Goal: Information Seeking & Learning: Learn about a topic

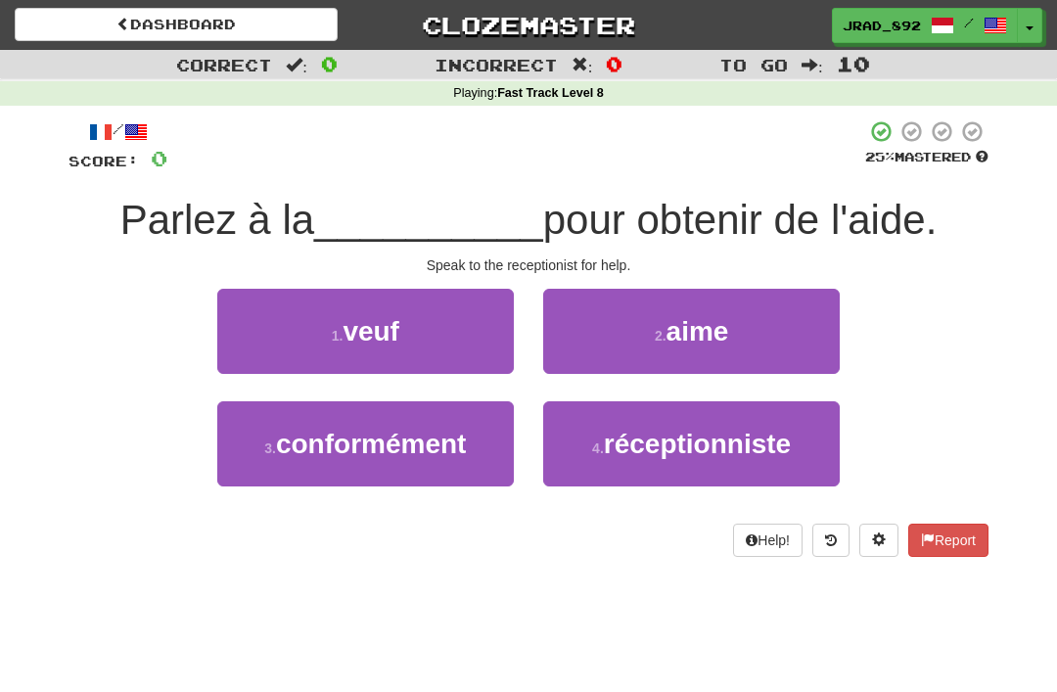
click at [689, 458] on button "4 . réceptionniste" at bounding box center [691, 443] width 296 height 85
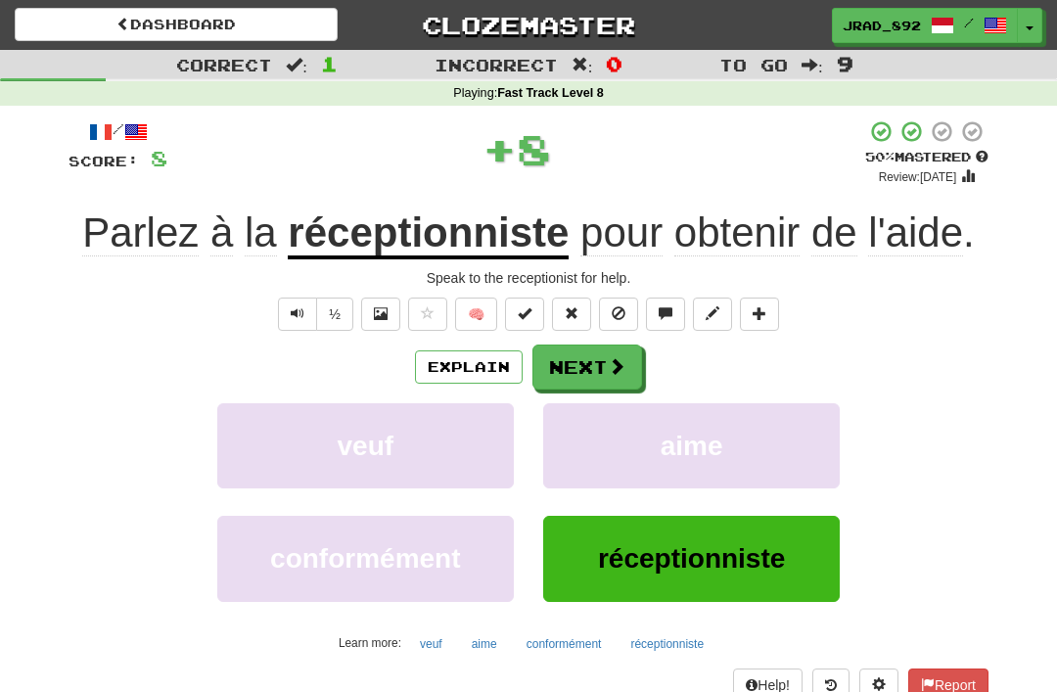
click at [617, 365] on span at bounding box center [617, 366] width 18 height 18
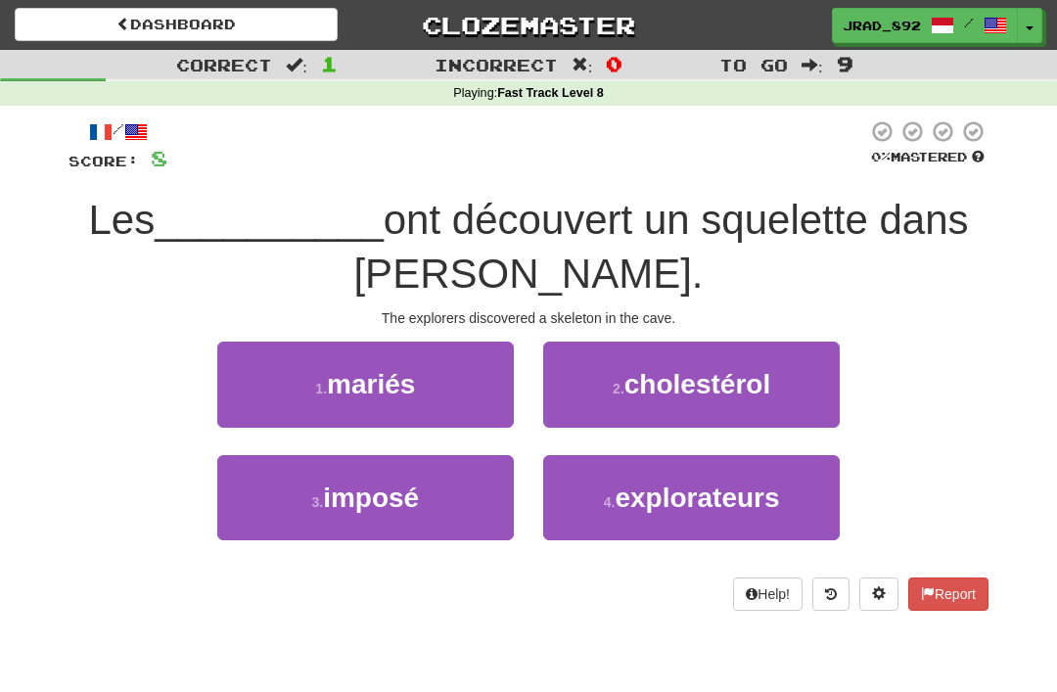
click at [726, 489] on span "explorateurs" at bounding box center [697, 497] width 164 height 30
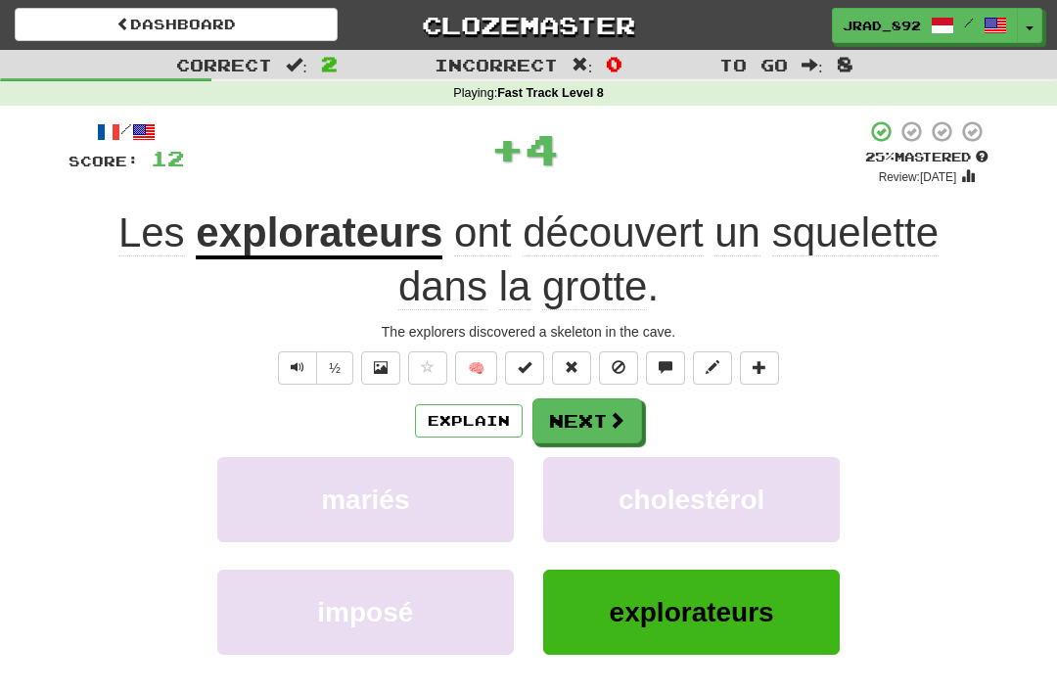
click at [582, 409] on button "Next" at bounding box center [587, 420] width 110 height 45
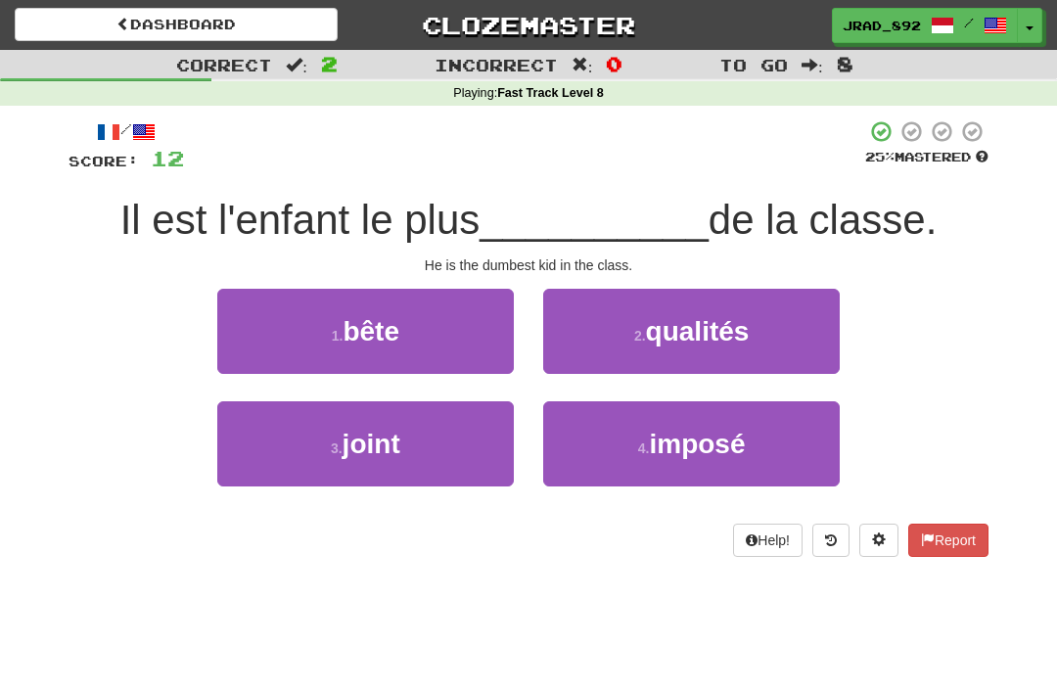
click at [424, 343] on button "1 . bête" at bounding box center [365, 331] width 296 height 85
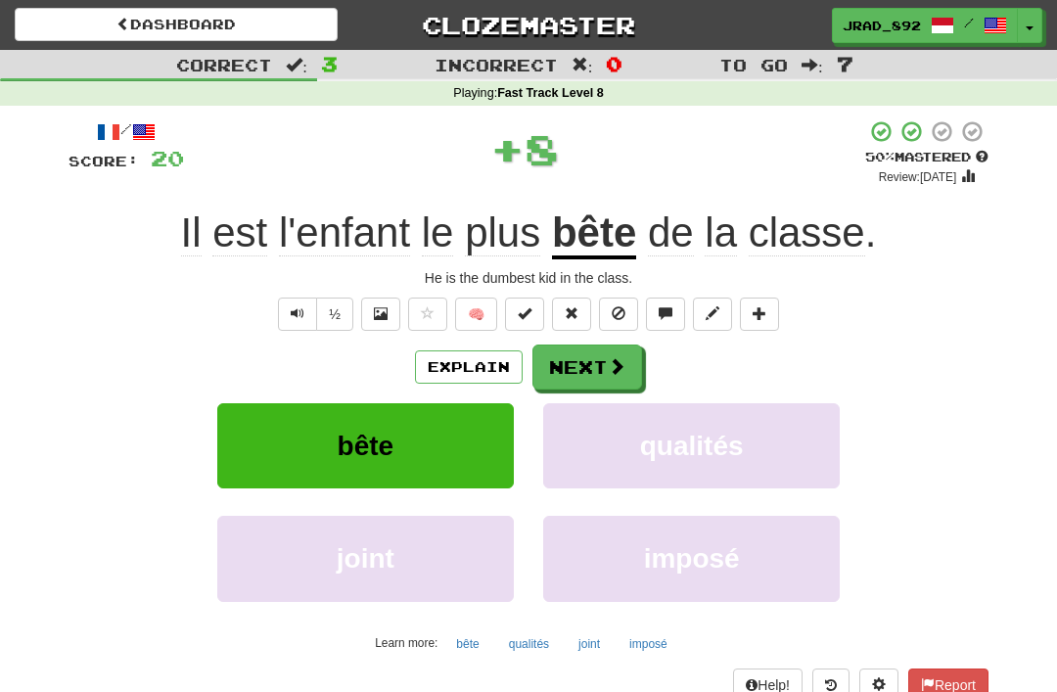
click at [596, 354] on button "Next" at bounding box center [587, 366] width 110 height 45
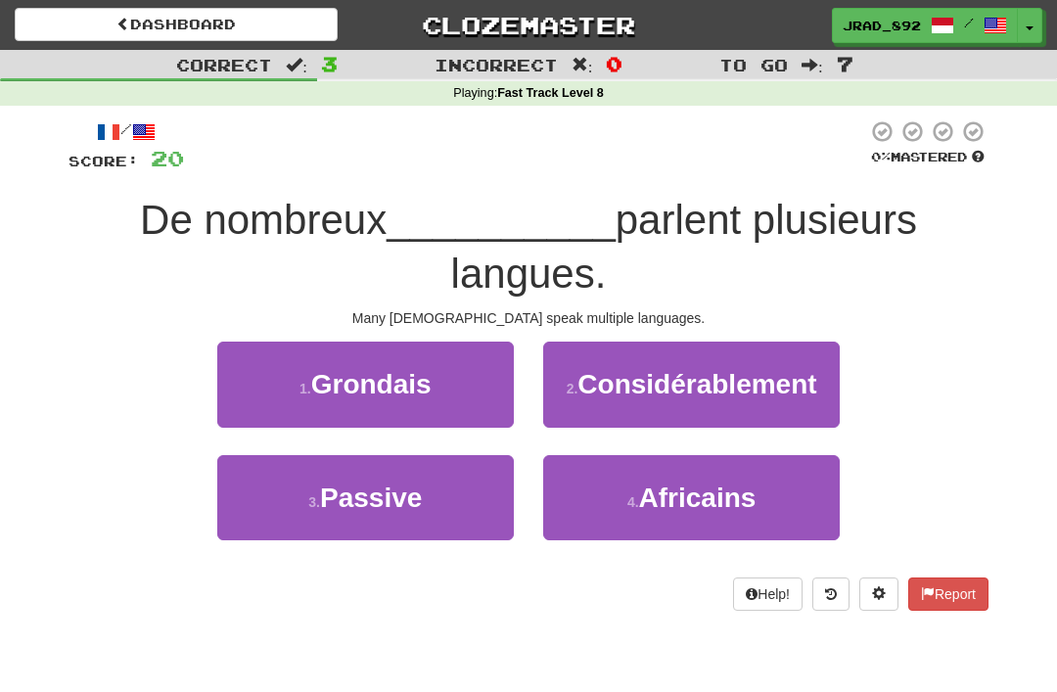
click at [728, 487] on span "Africains" at bounding box center [697, 497] width 117 height 30
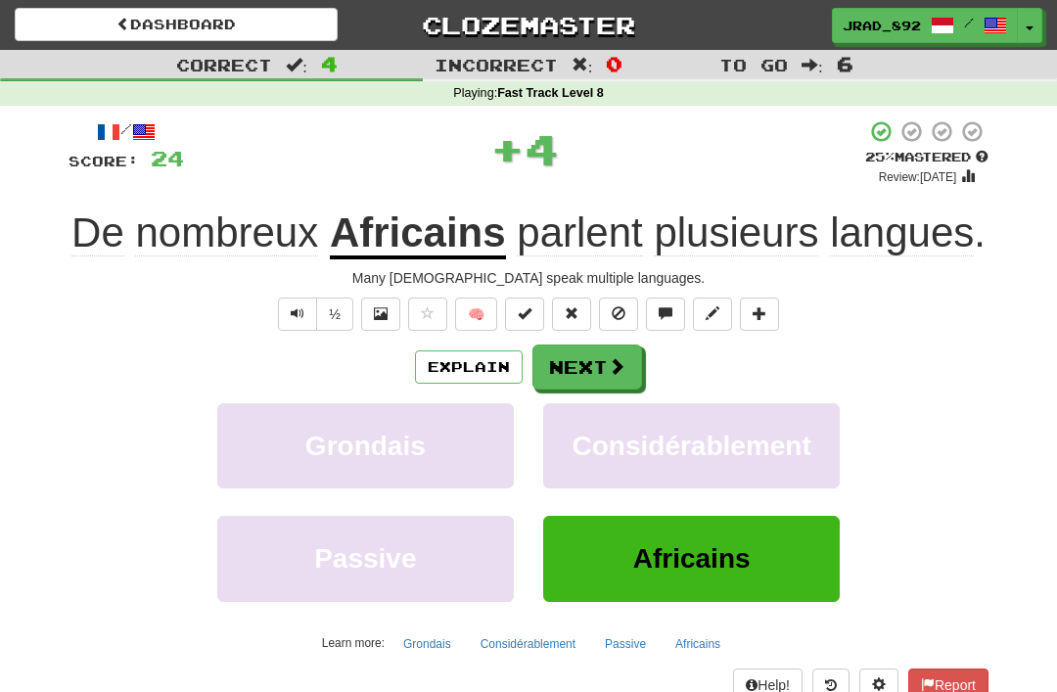
click at [592, 358] on button "Next" at bounding box center [587, 366] width 110 height 45
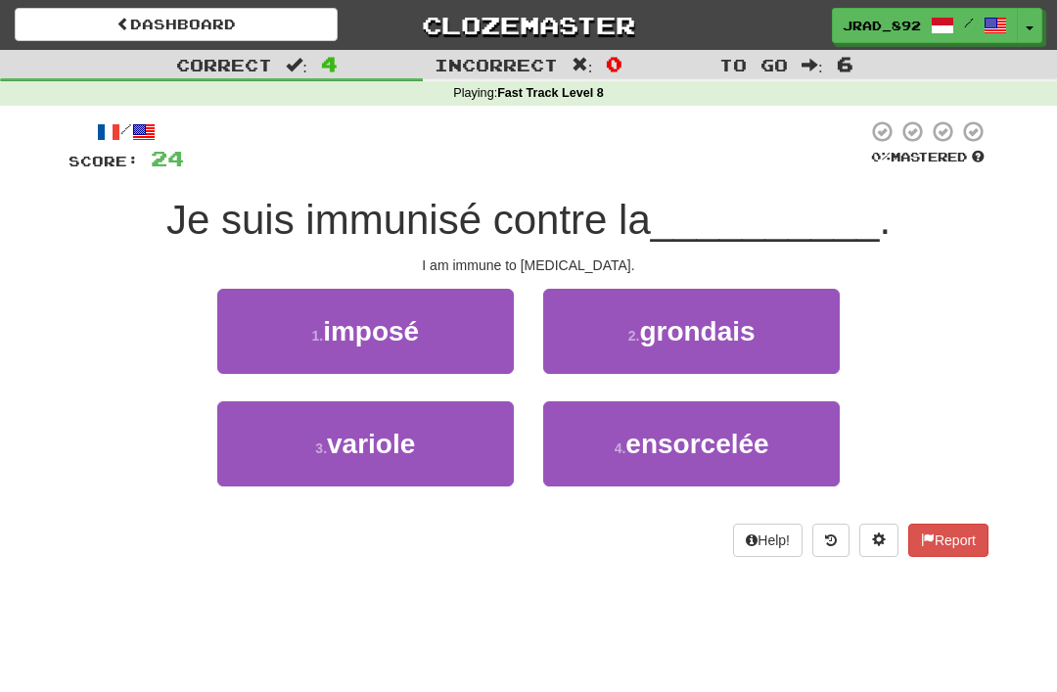
click at [435, 441] on button "3 . variole" at bounding box center [365, 443] width 296 height 85
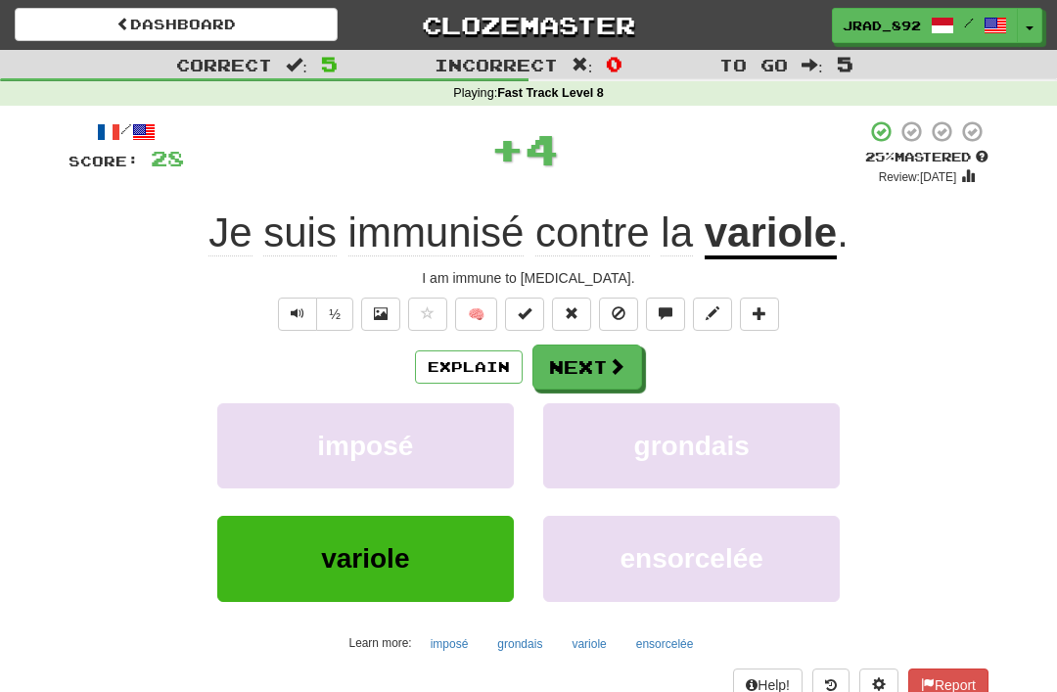
click at [613, 358] on span at bounding box center [617, 366] width 18 height 18
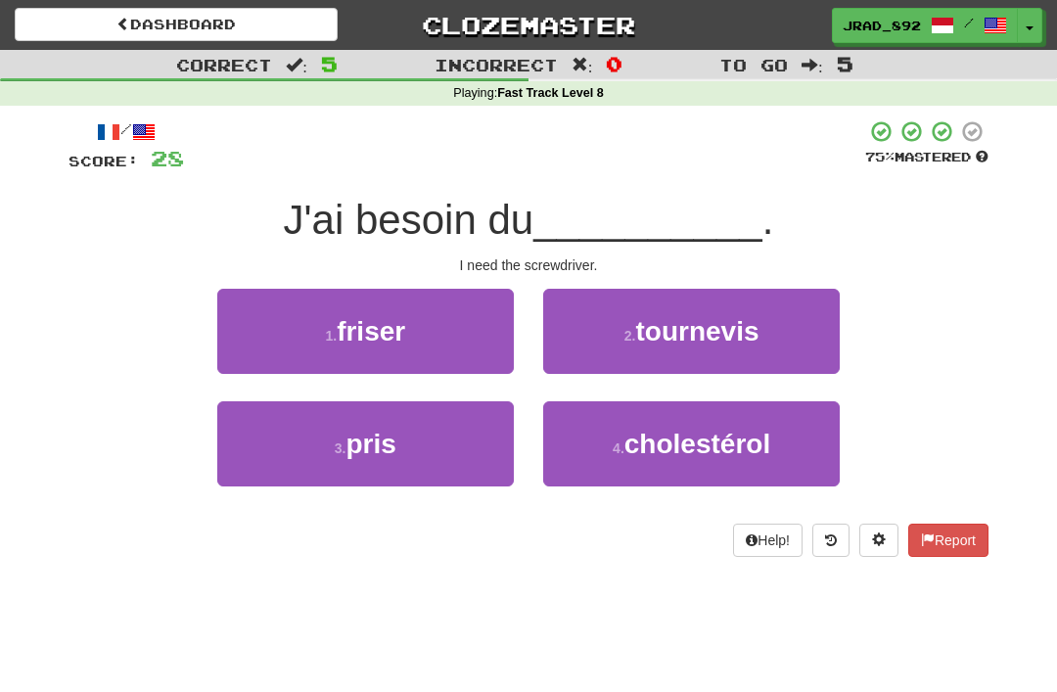
click at [758, 330] on span "tournevis" at bounding box center [696, 331] width 123 height 30
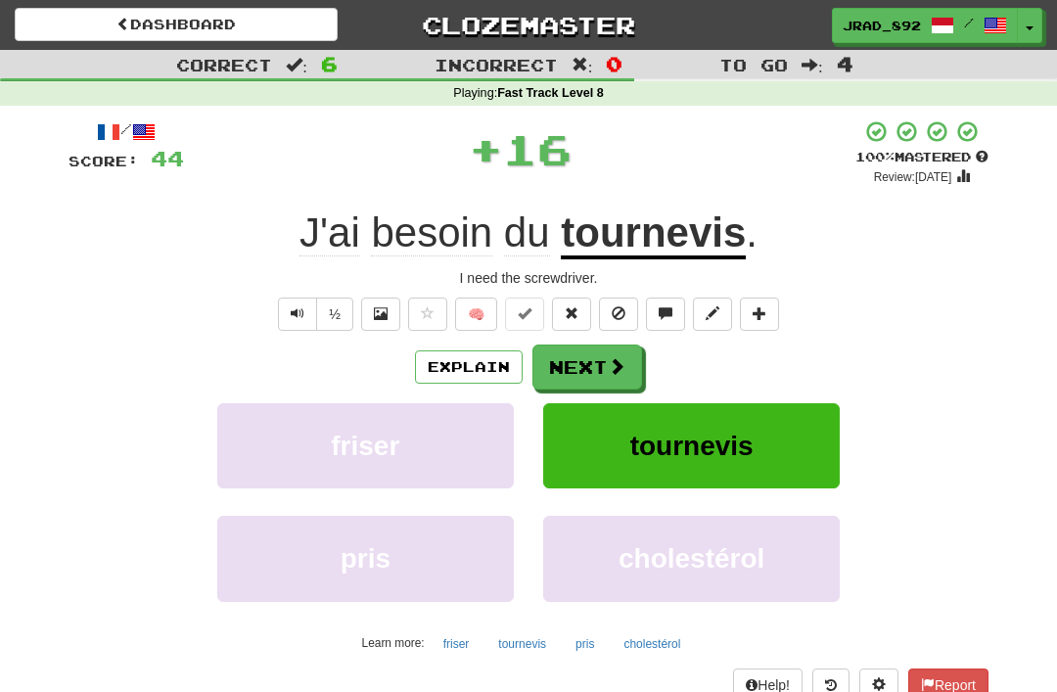
click at [612, 362] on span at bounding box center [617, 366] width 18 height 18
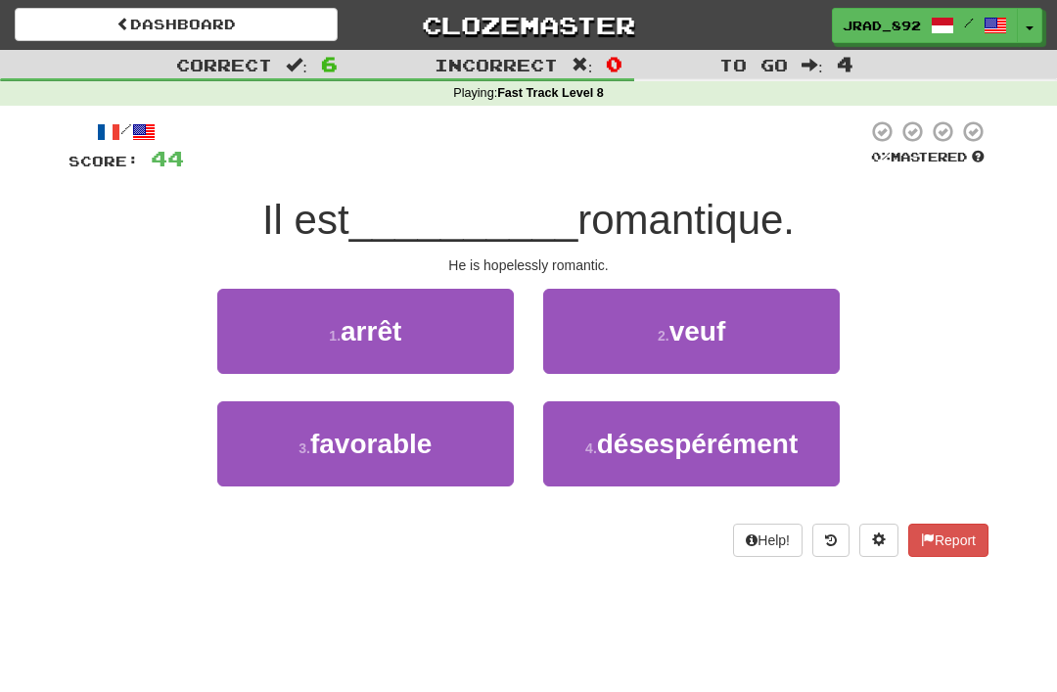
click at [684, 451] on span "désespérément" at bounding box center [697, 444] width 201 height 30
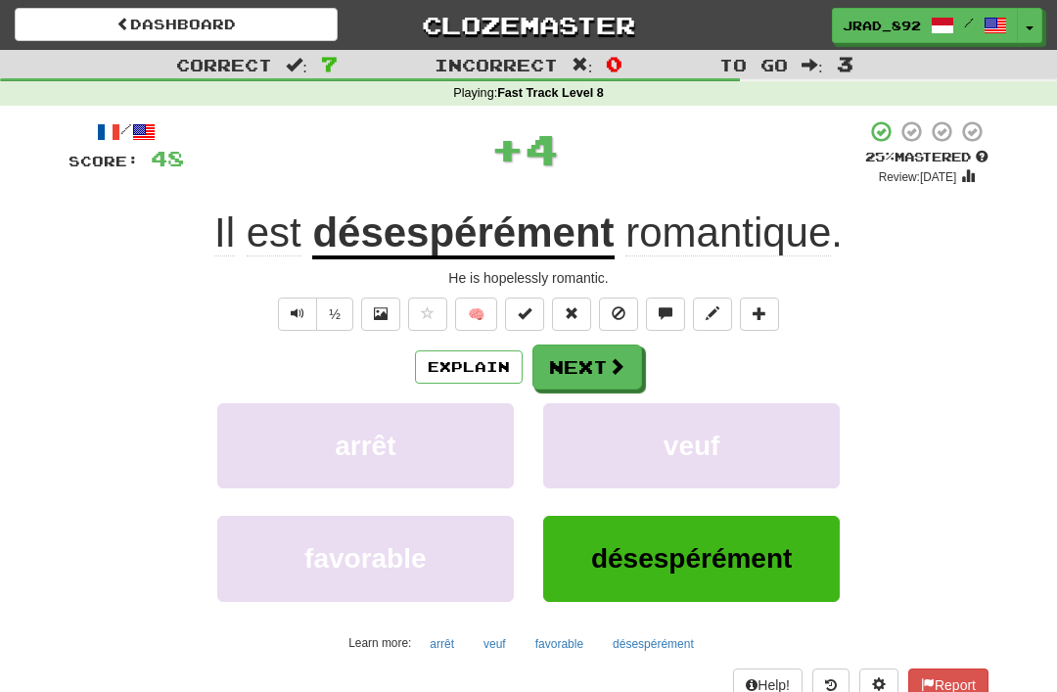
click at [594, 357] on button "Next" at bounding box center [587, 366] width 110 height 45
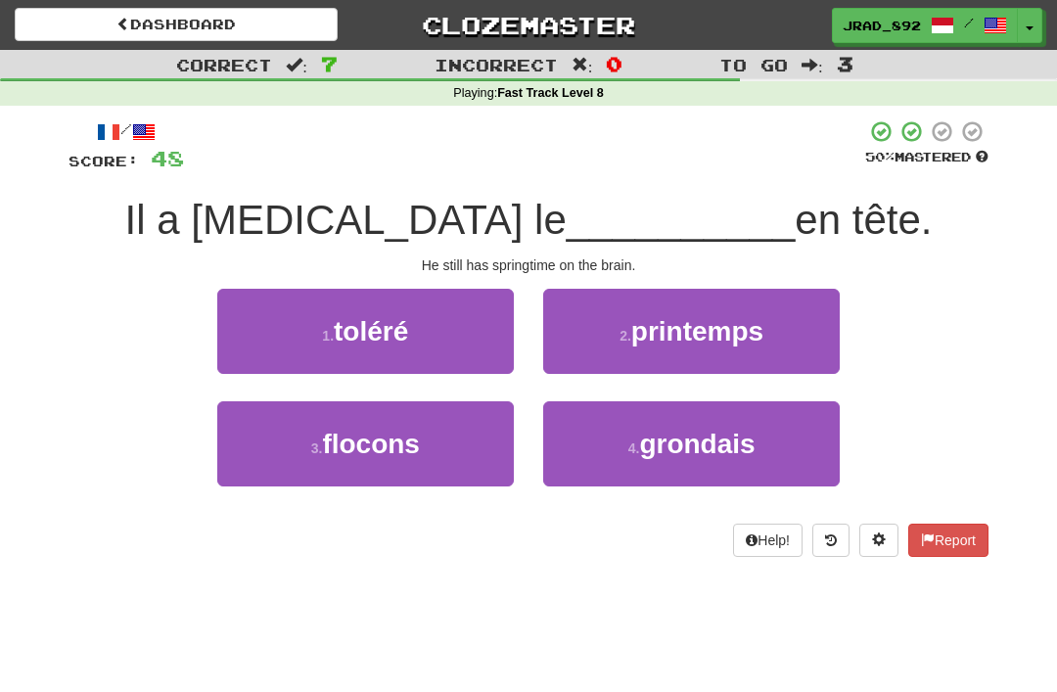
click at [712, 331] on span "printemps" at bounding box center [697, 331] width 132 height 30
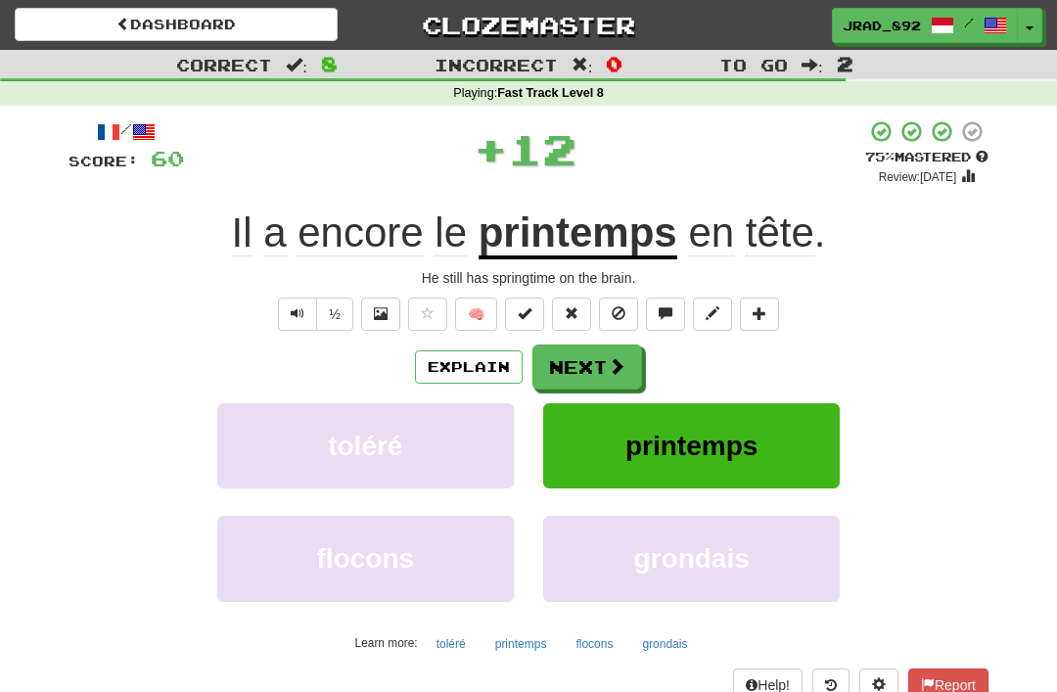
click at [595, 352] on button "Next" at bounding box center [587, 366] width 110 height 45
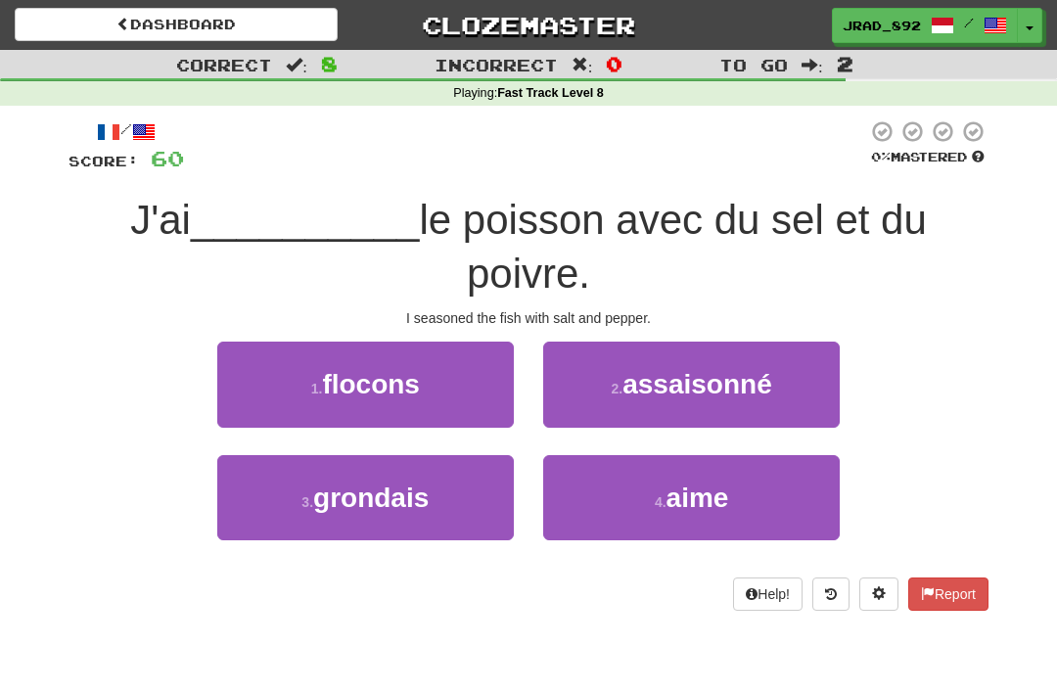
click at [726, 387] on span "assaisonné" at bounding box center [697, 384] width 150 height 30
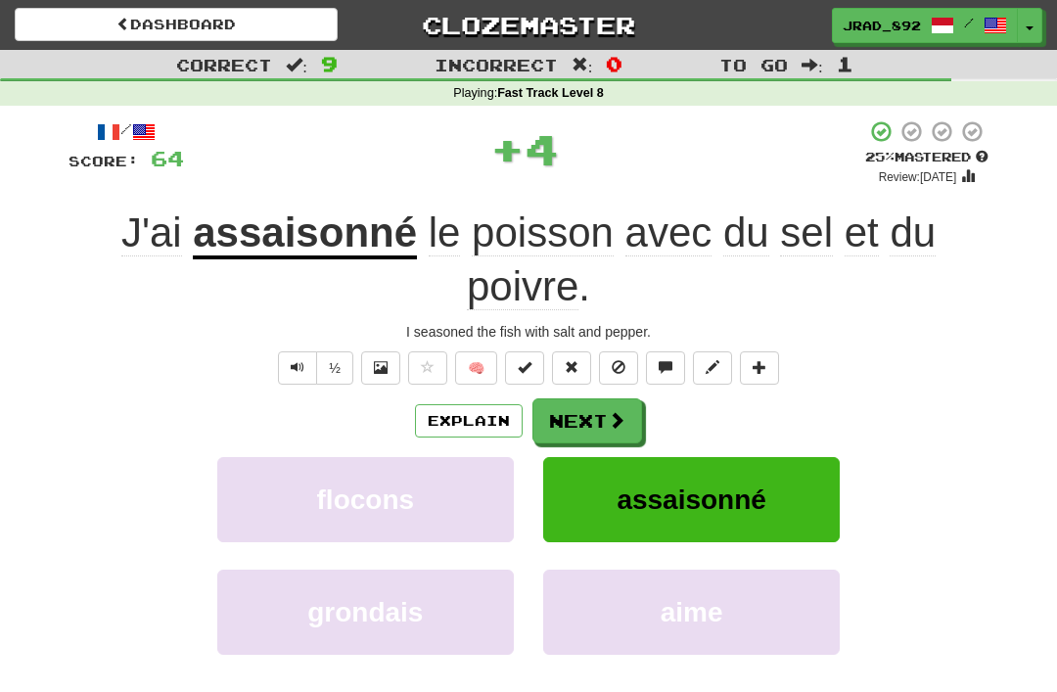
click at [603, 410] on button "Next" at bounding box center [587, 420] width 110 height 45
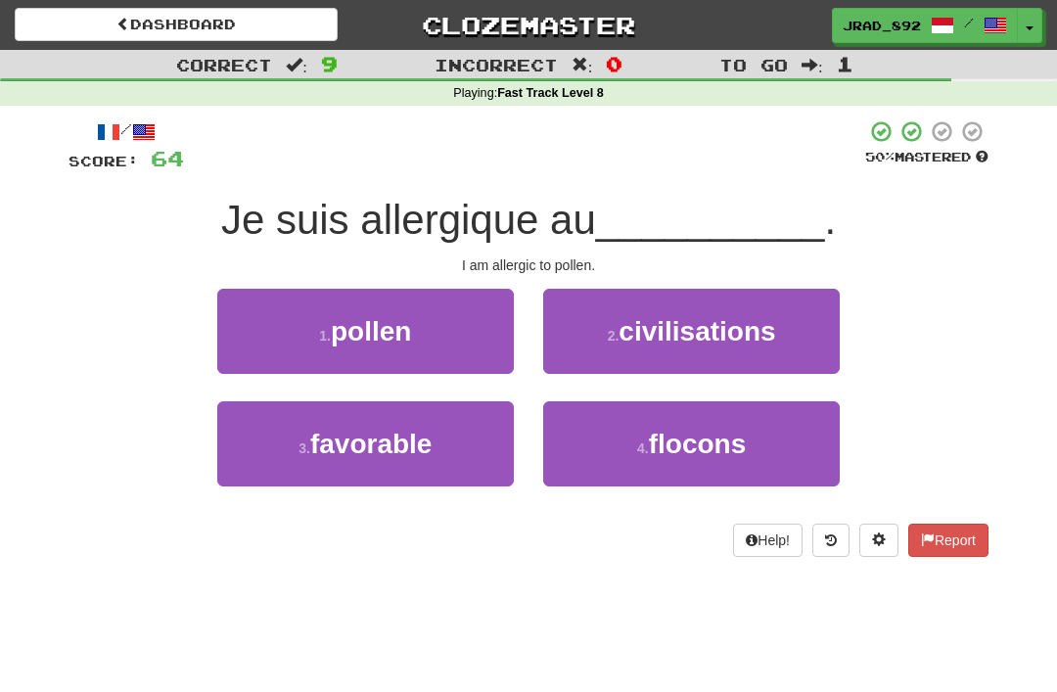
click at [426, 334] on button "1 . pollen" at bounding box center [365, 331] width 296 height 85
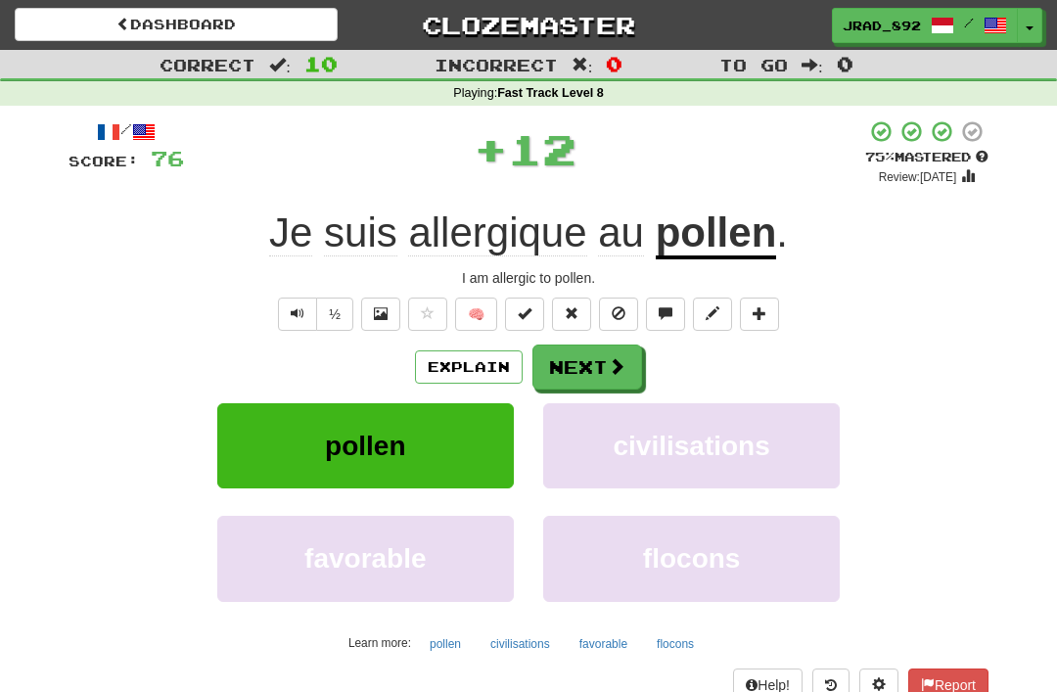
click at [590, 350] on button "Next" at bounding box center [587, 366] width 110 height 45
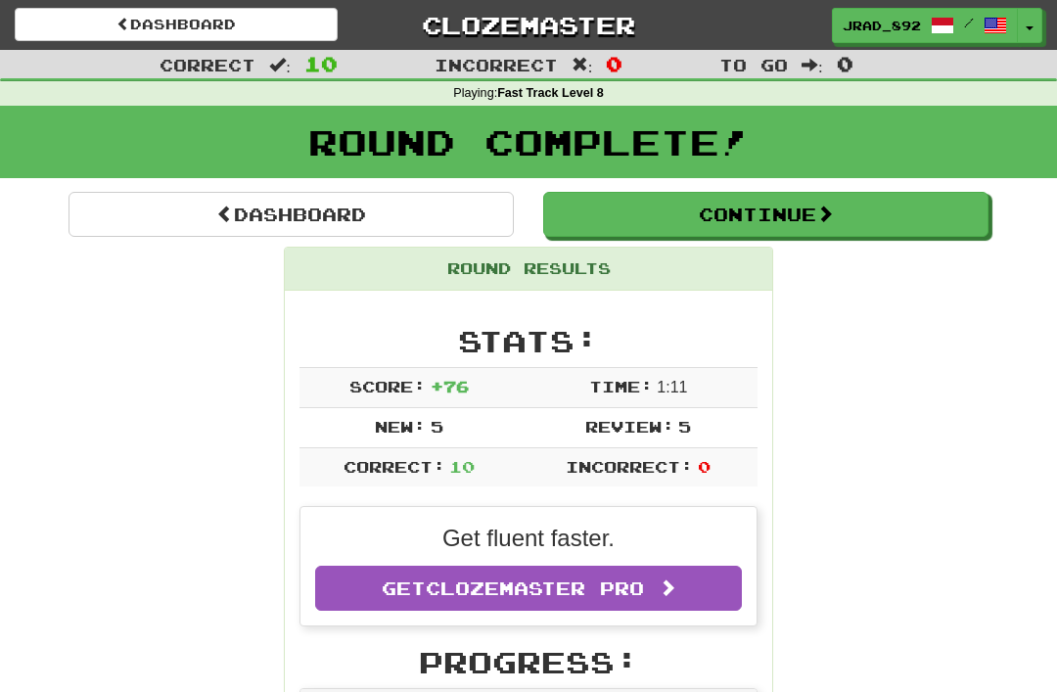
click at [713, 213] on button "Continue" at bounding box center [765, 214] width 445 height 45
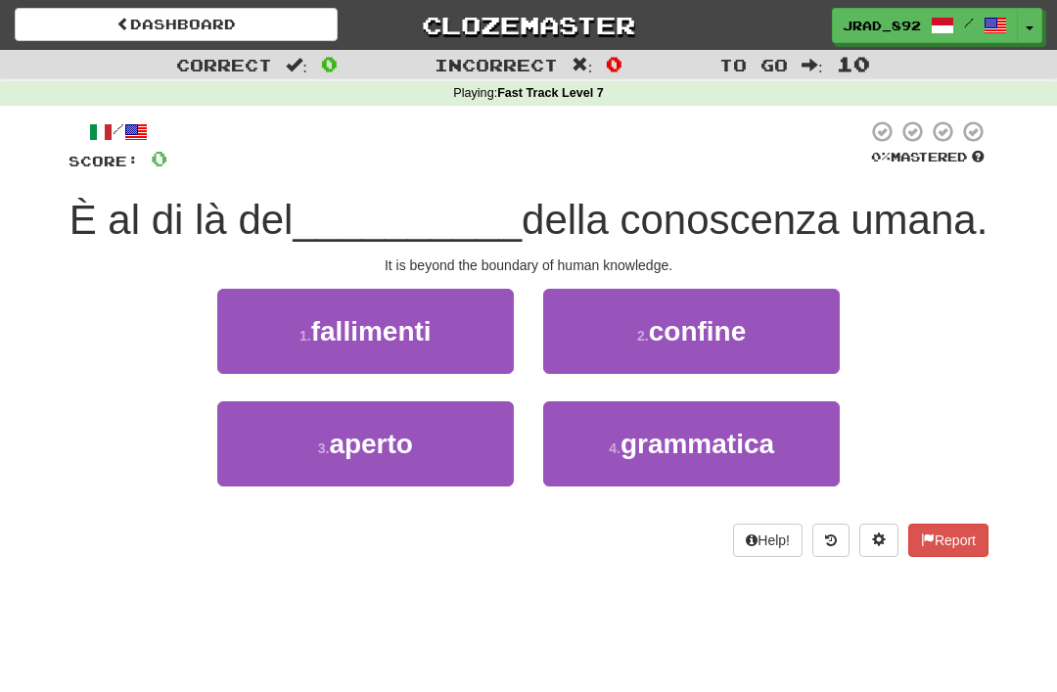
click at [723, 333] on span "confine" at bounding box center [698, 331] width 98 height 30
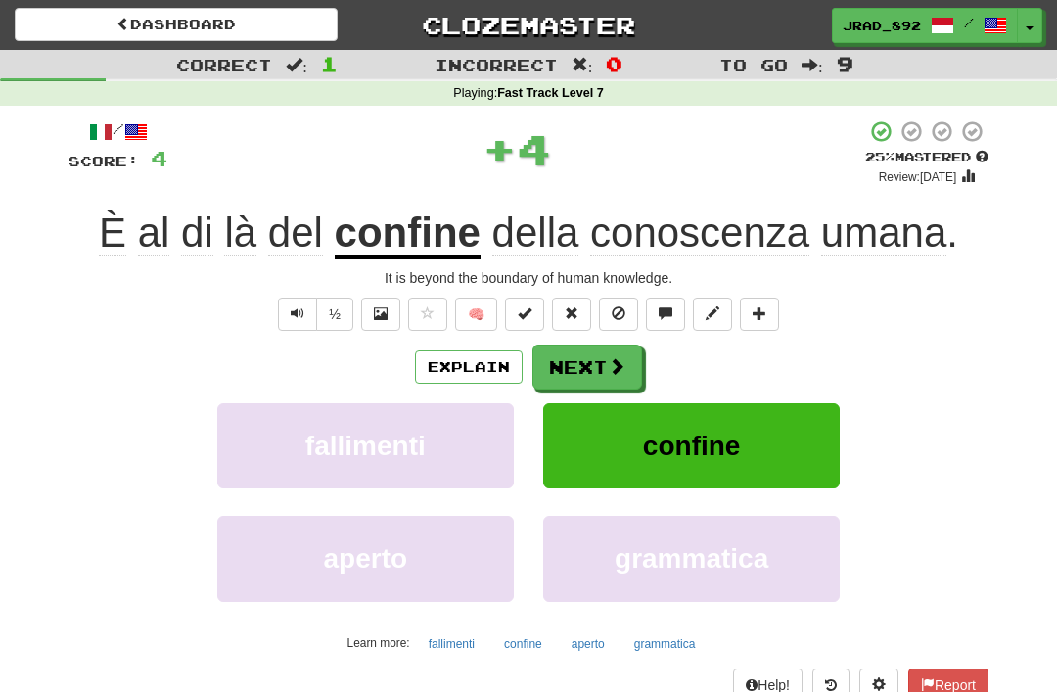
click at [598, 352] on button "Next" at bounding box center [587, 366] width 110 height 45
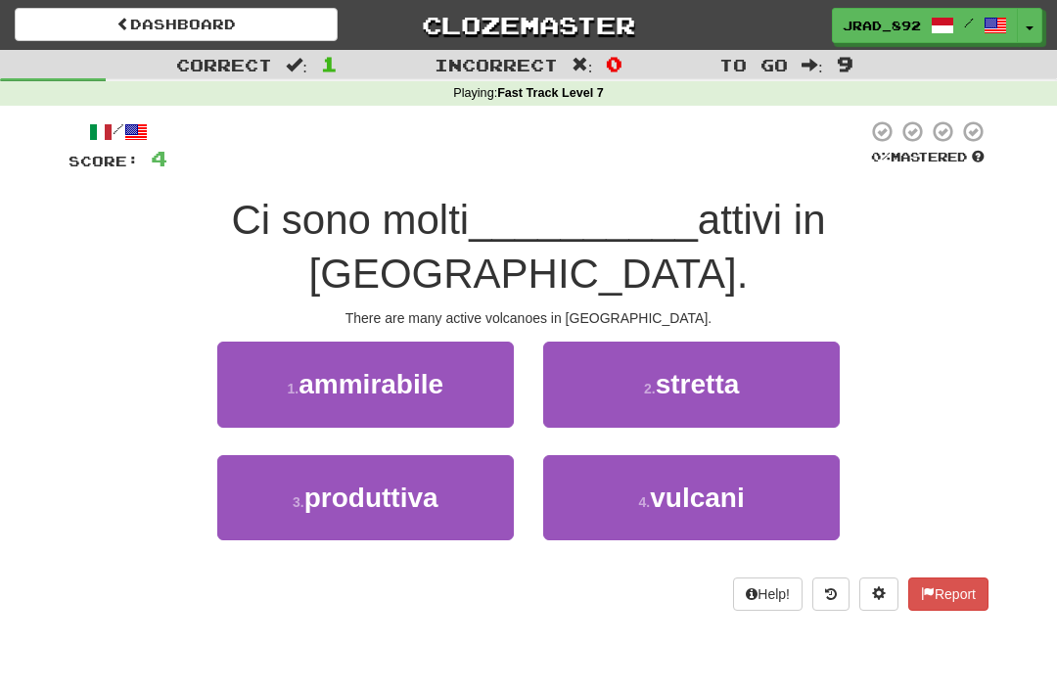
click at [663, 482] on span "vulcani" at bounding box center [697, 497] width 94 height 30
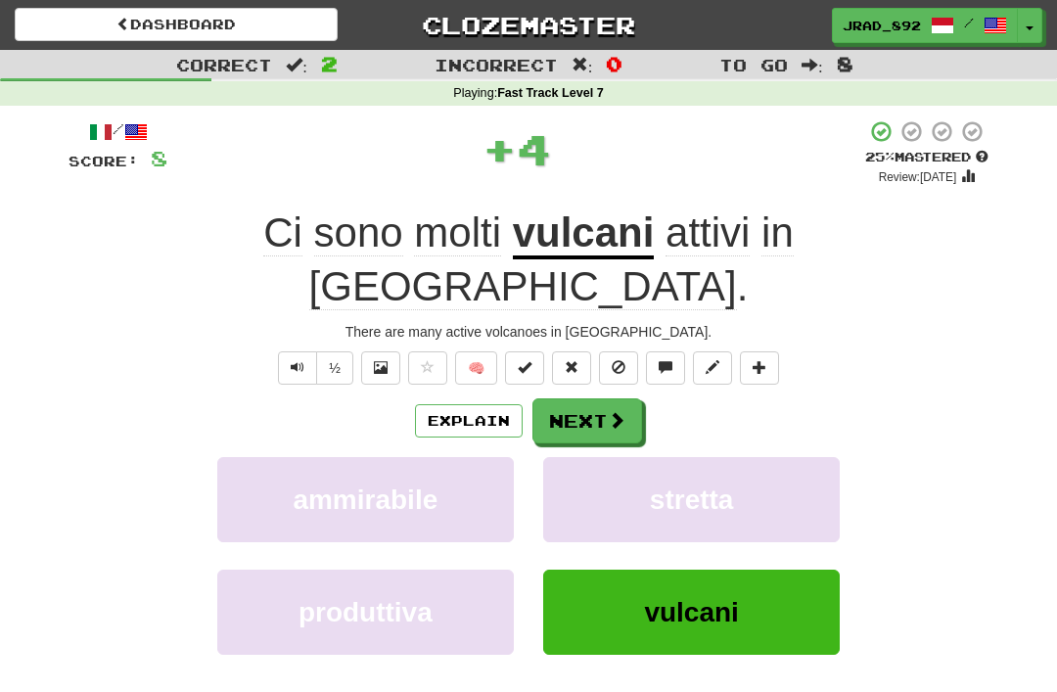
click at [602, 398] on button "Next" at bounding box center [587, 420] width 110 height 45
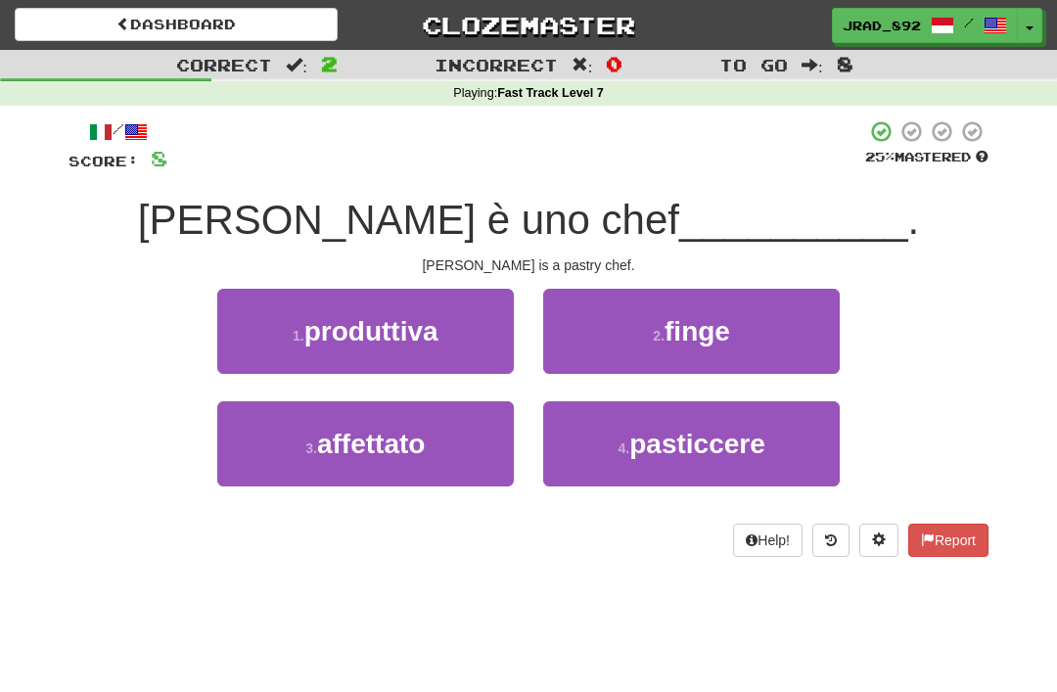
click at [724, 441] on span "pasticcere" at bounding box center [697, 444] width 136 height 30
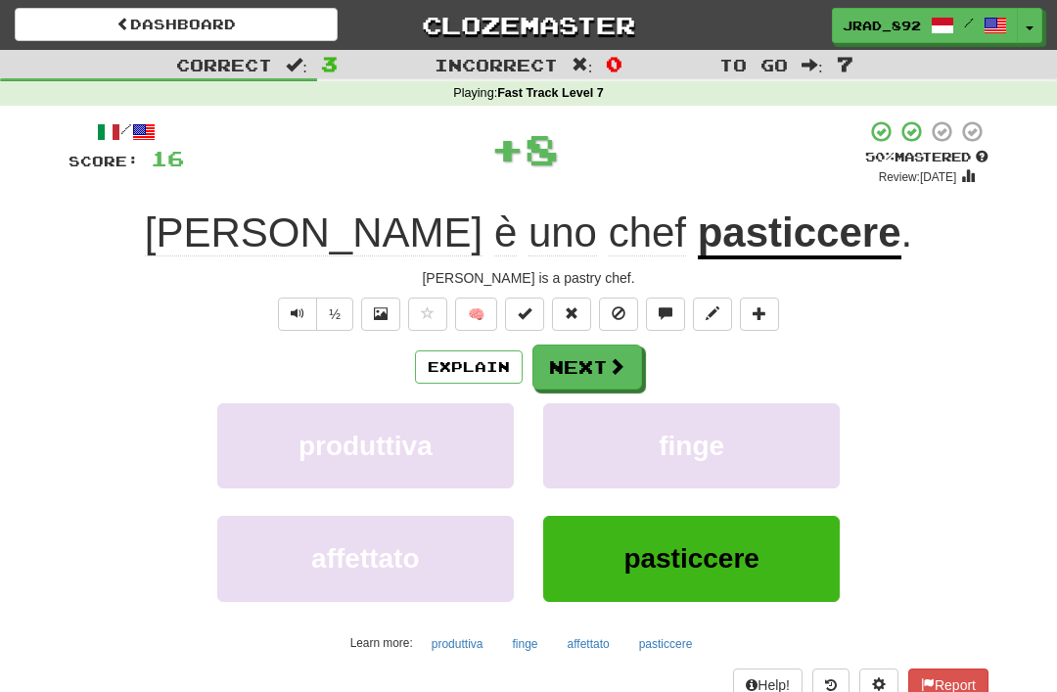
click at [597, 356] on button "Next" at bounding box center [587, 366] width 110 height 45
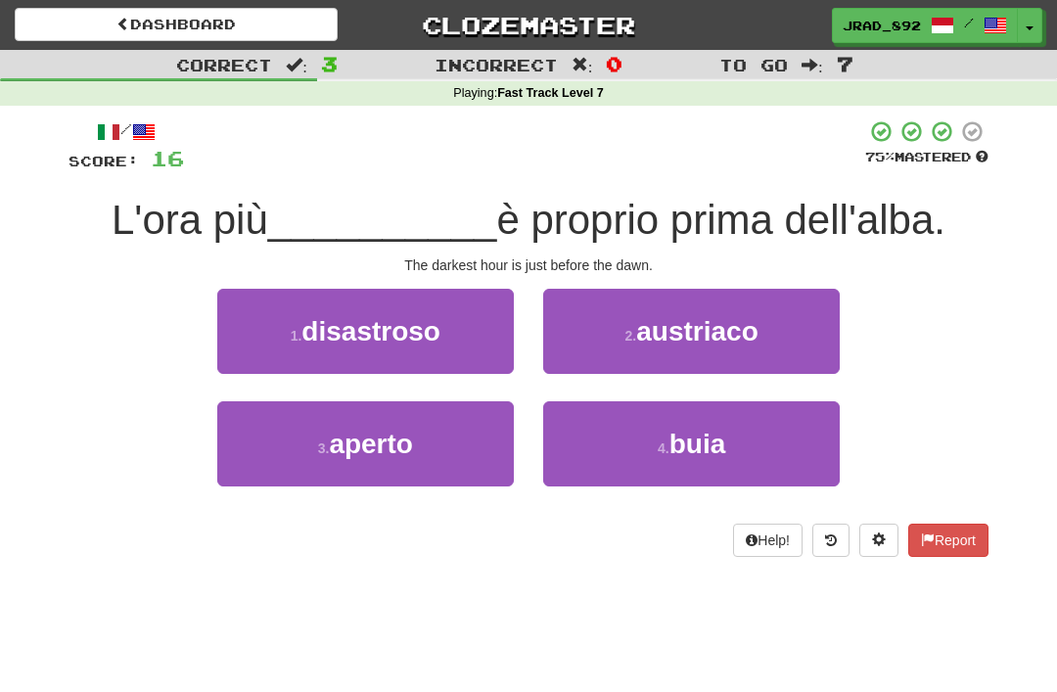
click at [705, 431] on span "buia" at bounding box center [697, 444] width 57 height 30
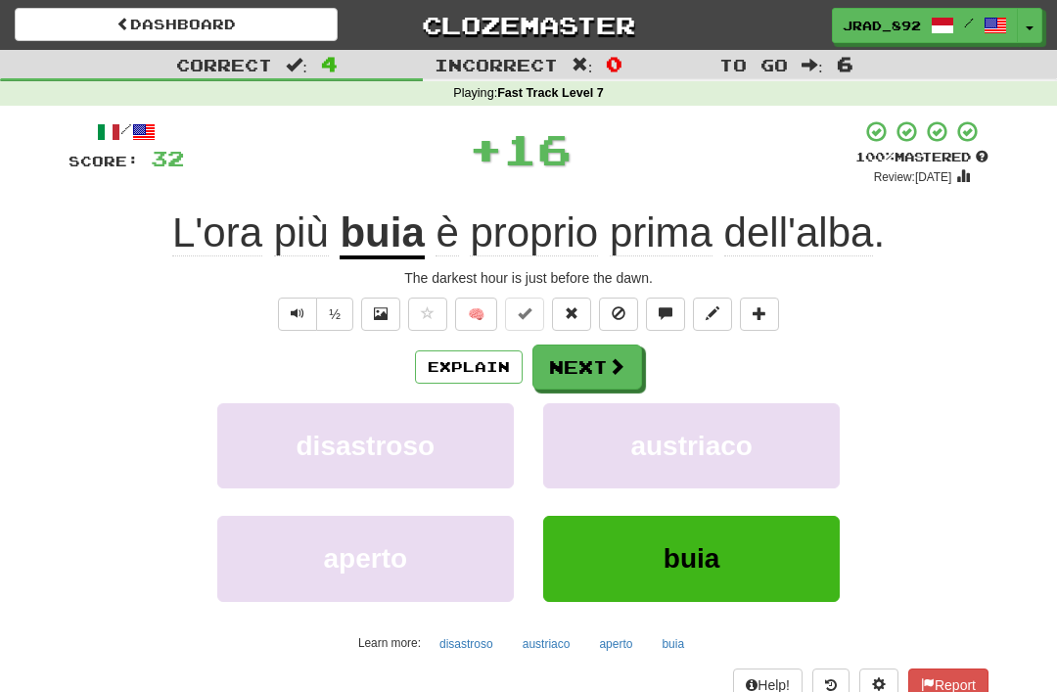
click at [603, 349] on button "Next" at bounding box center [587, 366] width 110 height 45
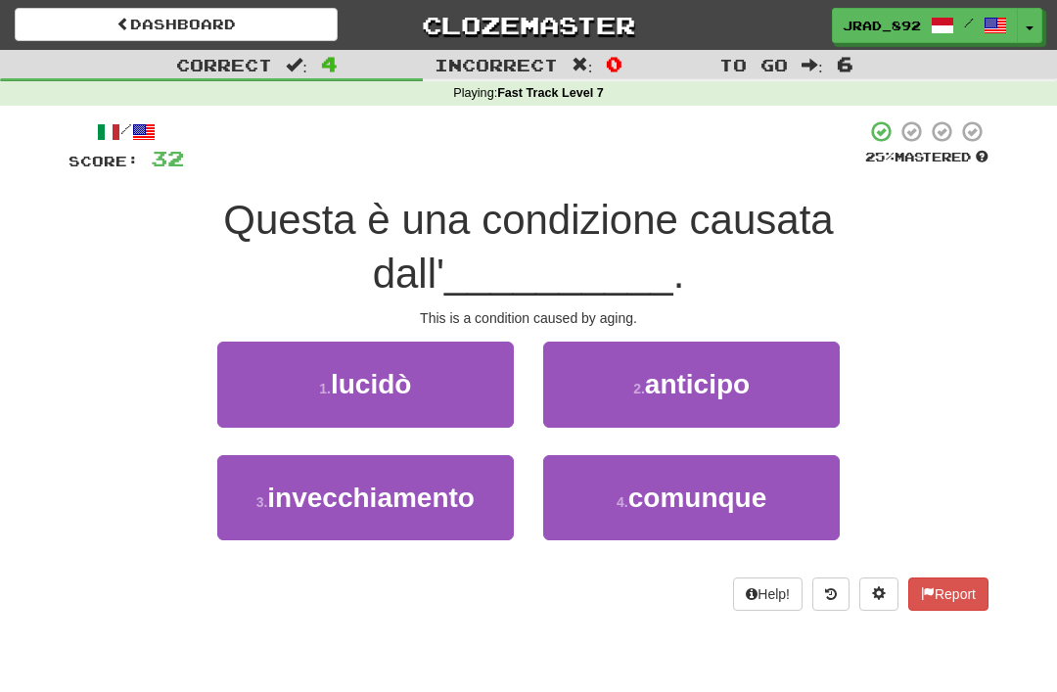
click at [419, 482] on span "invecchiamento" at bounding box center [370, 497] width 207 height 30
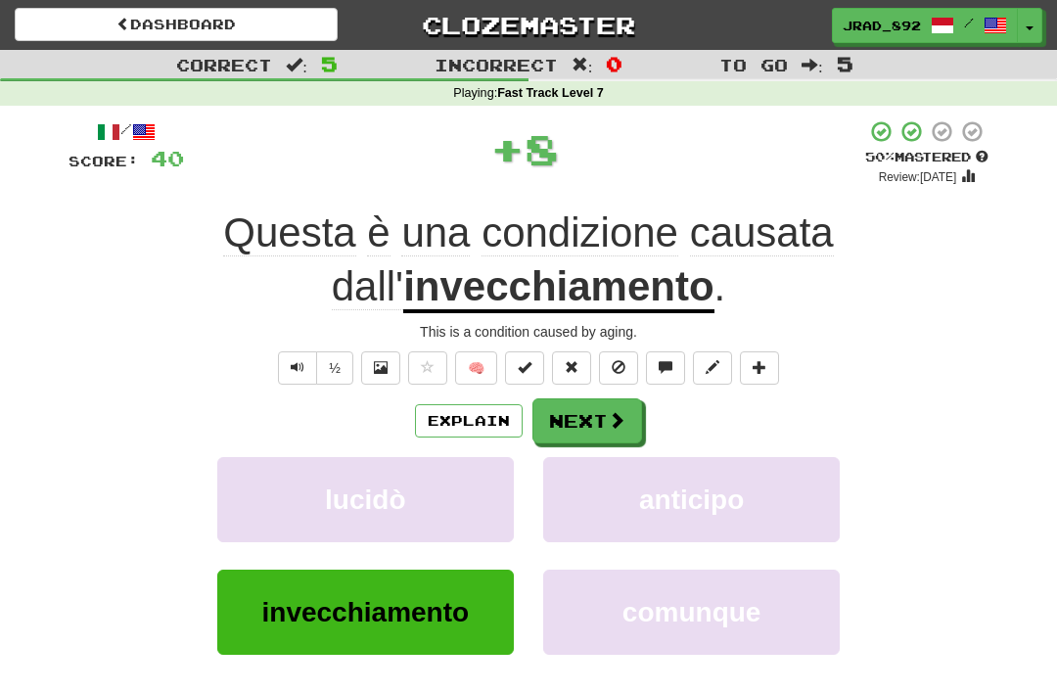
click at [583, 413] on button "Next" at bounding box center [587, 420] width 110 height 45
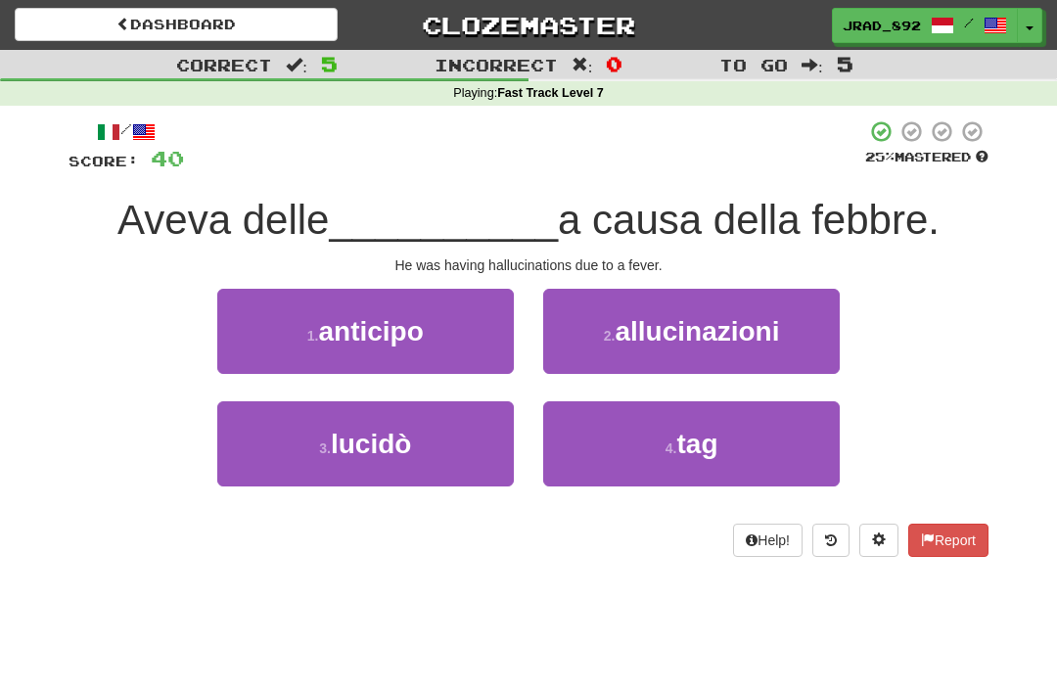
click at [729, 326] on span "allucinazioni" at bounding box center [697, 331] width 164 height 30
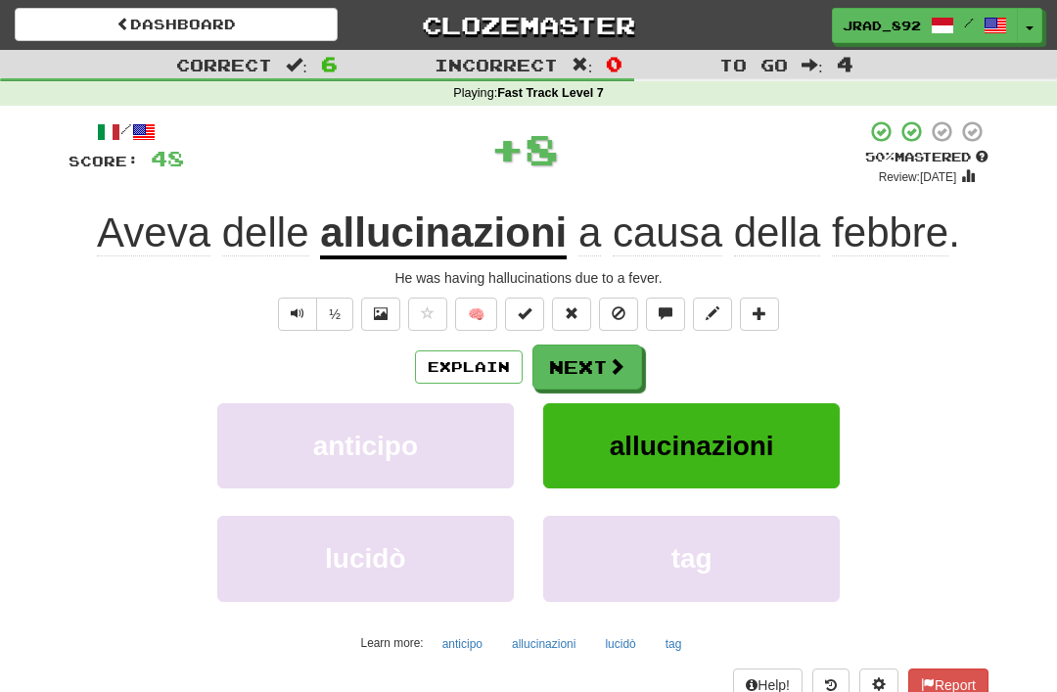
click at [596, 356] on button "Next" at bounding box center [587, 366] width 110 height 45
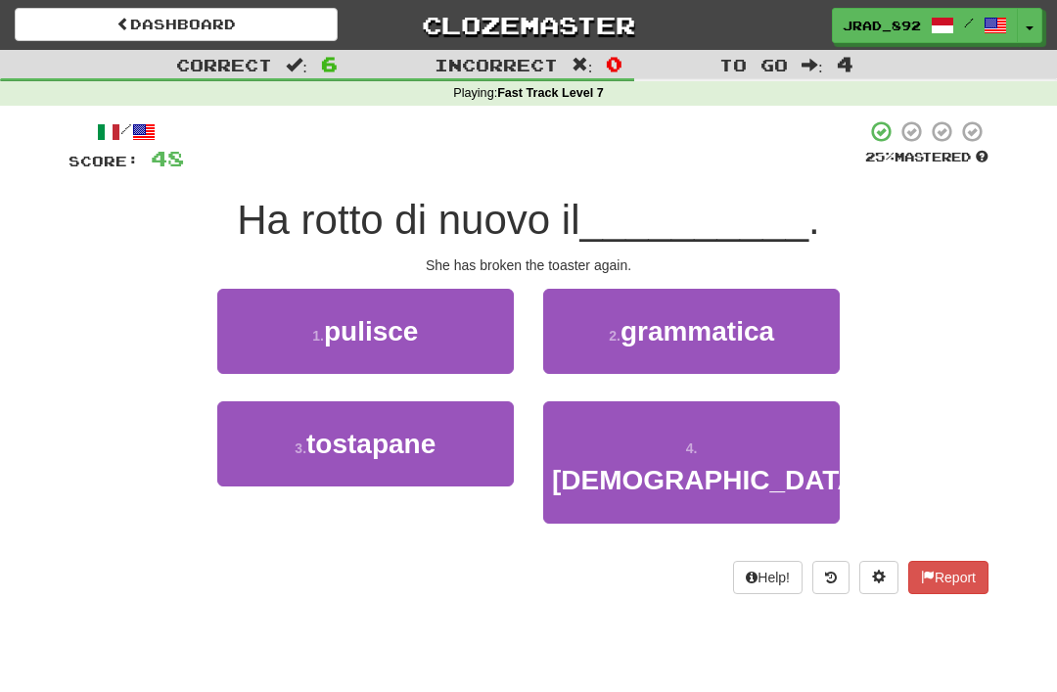
click at [441, 433] on button "3 . tostapane" at bounding box center [365, 443] width 296 height 85
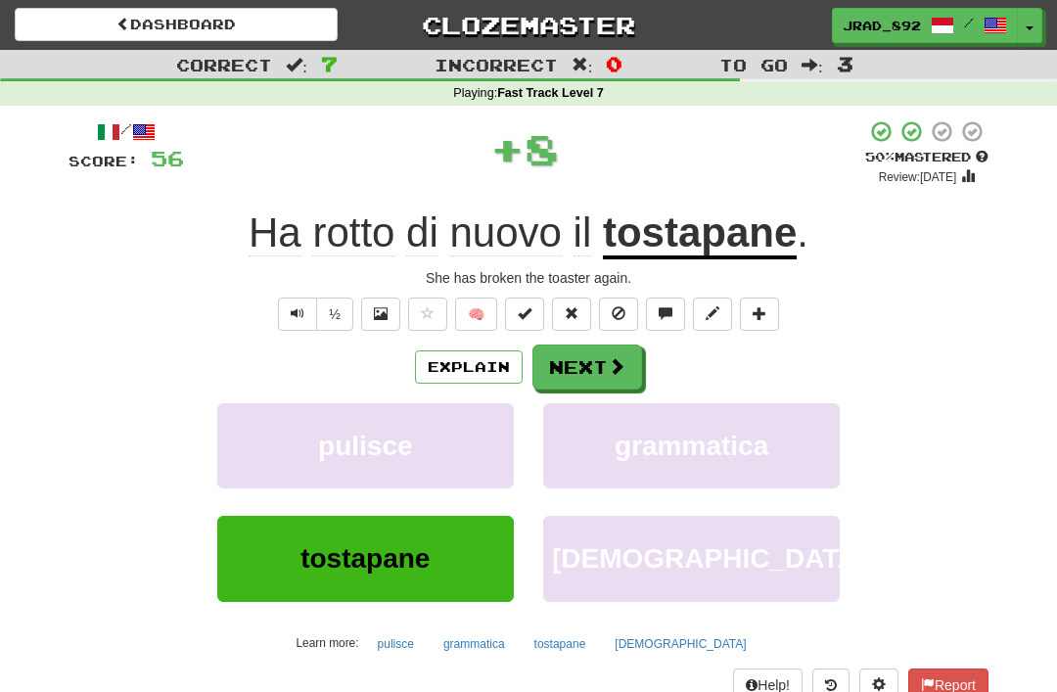
click at [600, 362] on button "Next" at bounding box center [587, 366] width 110 height 45
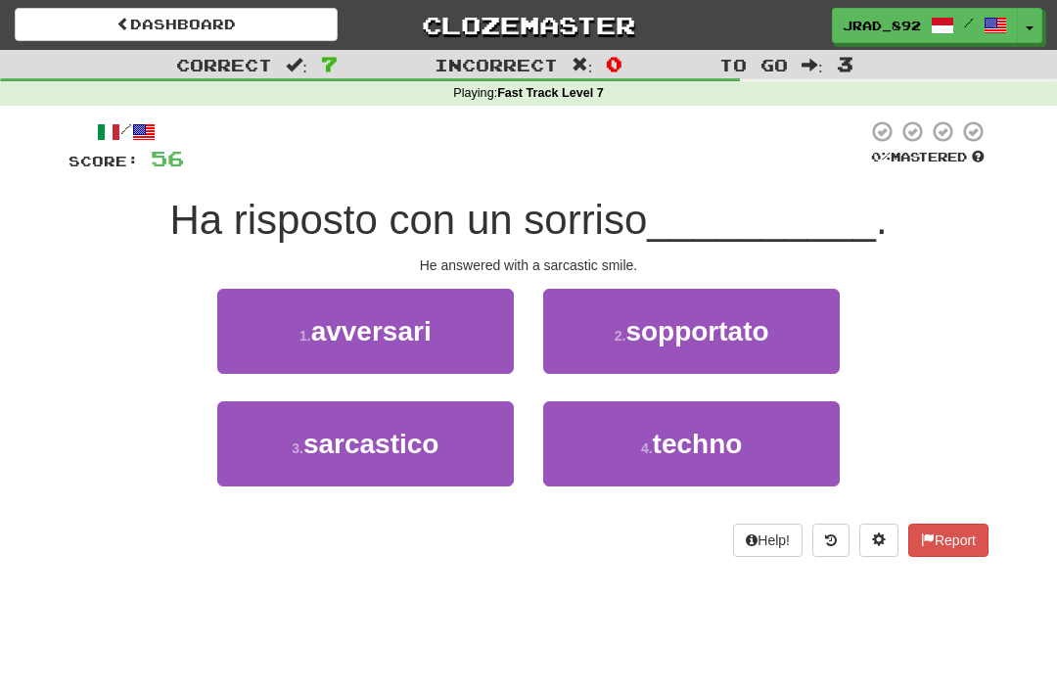
click at [431, 438] on span "sarcastico" at bounding box center [371, 444] width 136 height 30
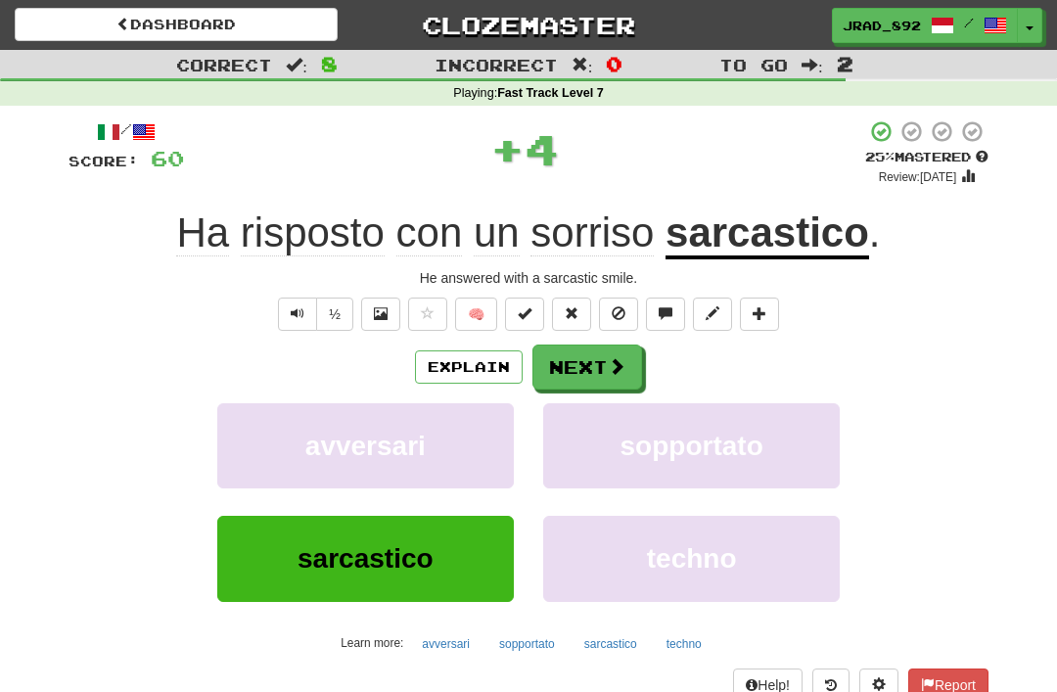
click at [594, 356] on button "Next" at bounding box center [587, 366] width 110 height 45
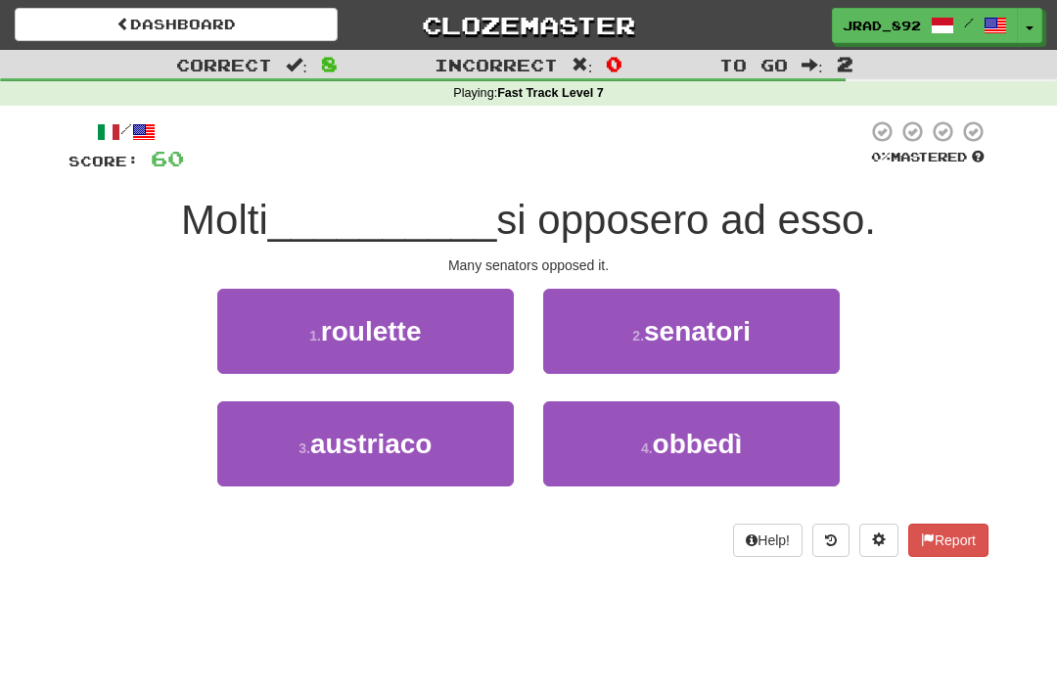
click at [743, 328] on span "senatori" at bounding box center [697, 331] width 107 height 30
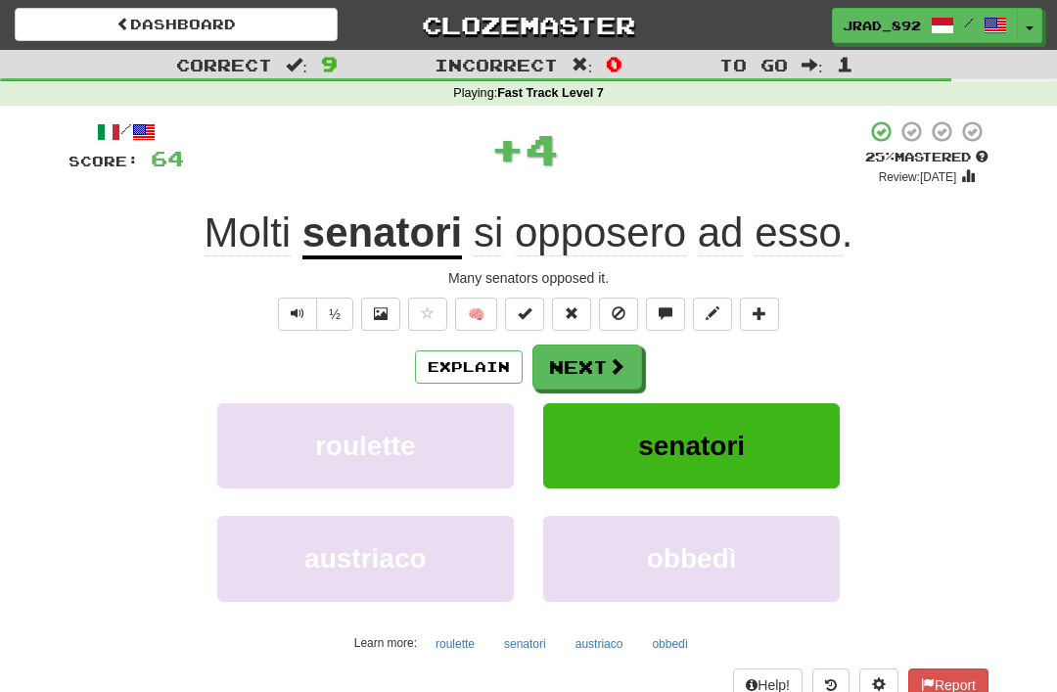
click at [588, 358] on button "Next" at bounding box center [587, 366] width 110 height 45
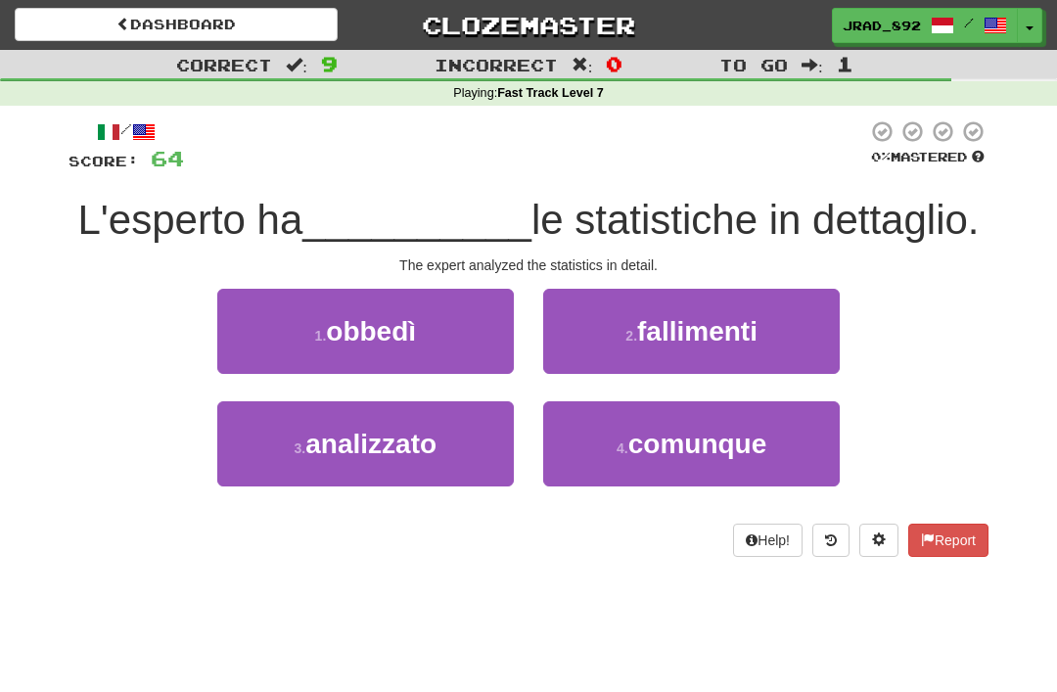
click at [436, 433] on span "analizzato" at bounding box center [370, 444] width 131 height 30
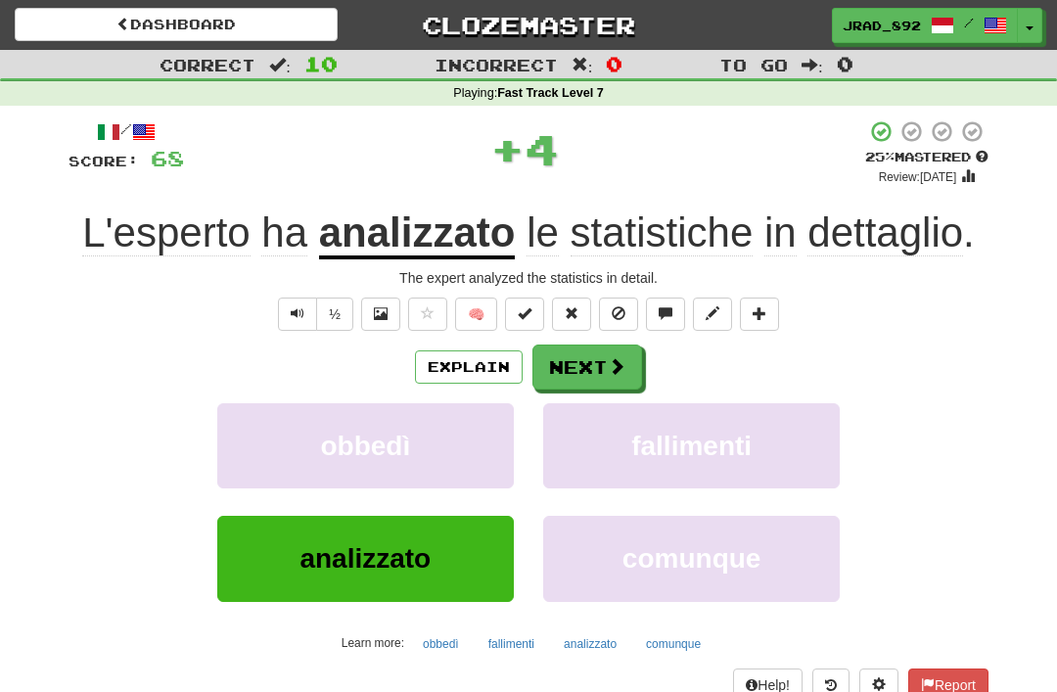
click at [602, 353] on button "Next" at bounding box center [587, 366] width 110 height 45
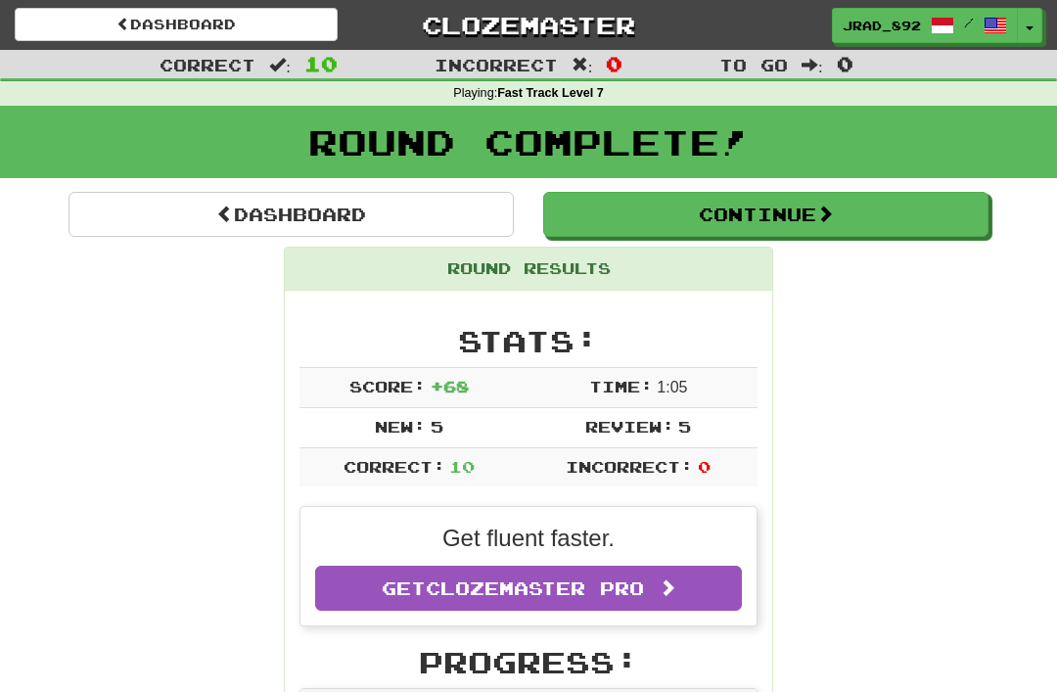
click at [718, 207] on button "Continue" at bounding box center [765, 214] width 445 height 45
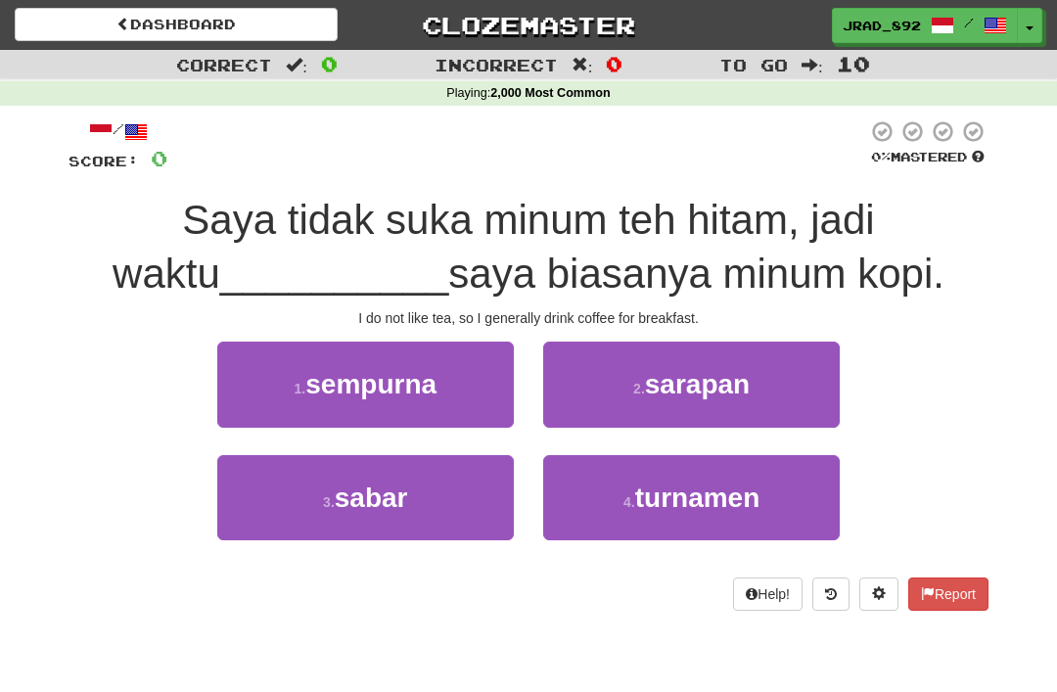
click at [713, 397] on span "sarapan" at bounding box center [697, 384] width 105 height 30
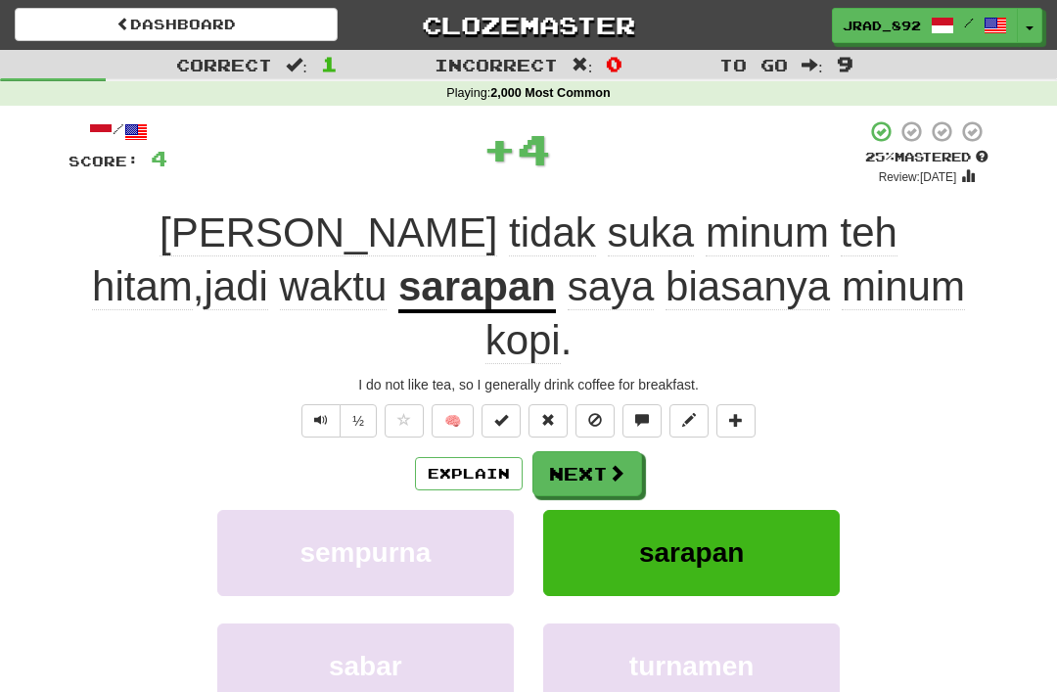
click at [592, 451] on button "Next" at bounding box center [587, 473] width 110 height 45
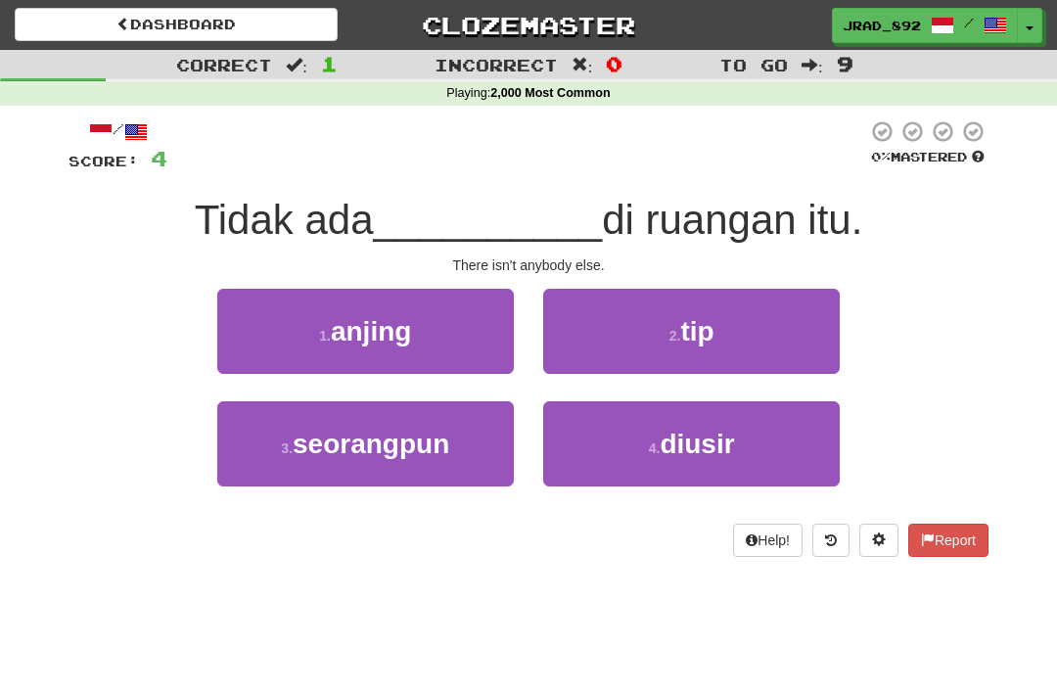
click at [447, 443] on span "seorangpun" at bounding box center [371, 444] width 157 height 30
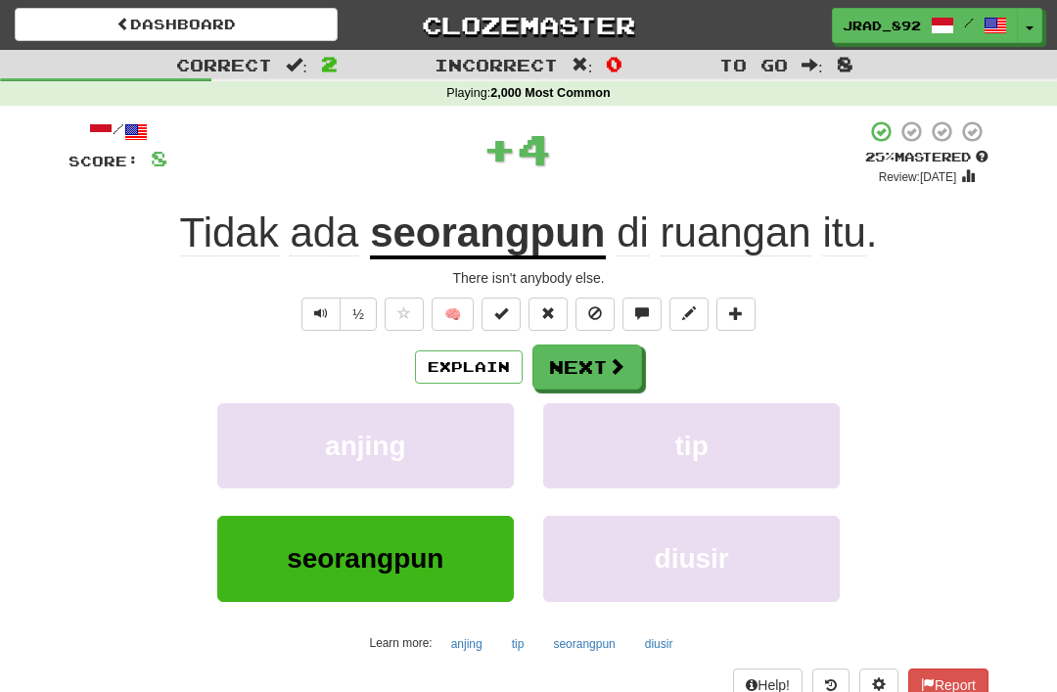
click at [615, 360] on span at bounding box center [617, 366] width 18 height 18
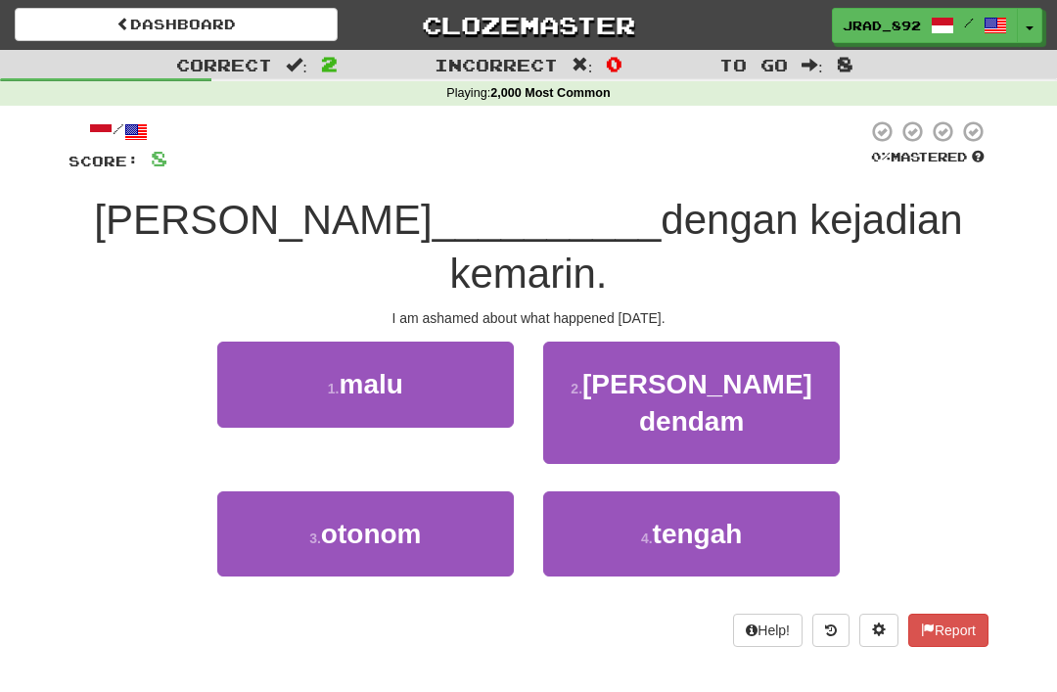
click at [667, 519] on span "tengah" at bounding box center [698, 534] width 90 height 30
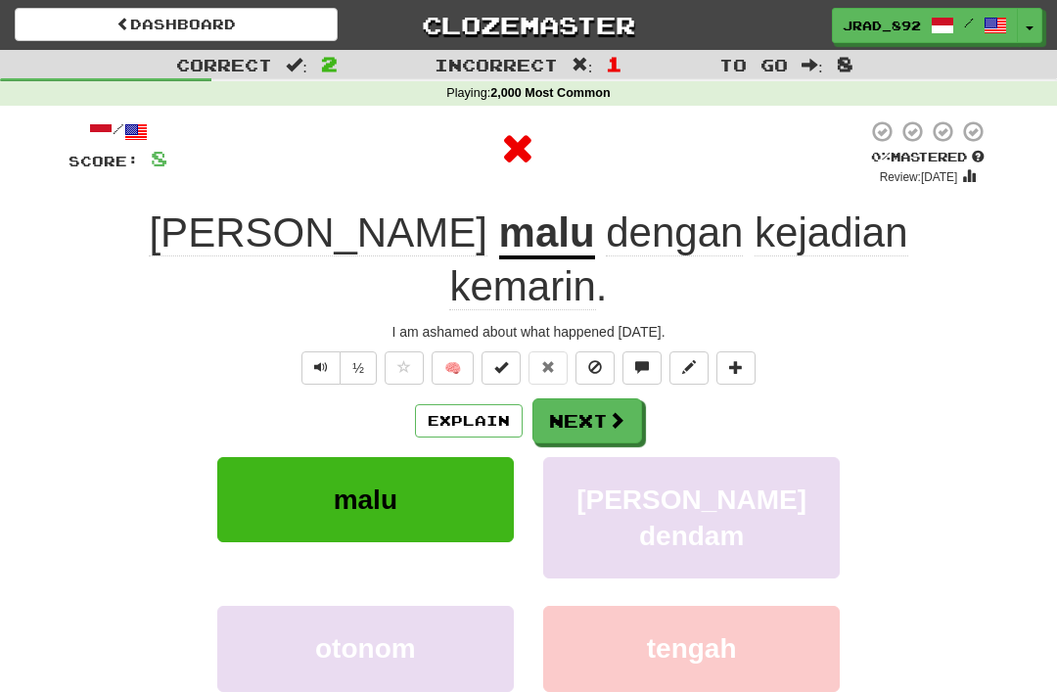
click at [590, 398] on button "Next" at bounding box center [587, 420] width 110 height 45
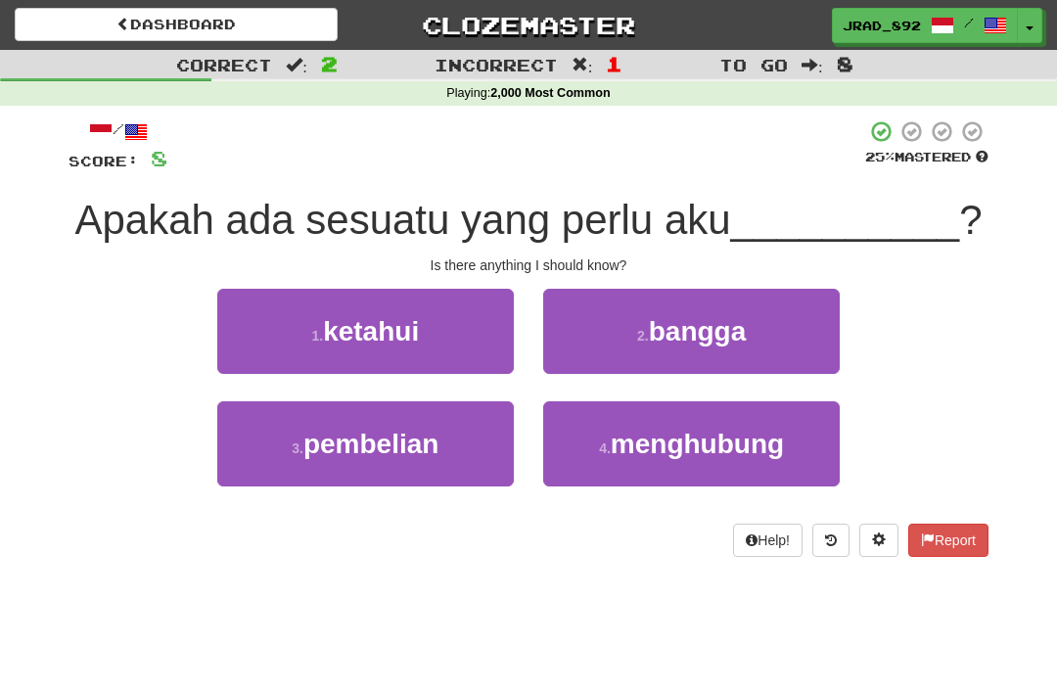
click at [461, 320] on button "1 . ketahui" at bounding box center [365, 331] width 296 height 85
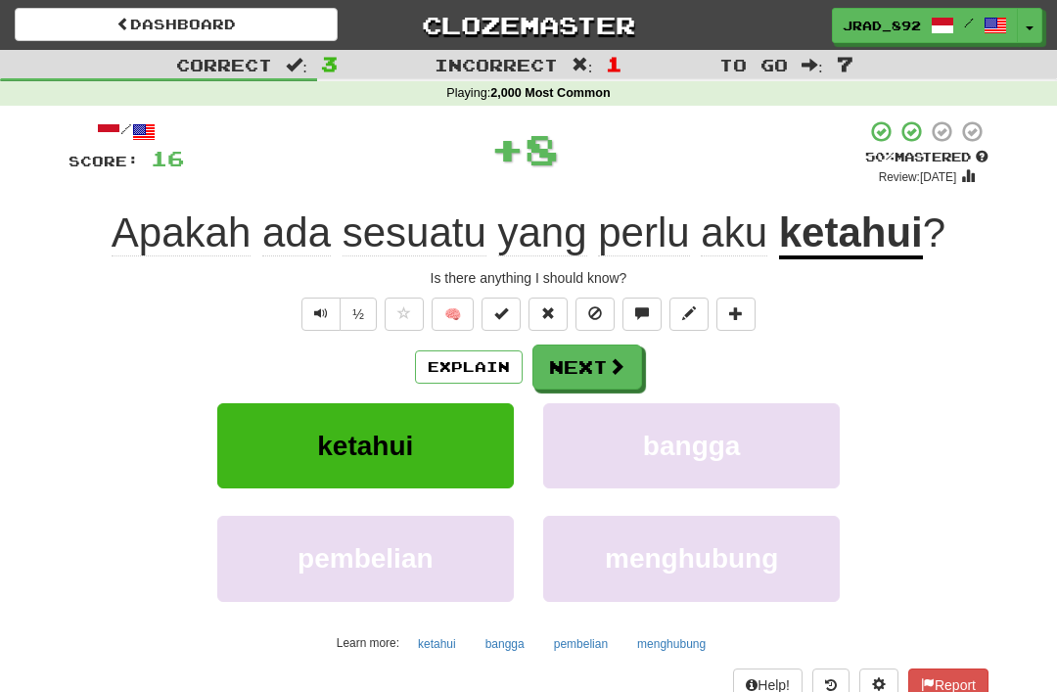
click at [613, 358] on span at bounding box center [617, 366] width 18 height 18
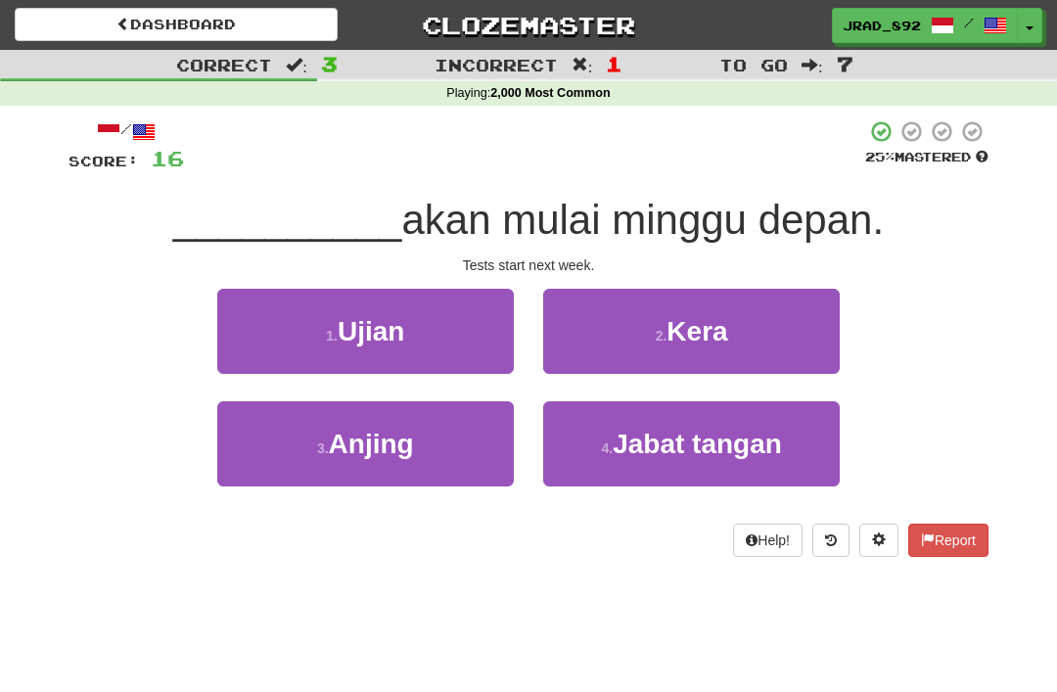
click at [445, 336] on button "1 . Ujian" at bounding box center [365, 331] width 296 height 85
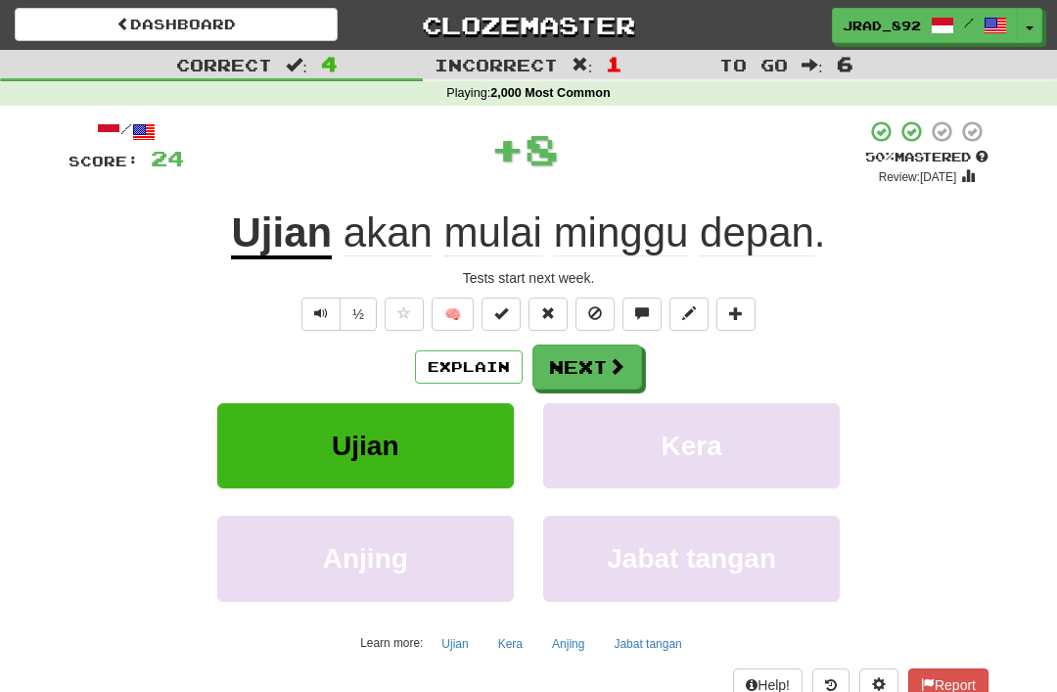
click at [602, 363] on button "Next" at bounding box center [587, 366] width 110 height 45
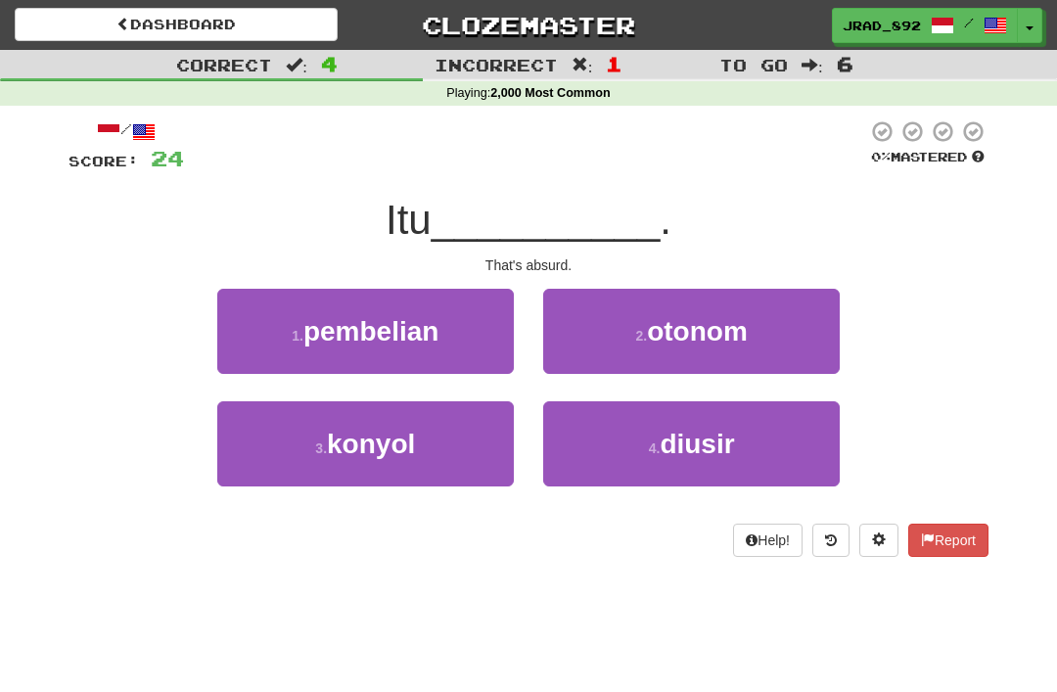
click at [410, 445] on span "konyol" at bounding box center [371, 444] width 88 height 30
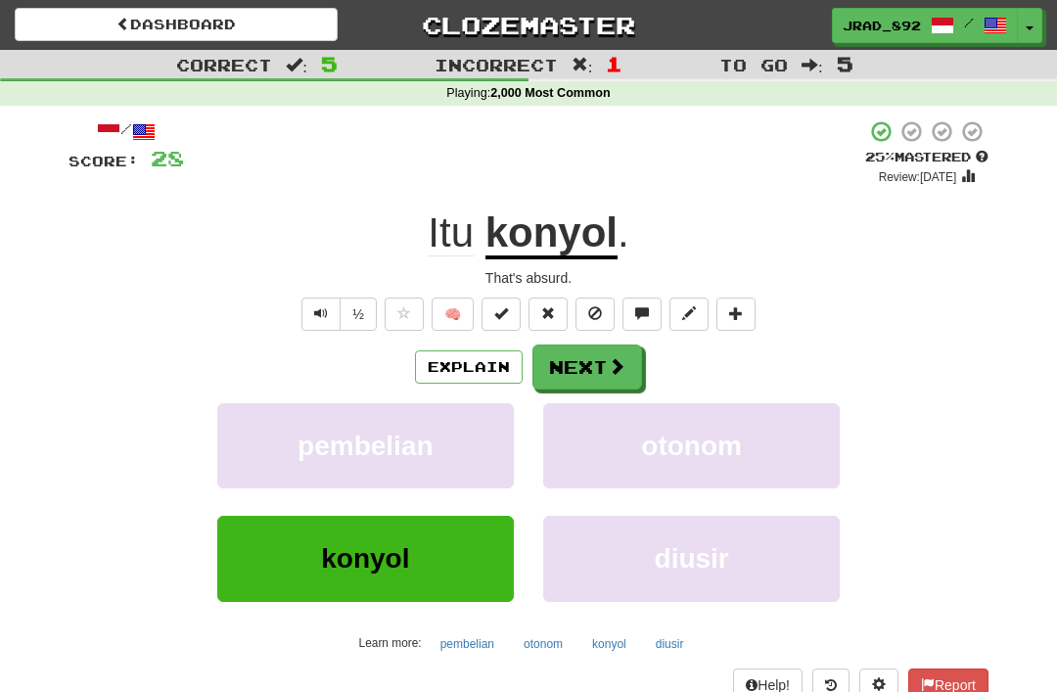
click at [609, 352] on button "Next" at bounding box center [587, 366] width 110 height 45
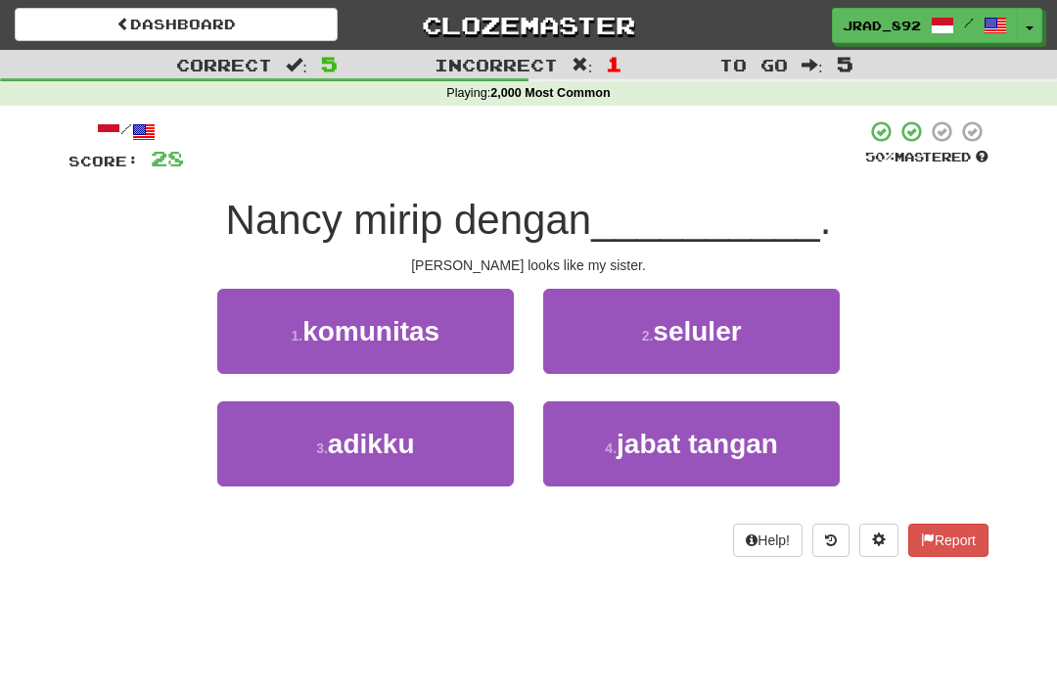
click at [429, 440] on button "3 . adikku" at bounding box center [365, 443] width 296 height 85
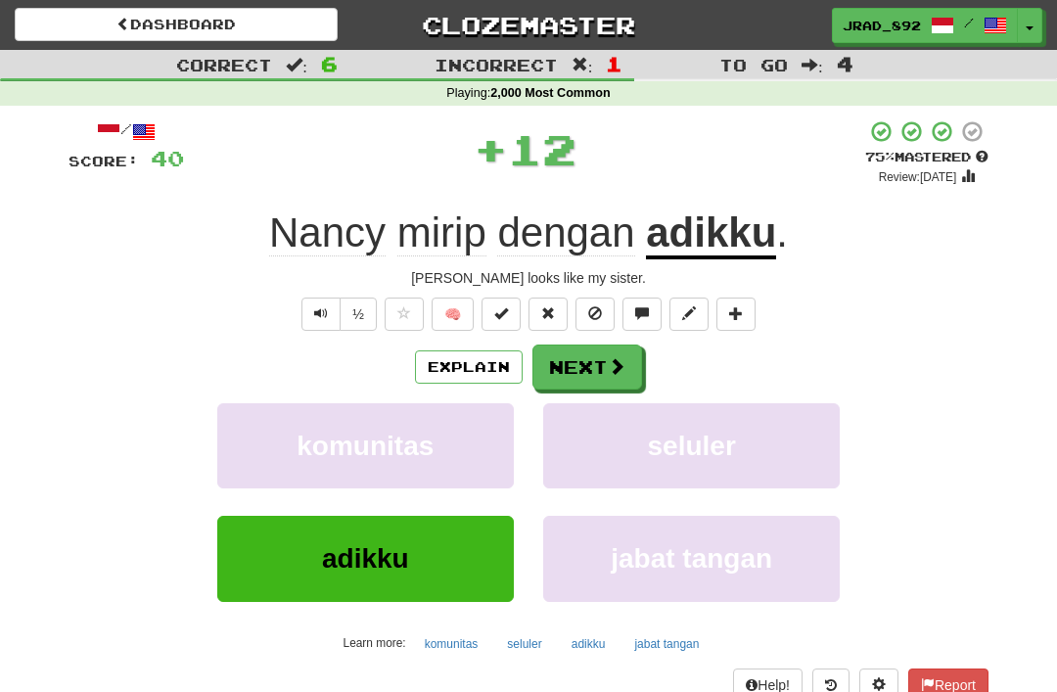
click at [589, 354] on button "Next" at bounding box center [587, 366] width 110 height 45
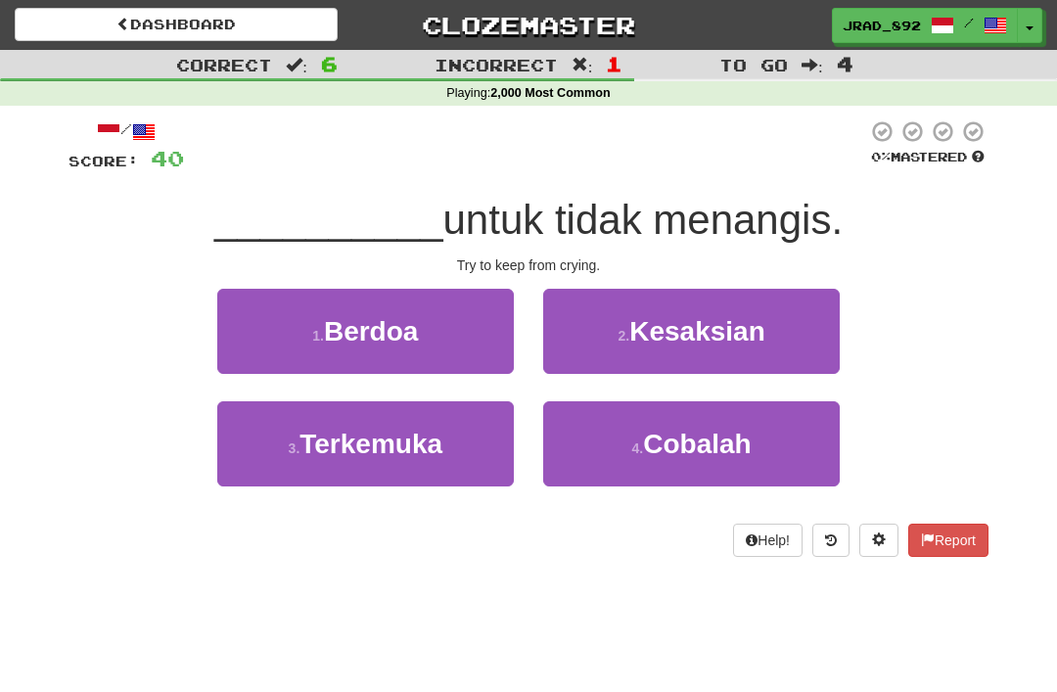
click at [661, 452] on span "Cobalah" at bounding box center [697, 444] width 108 height 30
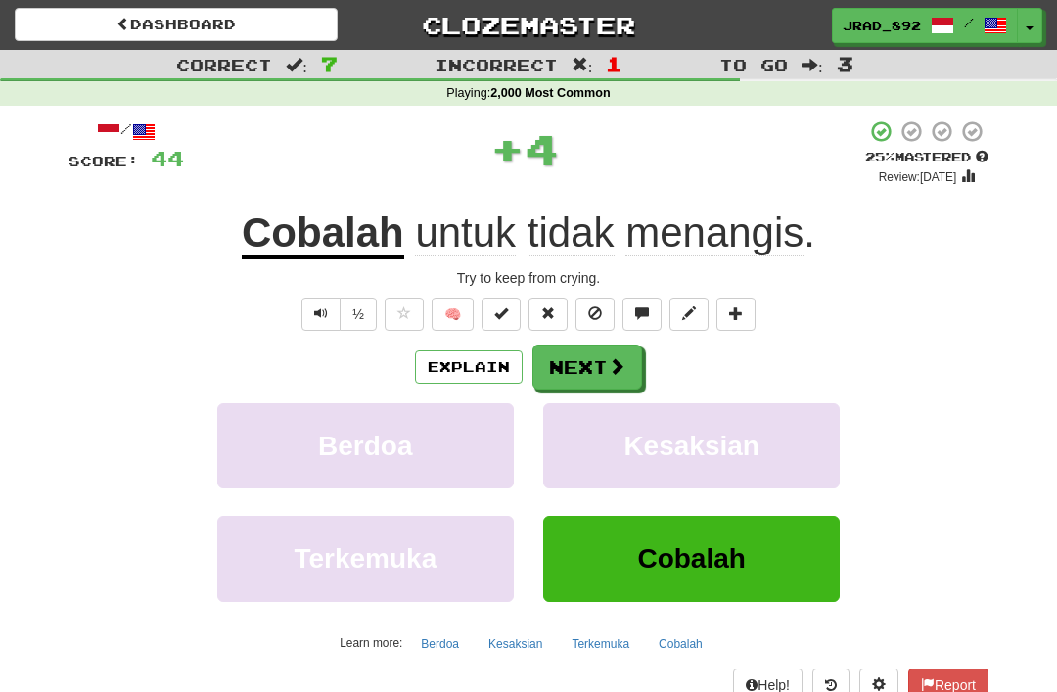
click at [585, 363] on button "Next" at bounding box center [587, 366] width 110 height 45
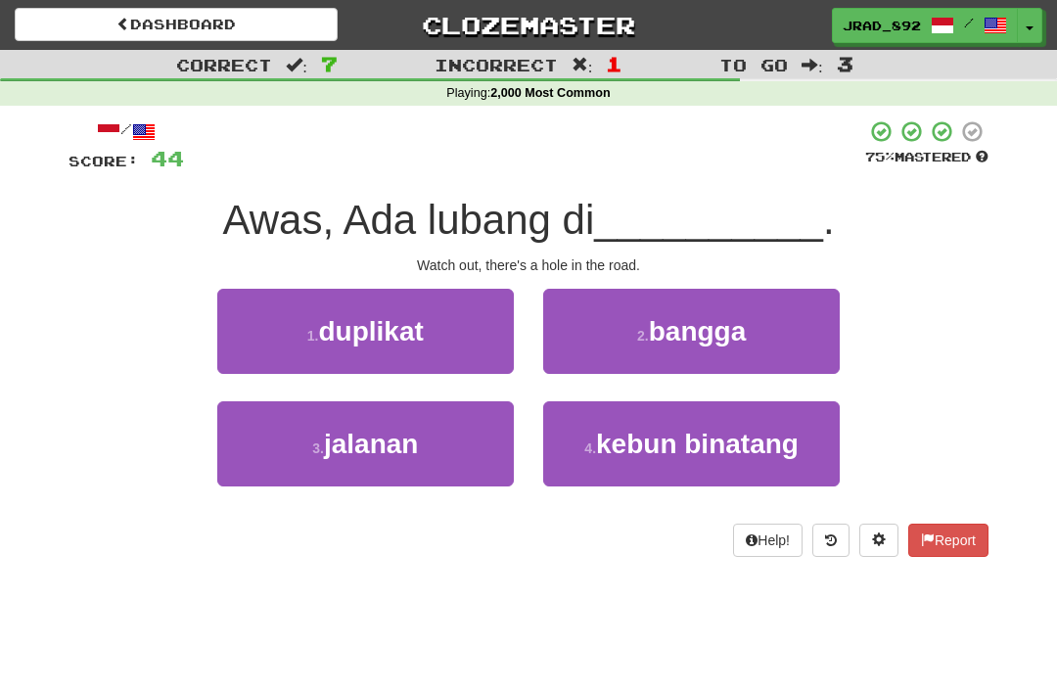
click at [431, 435] on button "3 . jalanan" at bounding box center [365, 443] width 296 height 85
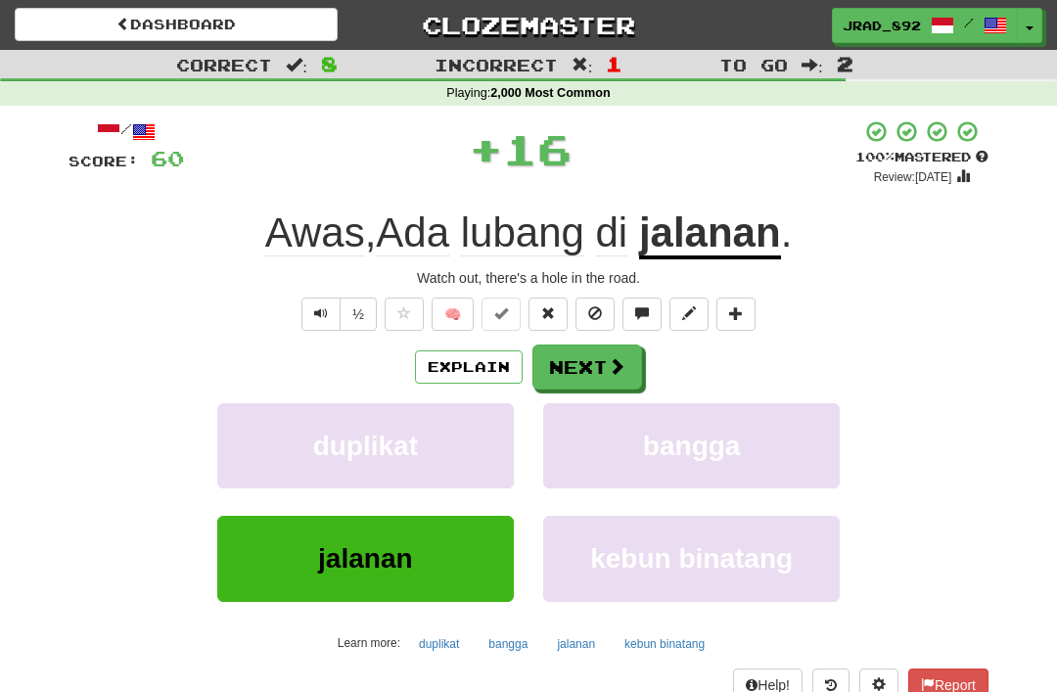
click at [615, 351] on button "Next" at bounding box center [587, 366] width 110 height 45
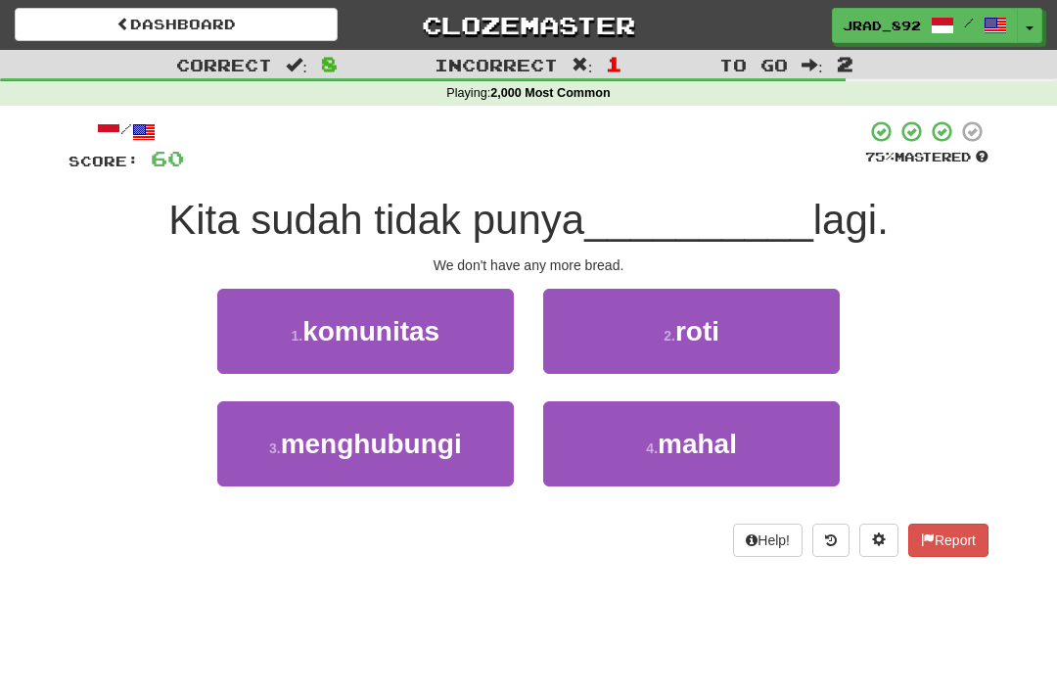
click at [728, 321] on button "2 . roti" at bounding box center [691, 331] width 296 height 85
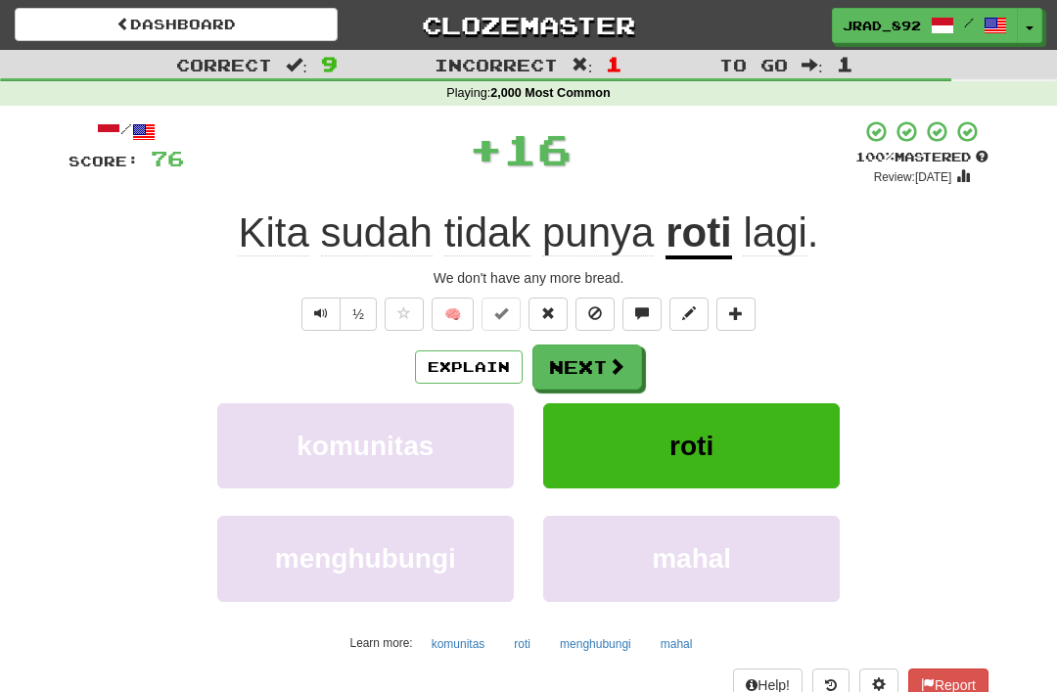
click at [605, 360] on button "Next" at bounding box center [587, 366] width 110 height 45
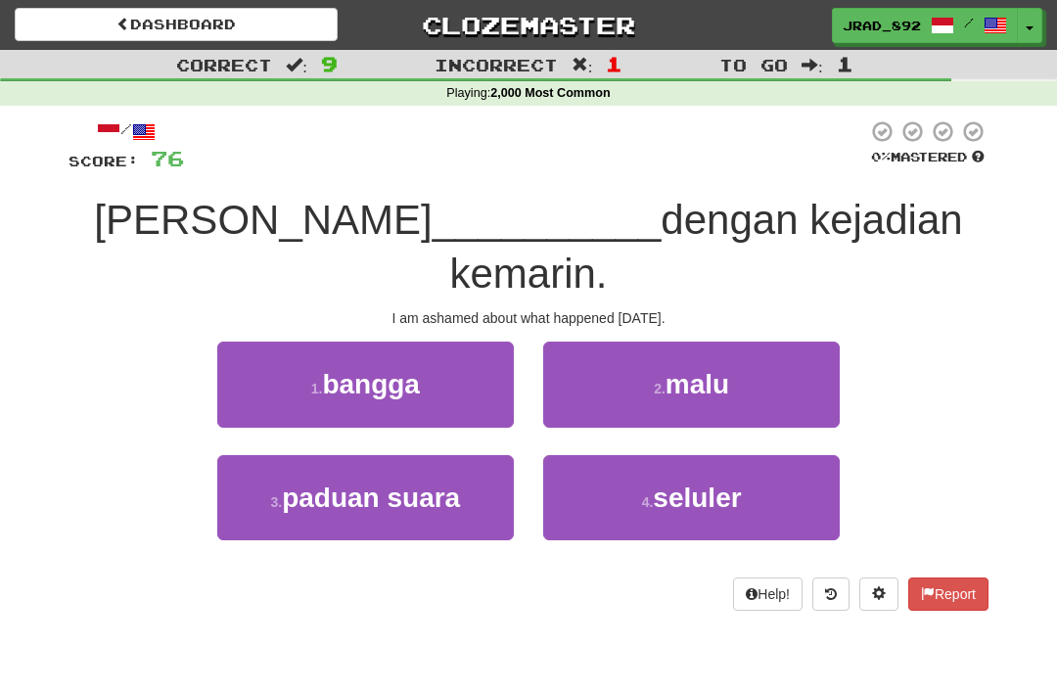
click at [749, 342] on button "2 . malu" at bounding box center [691, 384] width 296 height 85
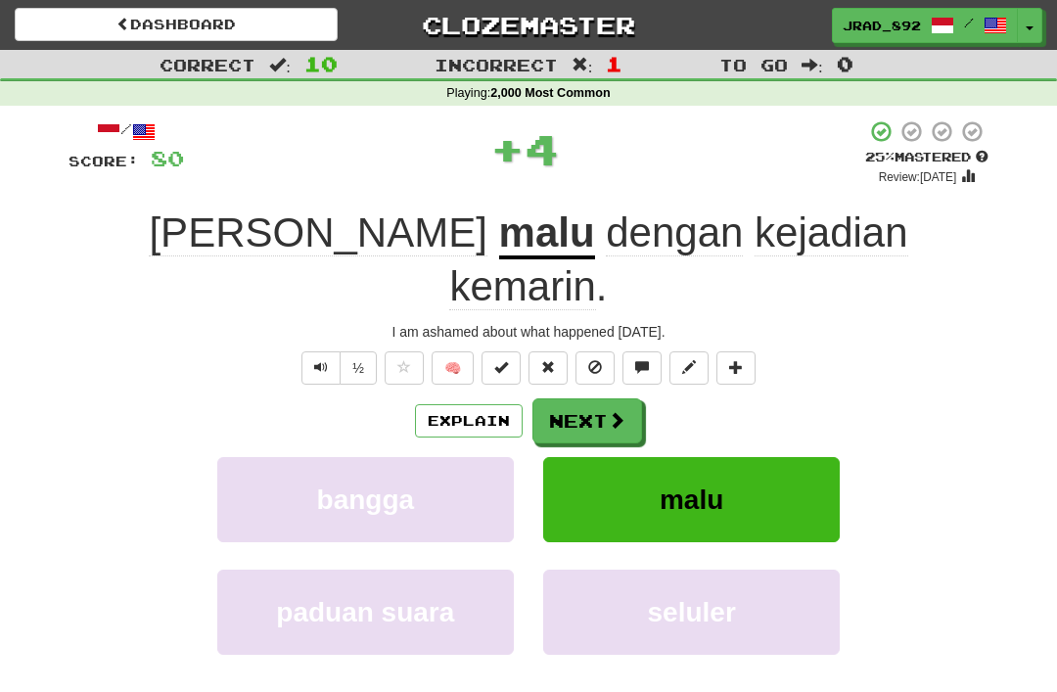
click at [603, 398] on button "Next" at bounding box center [587, 420] width 110 height 45
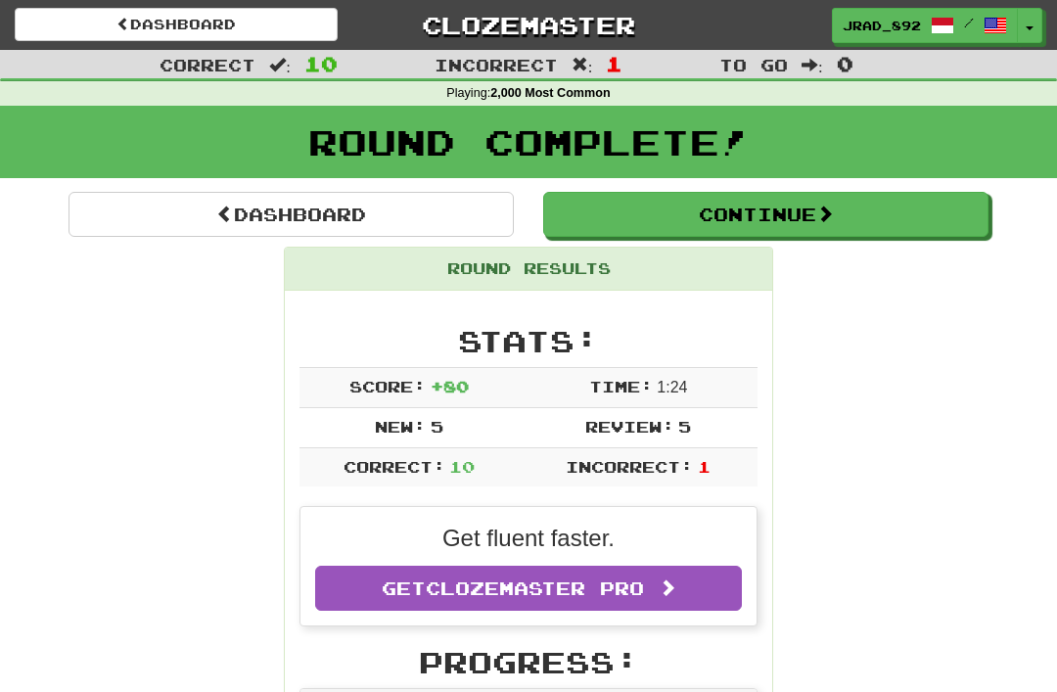
click at [845, 203] on button "Continue" at bounding box center [765, 214] width 445 height 45
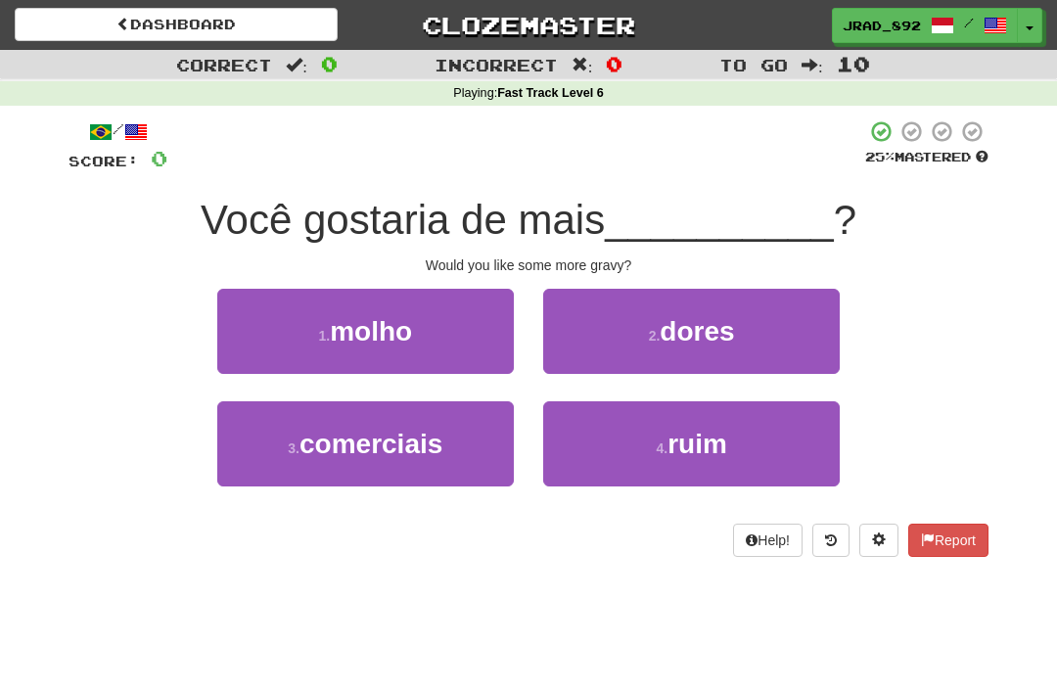
click at [475, 325] on button "1 . molho" at bounding box center [365, 331] width 296 height 85
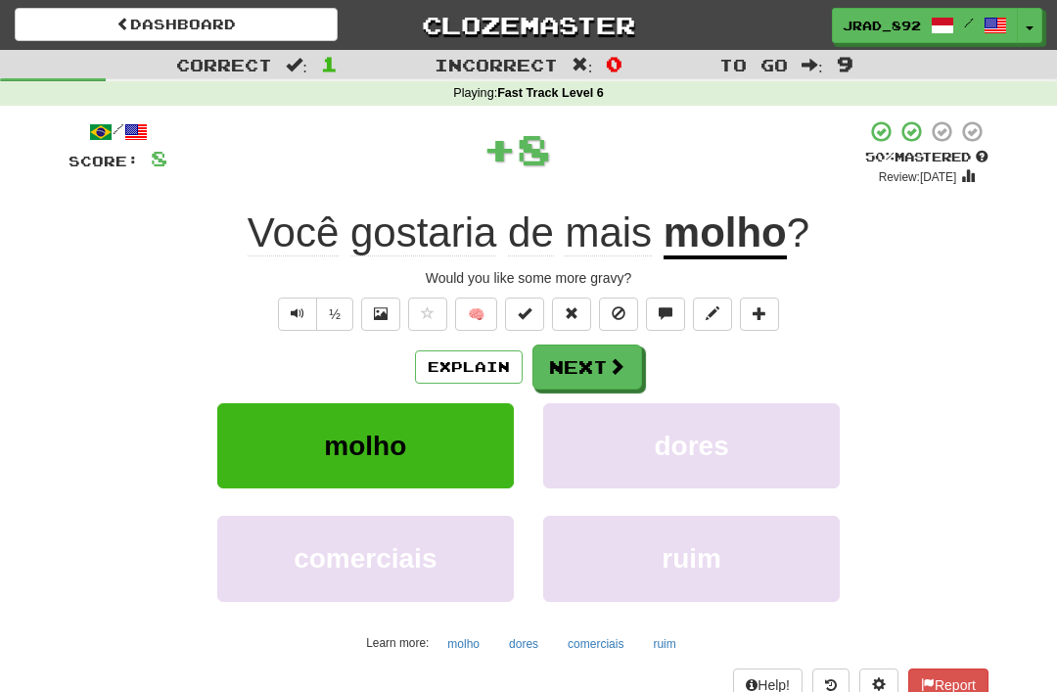
click at [616, 361] on span at bounding box center [617, 366] width 18 height 18
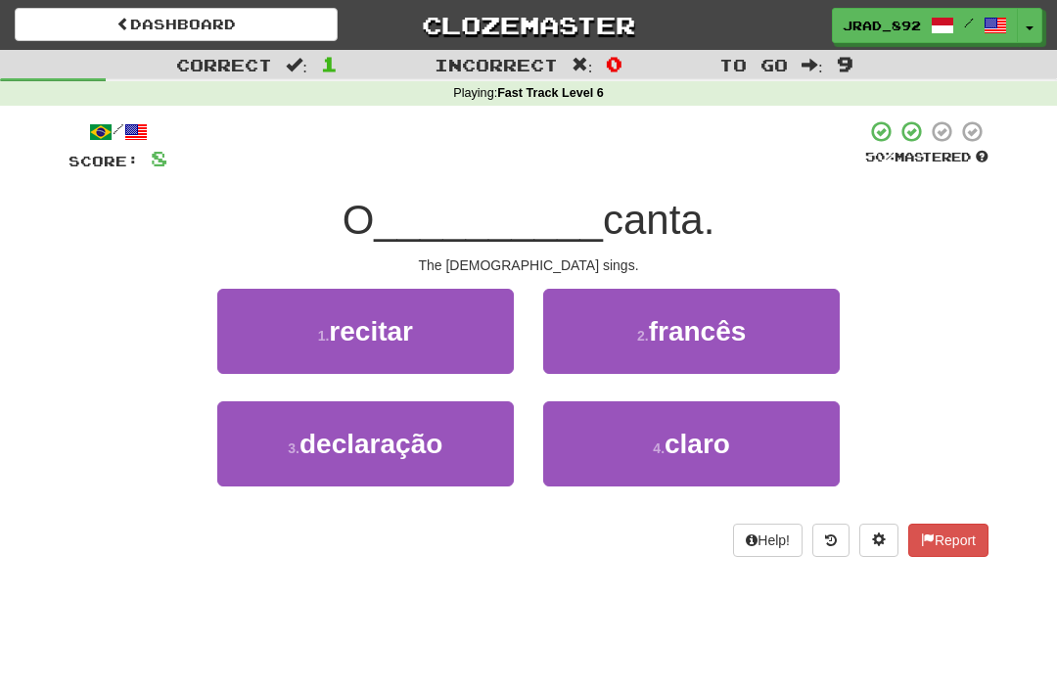
click at [736, 318] on span "francês" at bounding box center [698, 331] width 98 height 30
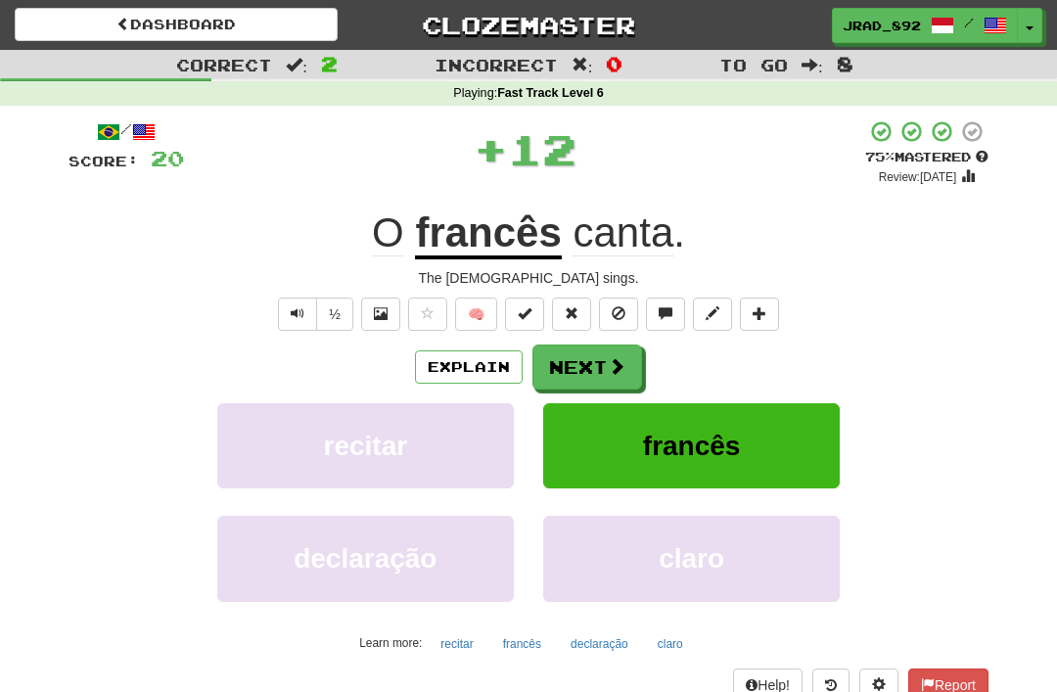
click at [605, 351] on button "Next" at bounding box center [587, 366] width 110 height 45
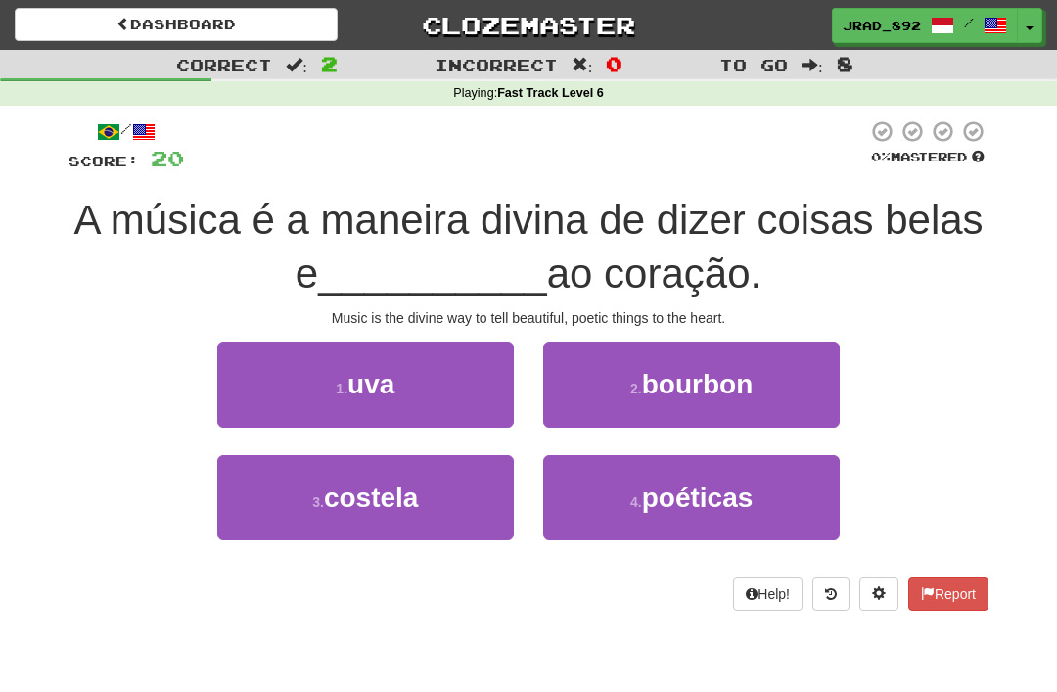
click at [642, 507] on small "4 ." at bounding box center [636, 502] width 12 height 16
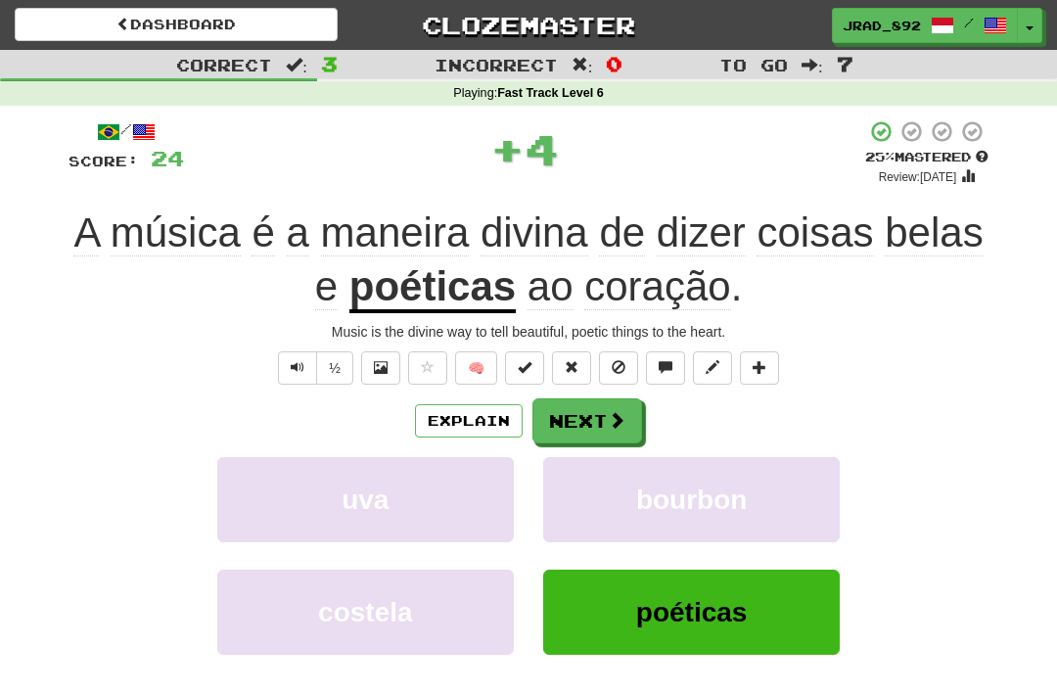
click at [597, 398] on button "Next" at bounding box center [587, 420] width 110 height 45
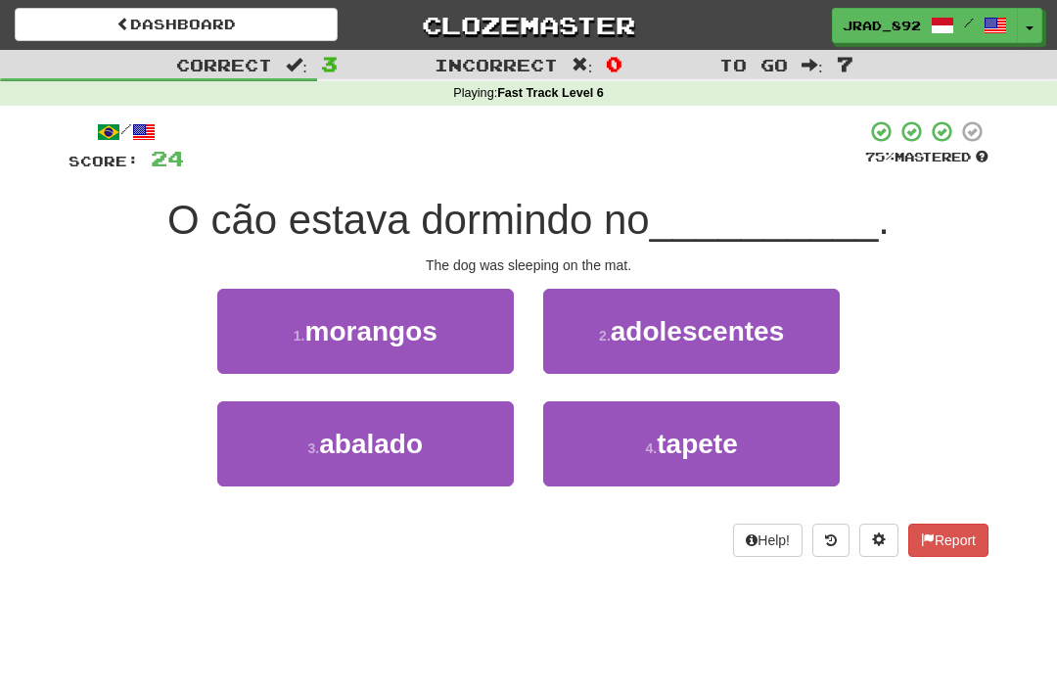
click at [691, 439] on span "tapete" at bounding box center [697, 444] width 80 height 30
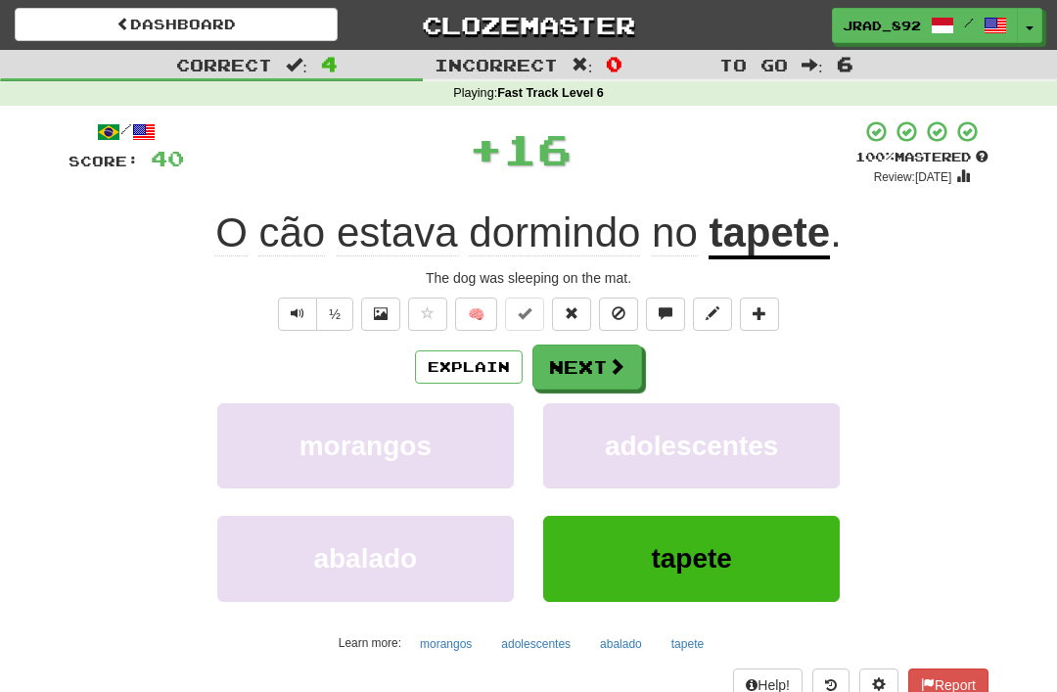
click at [596, 359] on button "Next" at bounding box center [587, 366] width 110 height 45
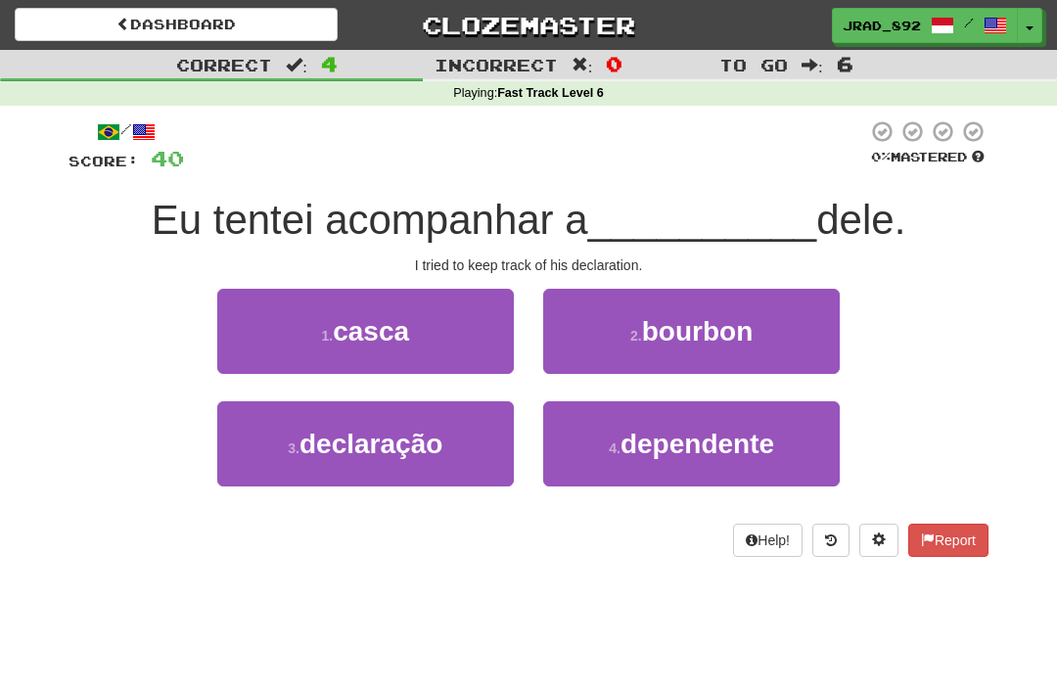
click at [430, 436] on span "declaração" at bounding box center [370, 444] width 143 height 30
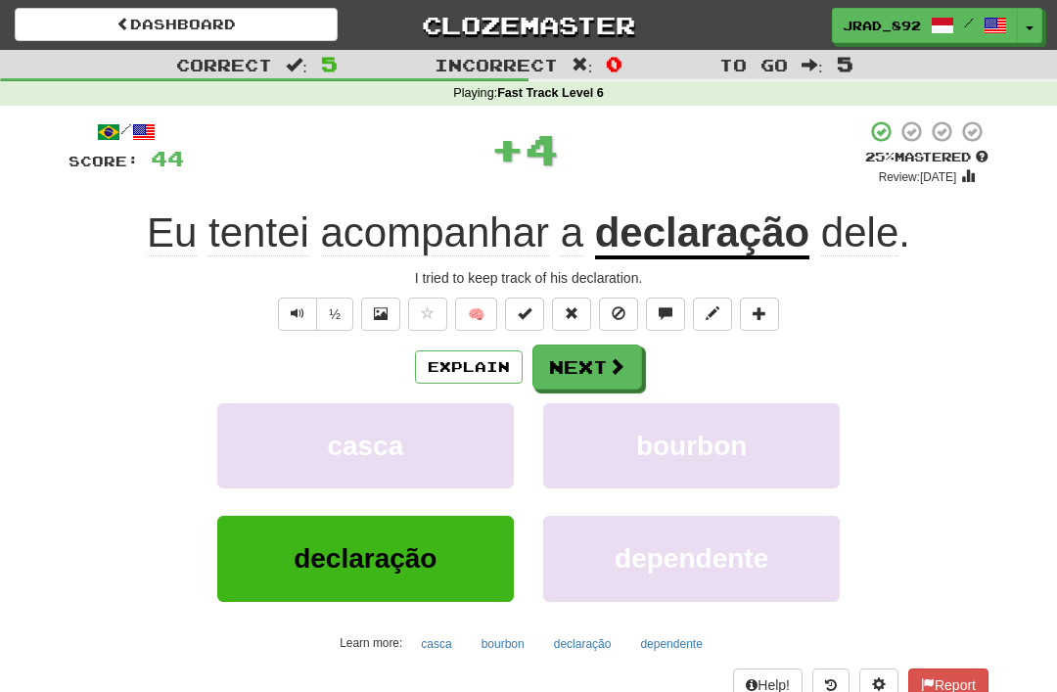
click at [608, 360] on span at bounding box center [617, 366] width 18 height 18
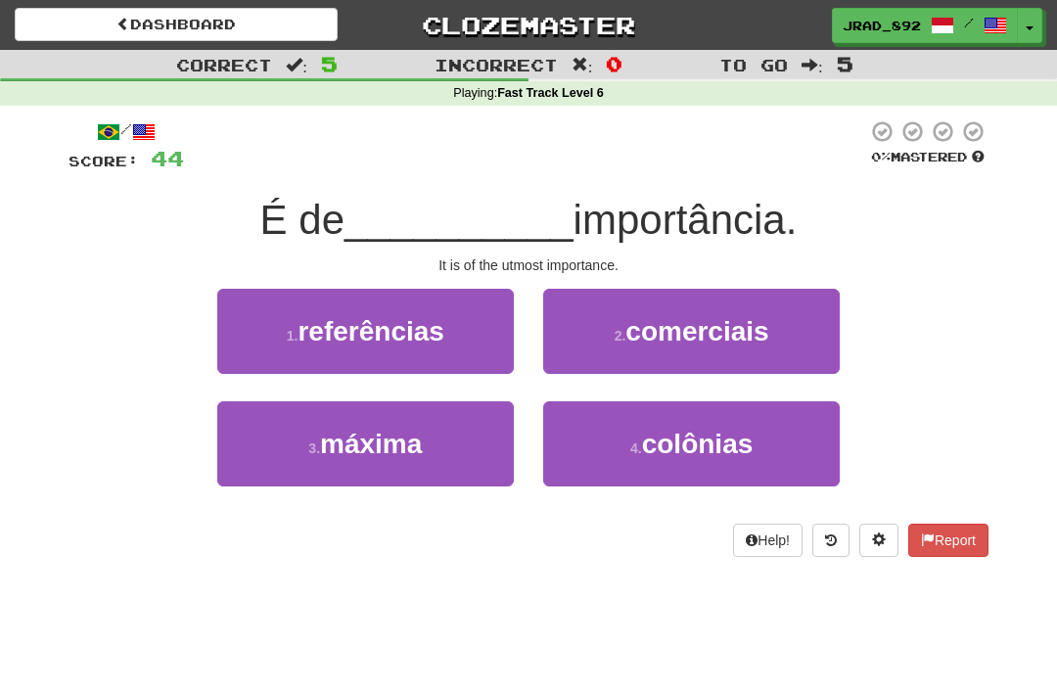
click at [428, 442] on button "3 . máxima" at bounding box center [365, 443] width 296 height 85
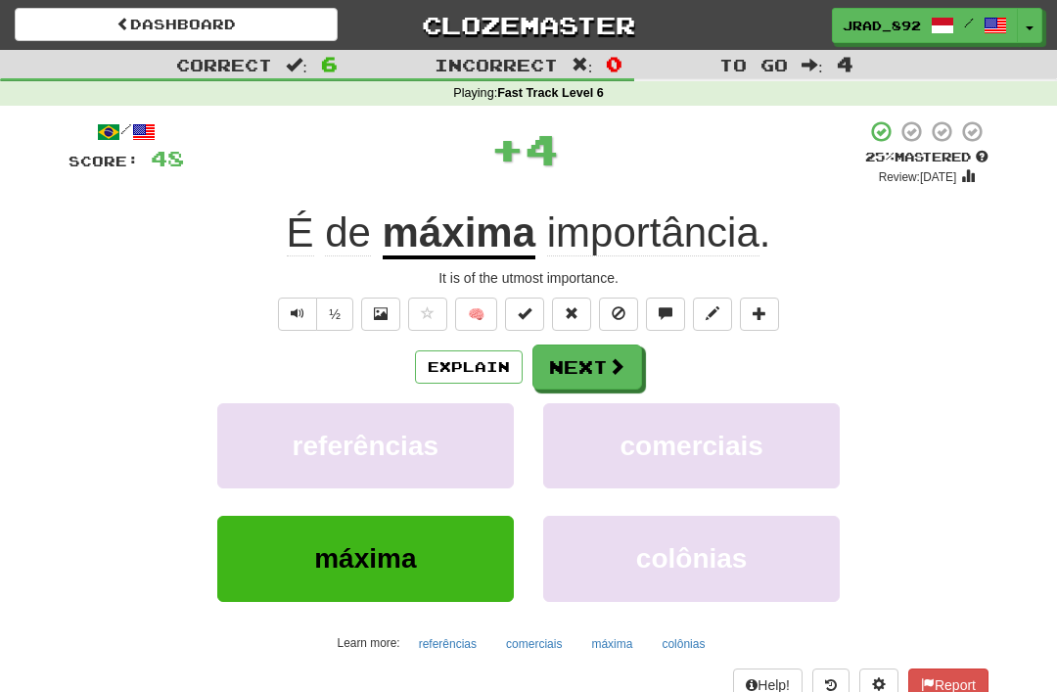
click at [606, 349] on button "Next" at bounding box center [587, 366] width 110 height 45
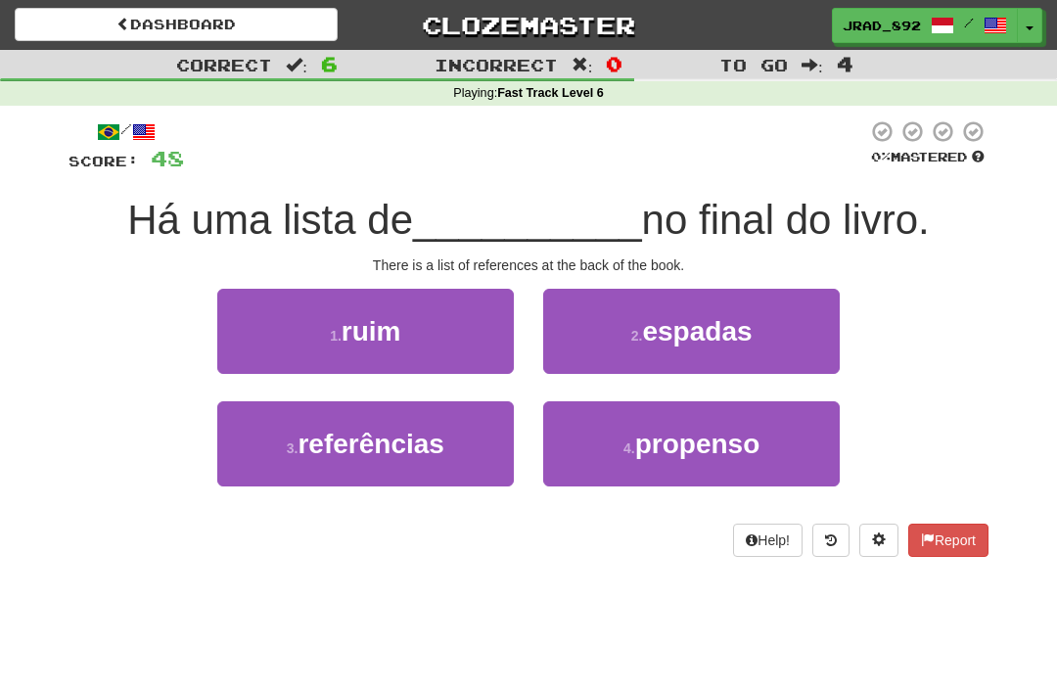
click at [443, 440] on span "referências" at bounding box center [370, 444] width 146 height 30
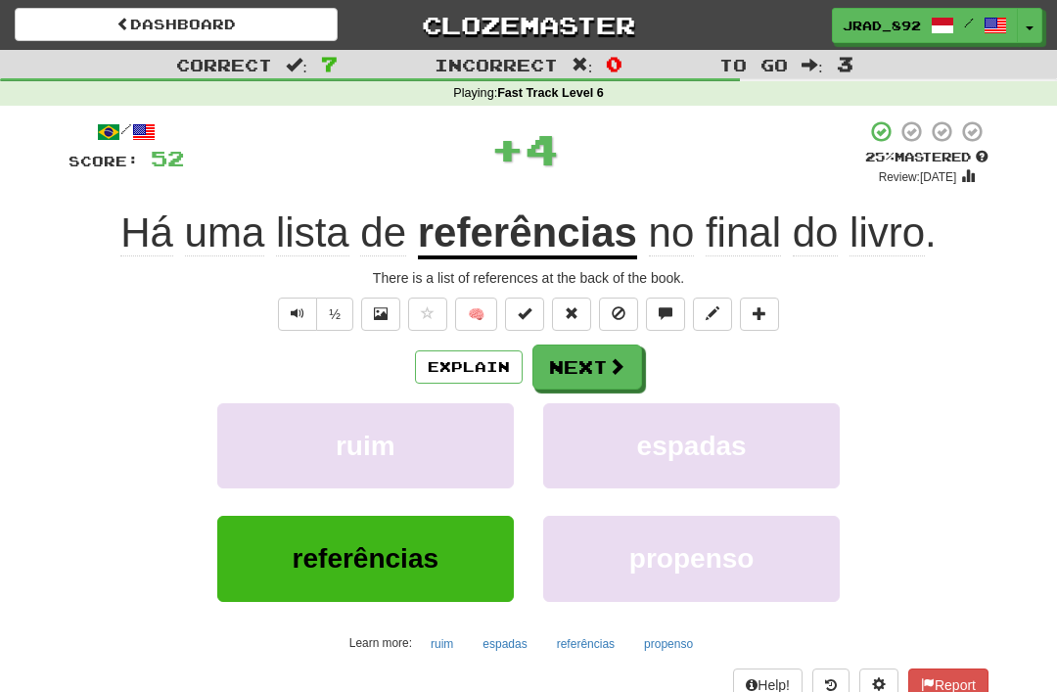
click at [614, 357] on span at bounding box center [617, 366] width 18 height 18
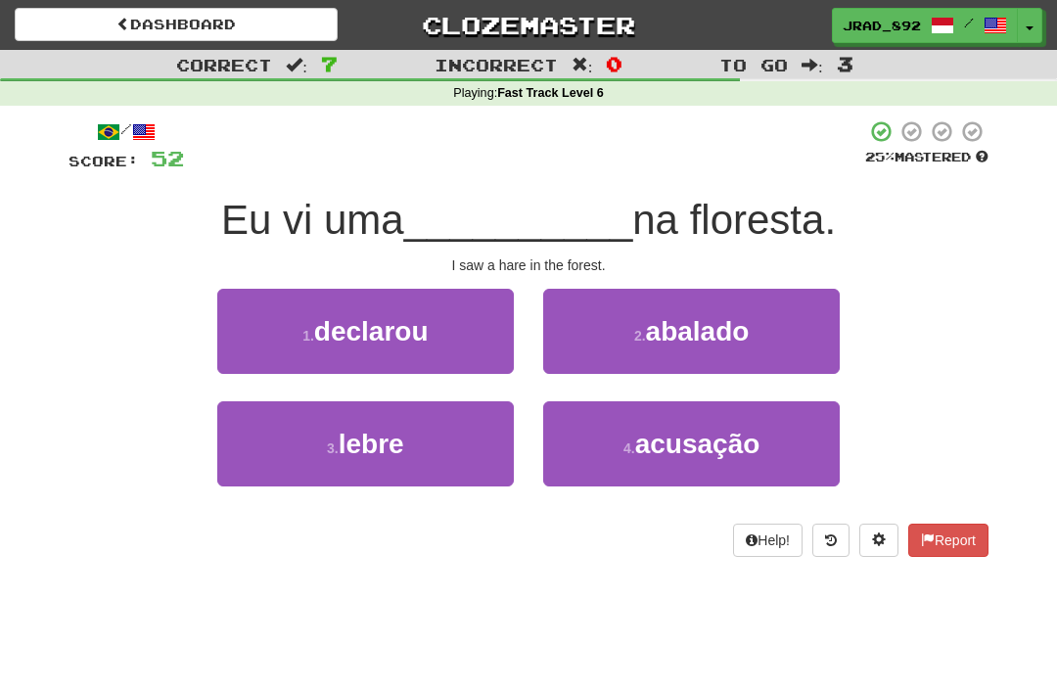
click at [411, 425] on button "3 . lebre" at bounding box center [365, 443] width 296 height 85
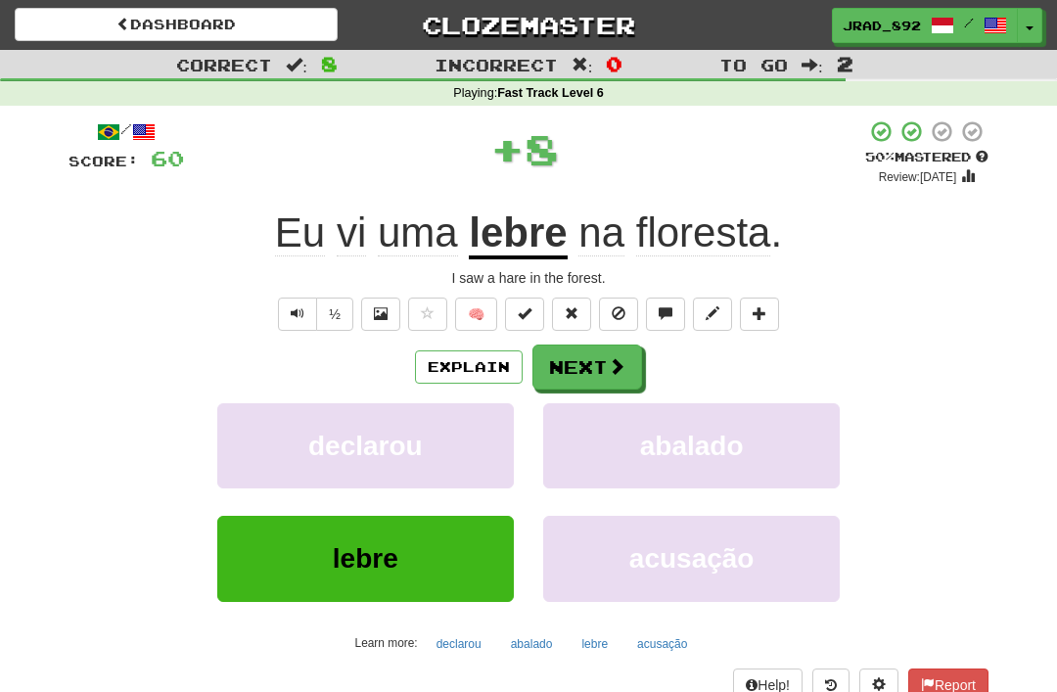
click at [602, 349] on button "Next" at bounding box center [587, 366] width 110 height 45
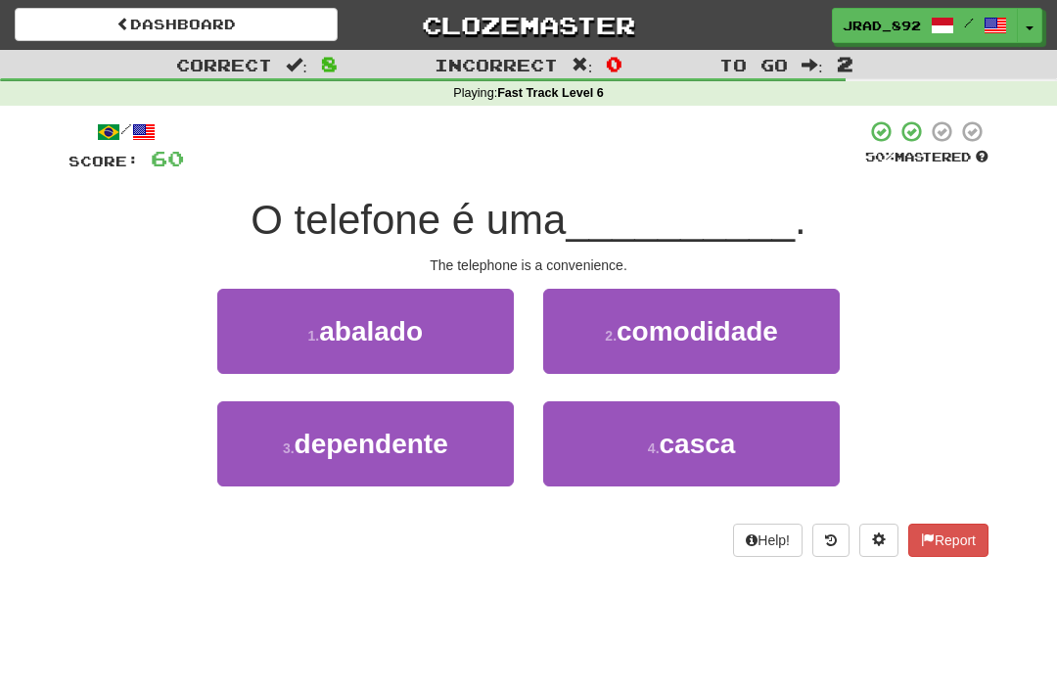
click at [671, 328] on span "comodidade" at bounding box center [696, 331] width 161 height 30
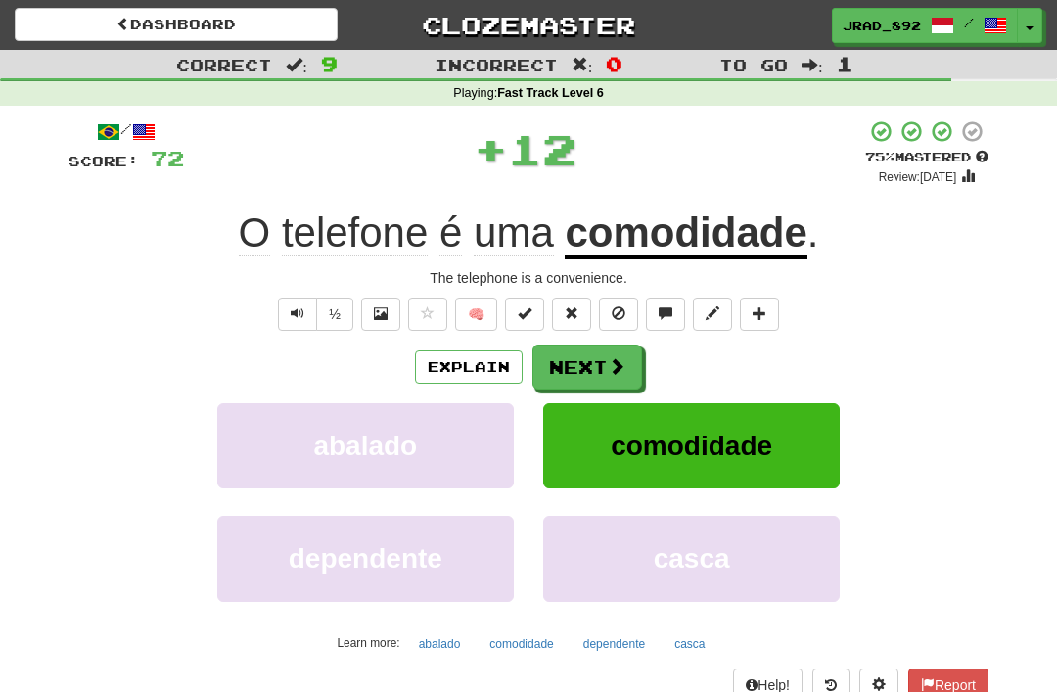
click at [579, 363] on button "Next" at bounding box center [587, 366] width 110 height 45
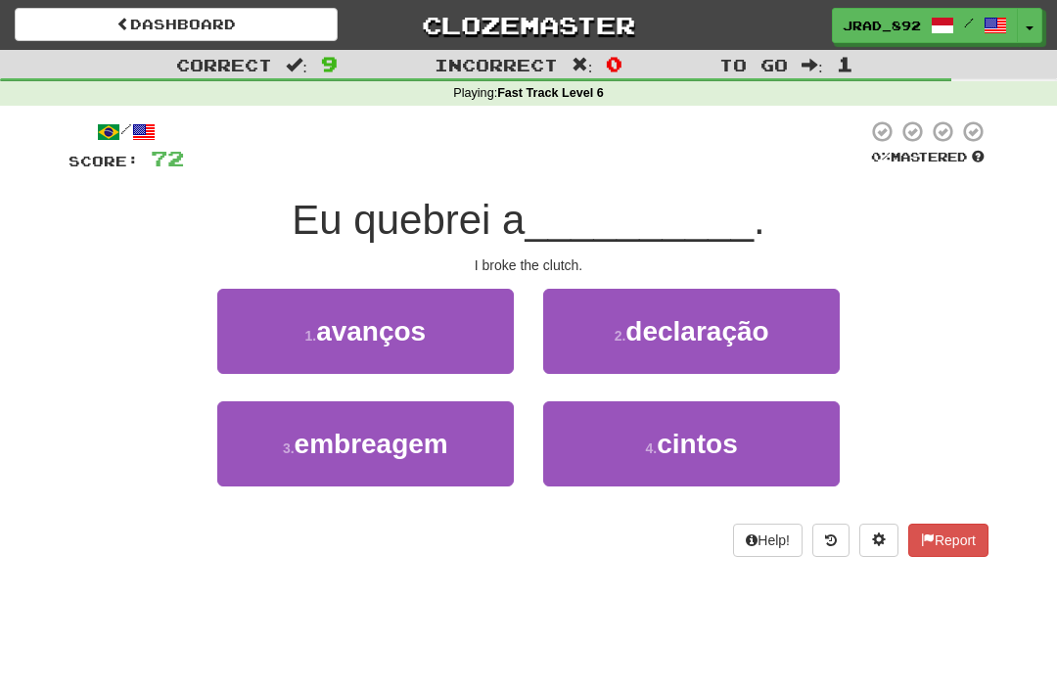
click at [709, 429] on span "cintos" at bounding box center [697, 444] width 80 height 30
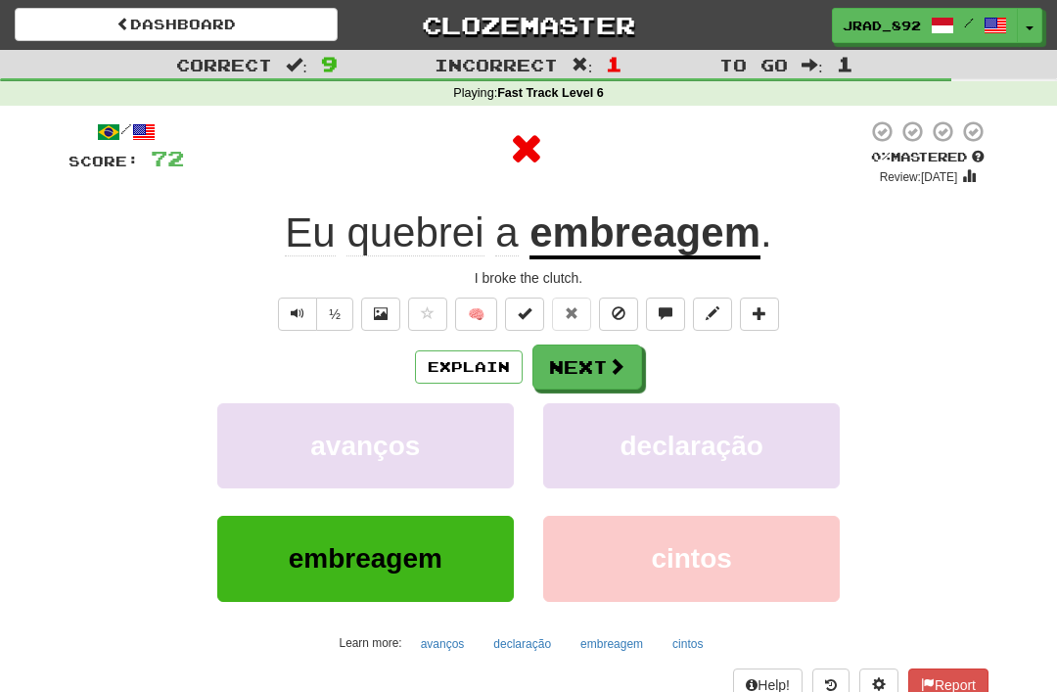
click at [597, 344] on button "Next" at bounding box center [587, 366] width 110 height 45
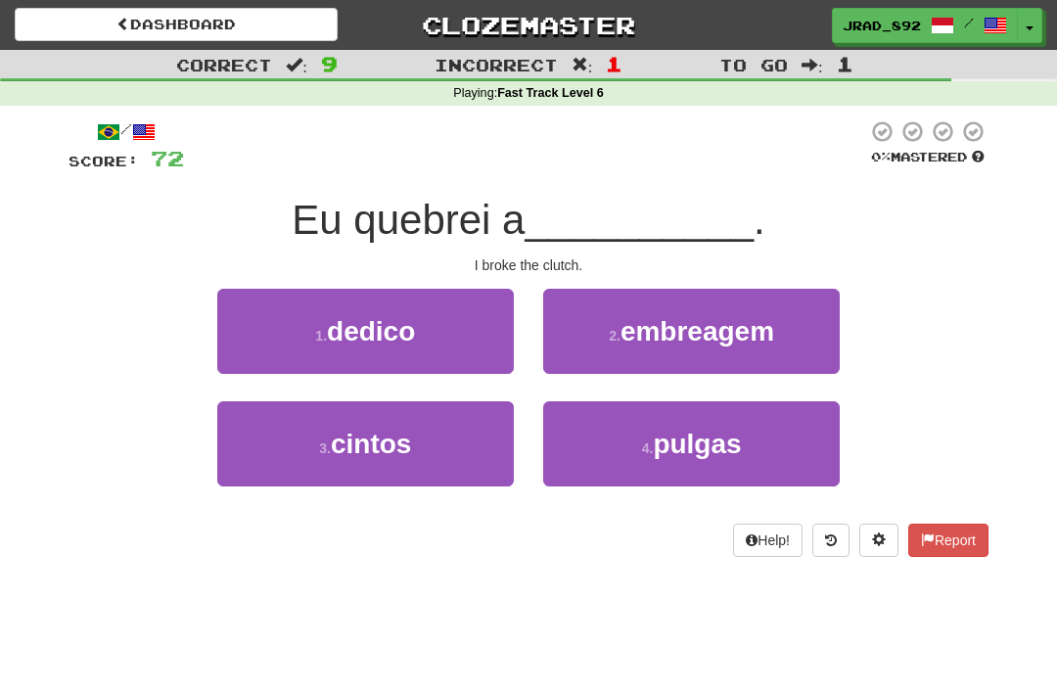
click at [703, 324] on span "embreagem" at bounding box center [697, 331] width 154 height 30
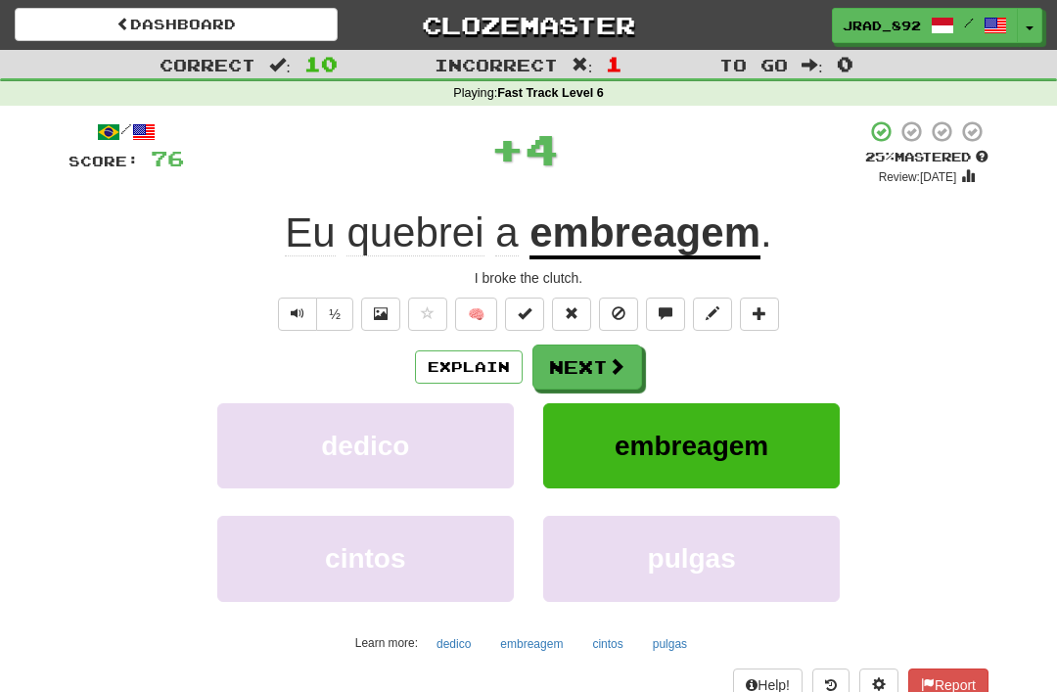
click at [614, 351] on button "Next" at bounding box center [587, 366] width 110 height 45
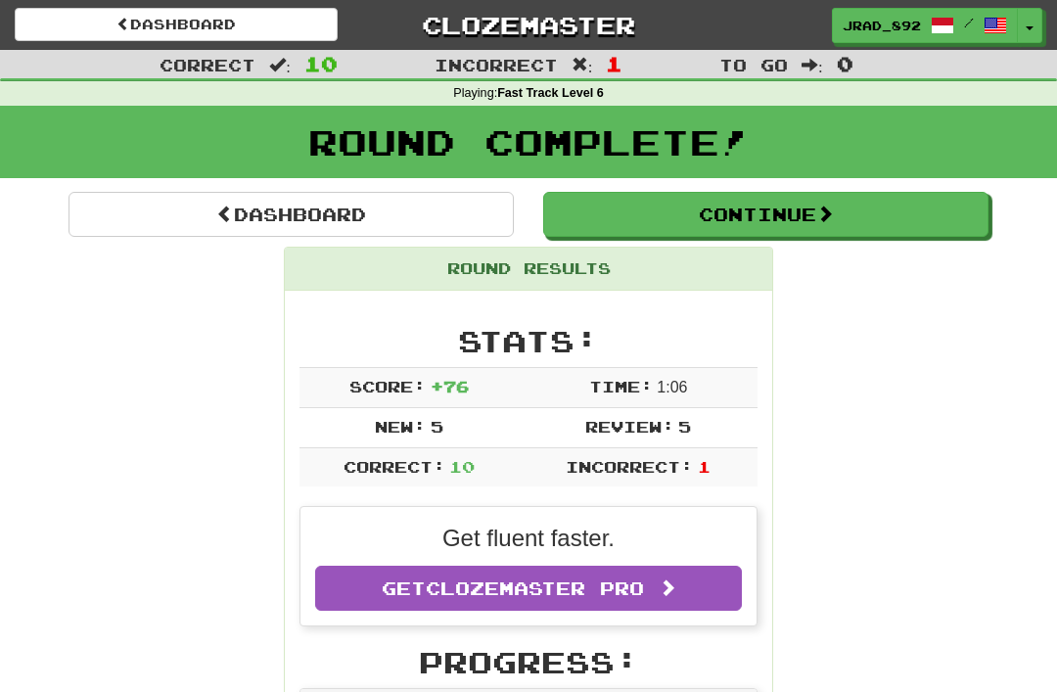
click at [729, 216] on button "Continue" at bounding box center [765, 214] width 445 height 45
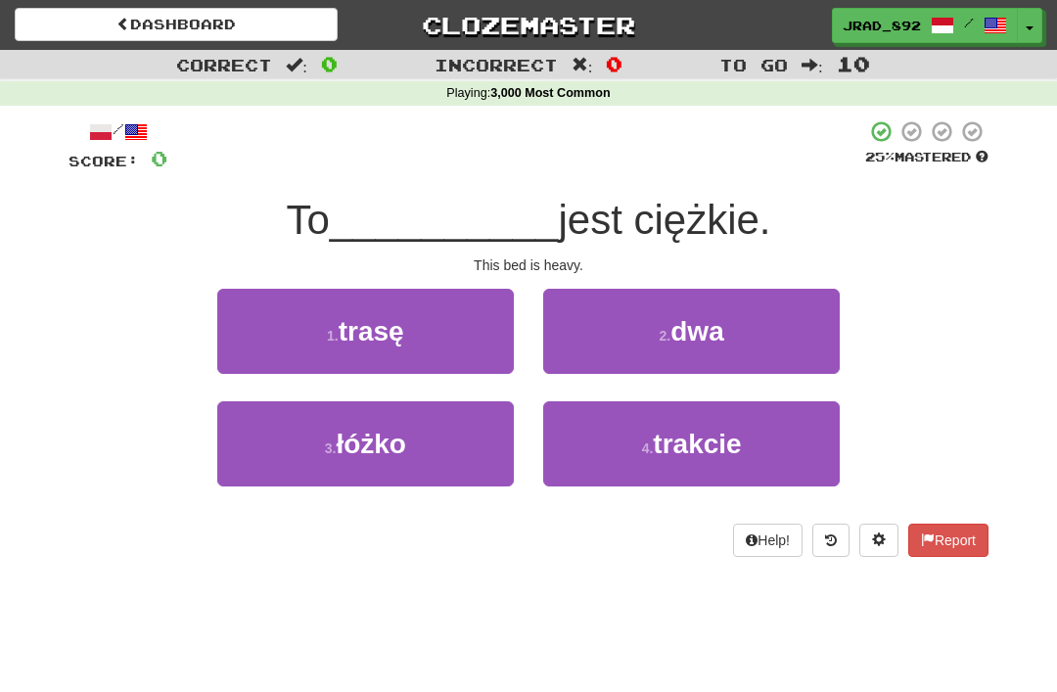
click at [429, 452] on button "3 . [GEOGRAPHIC_DATA]" at bounding box center [365, 443] width 296 height 85
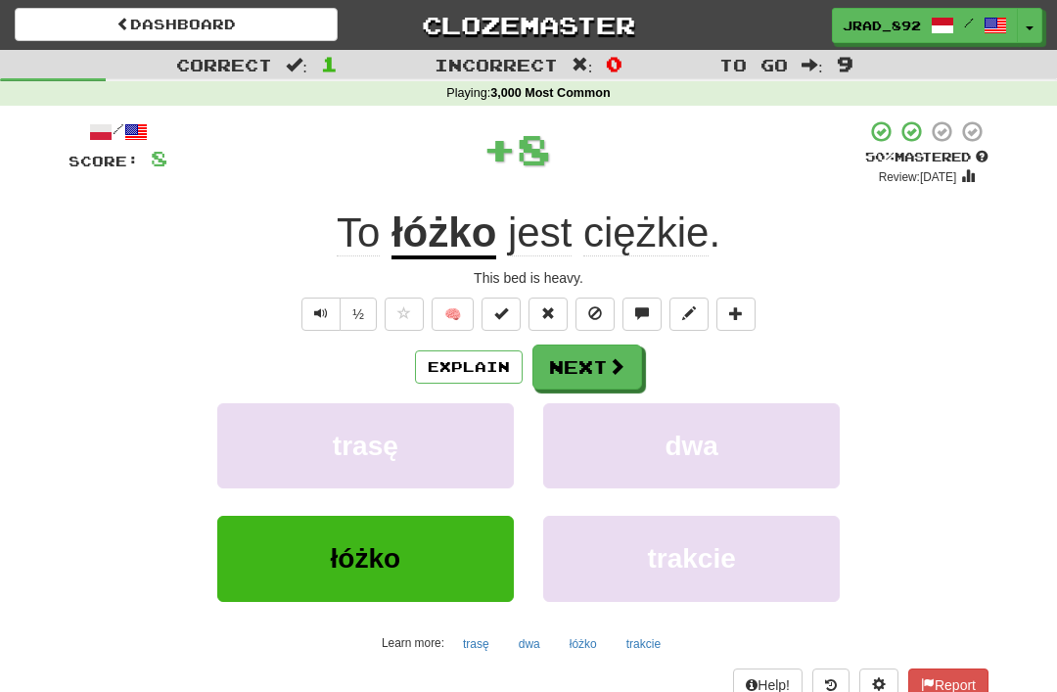
click at [611, 350] on button "Next" at bounding box center [587, 366] width 110 height 45
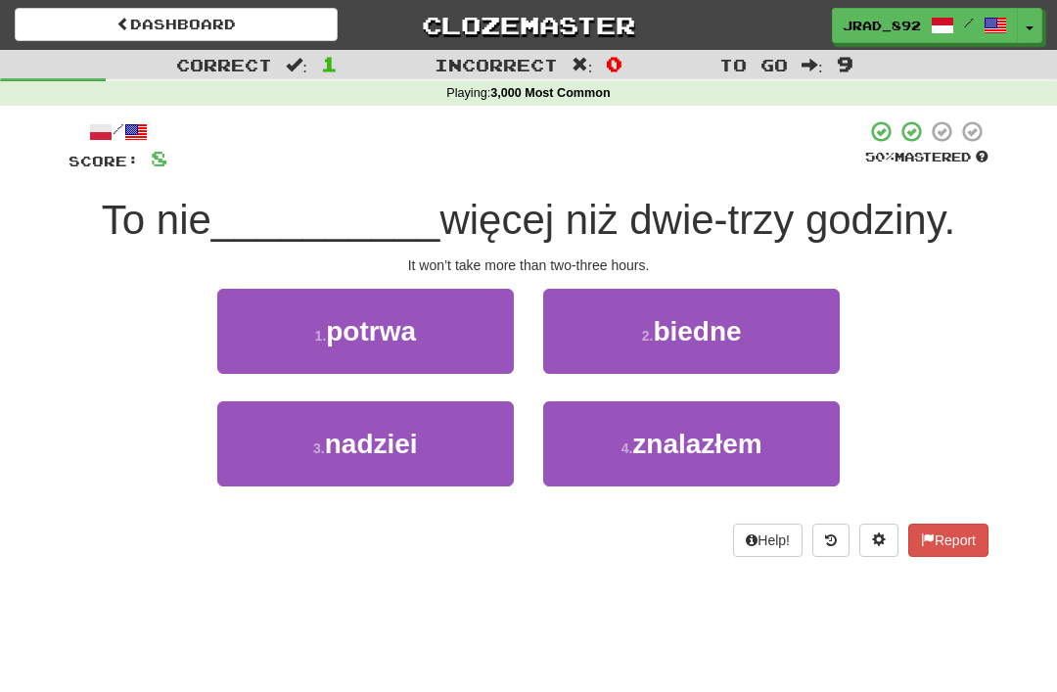
click at [418, 350] on button "1 . potrwa" at bounding box center [365, 331] width 296 height 85
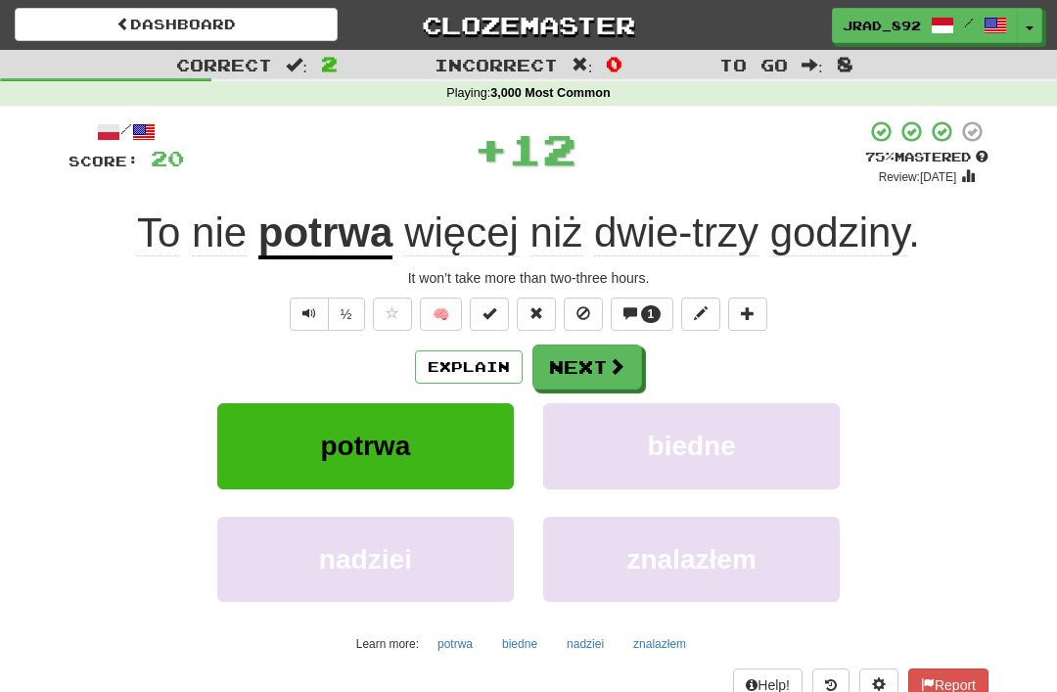
click at [615, 357] on span at bounding box center [617, 366] width 18 height 18
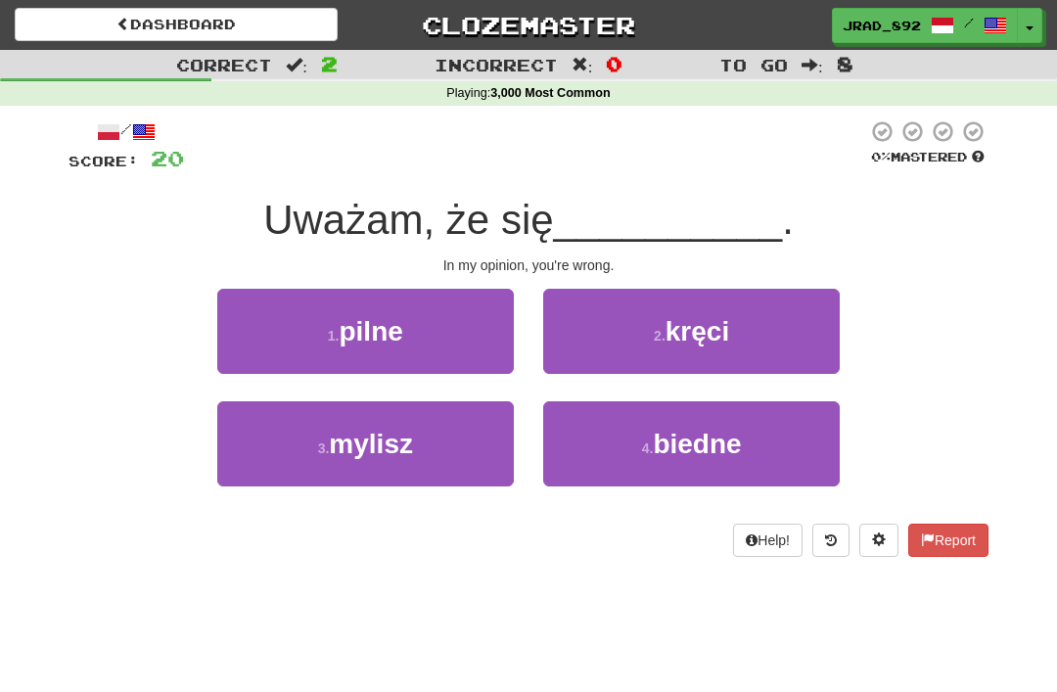
click at [431, 421] on button "3 . mylisz" at bounding box center [365, 443] width 296 height 85
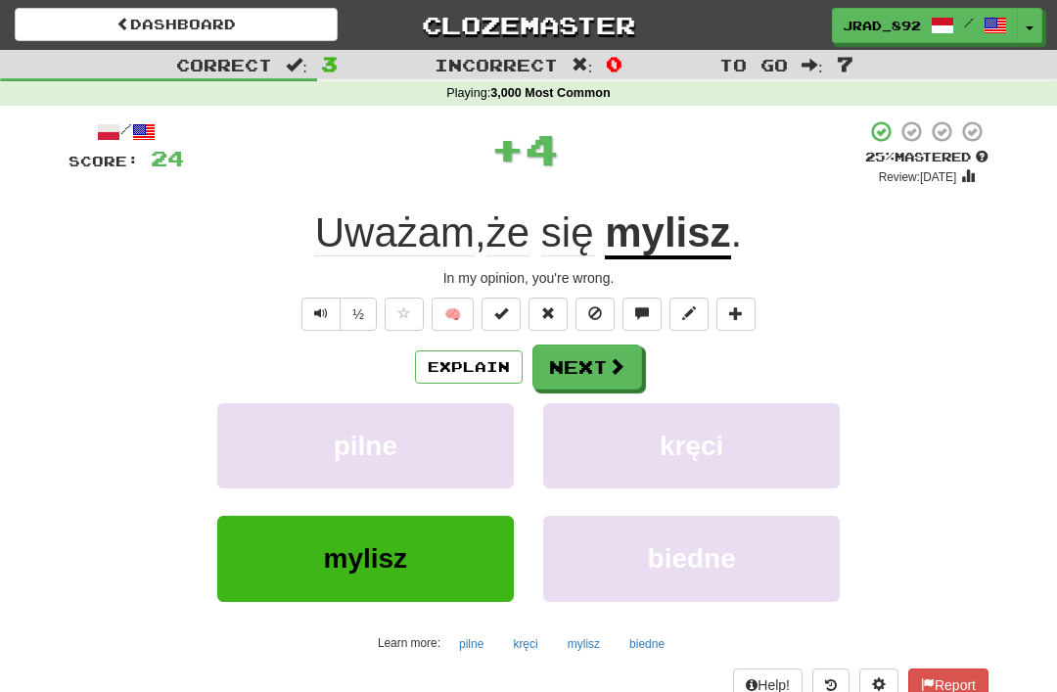
click at [626, 354] on button "Next" at bounding box center [587, 366] width 110 height 45
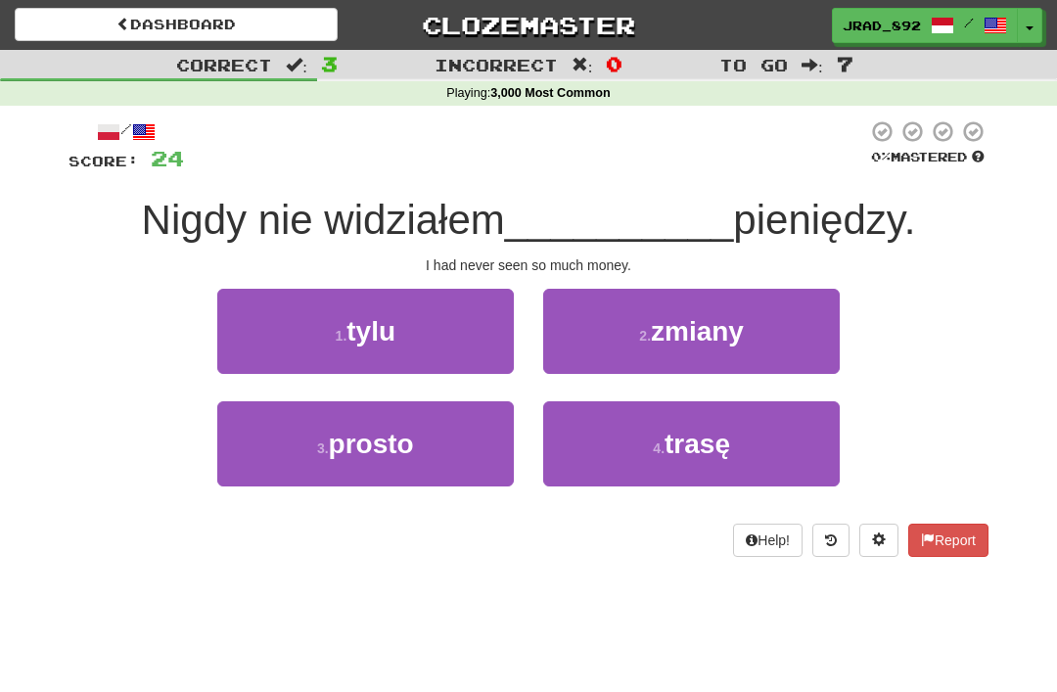
click at [413, 335] on button "1 . [GEOGRAPHIC_DATA]" at bounding box center [365, 331] width 296 height 85
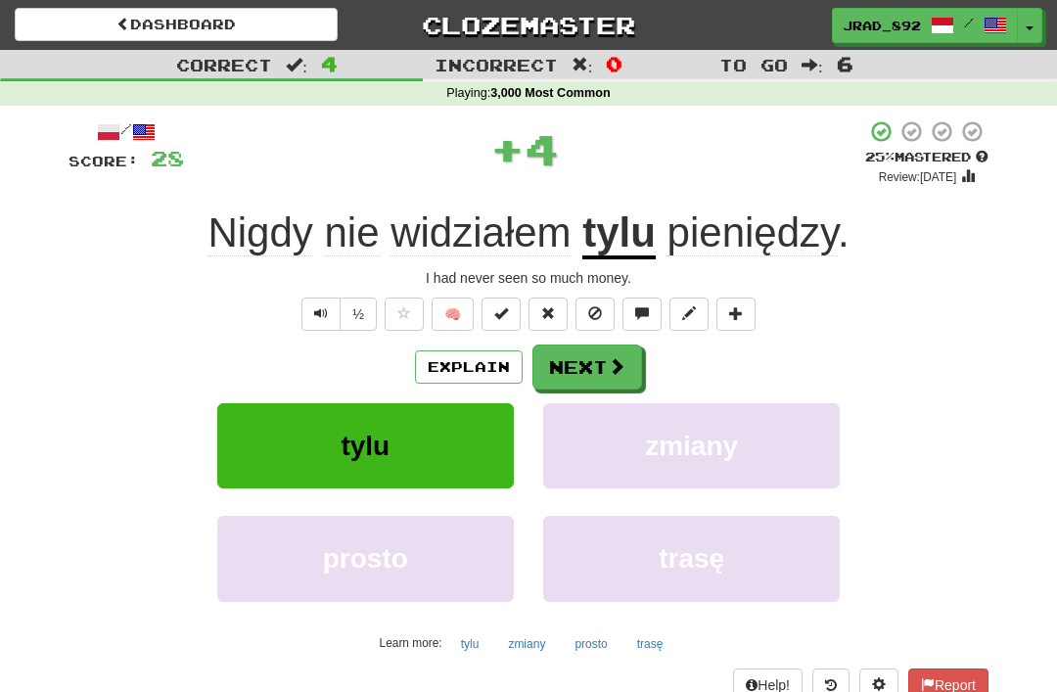
click at [594, 346] on button "Next" at bounding box center [587, 366] width 110 height 45
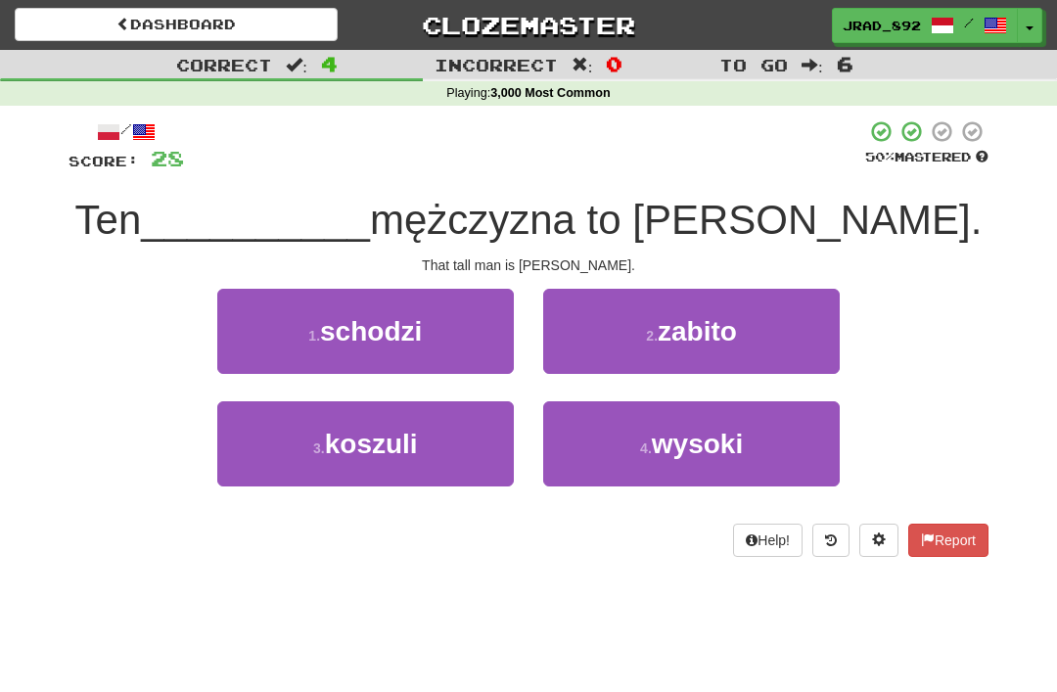
click at [706, 433] on span "wysoki" at bounding box center [697, 444] width 91 height 30
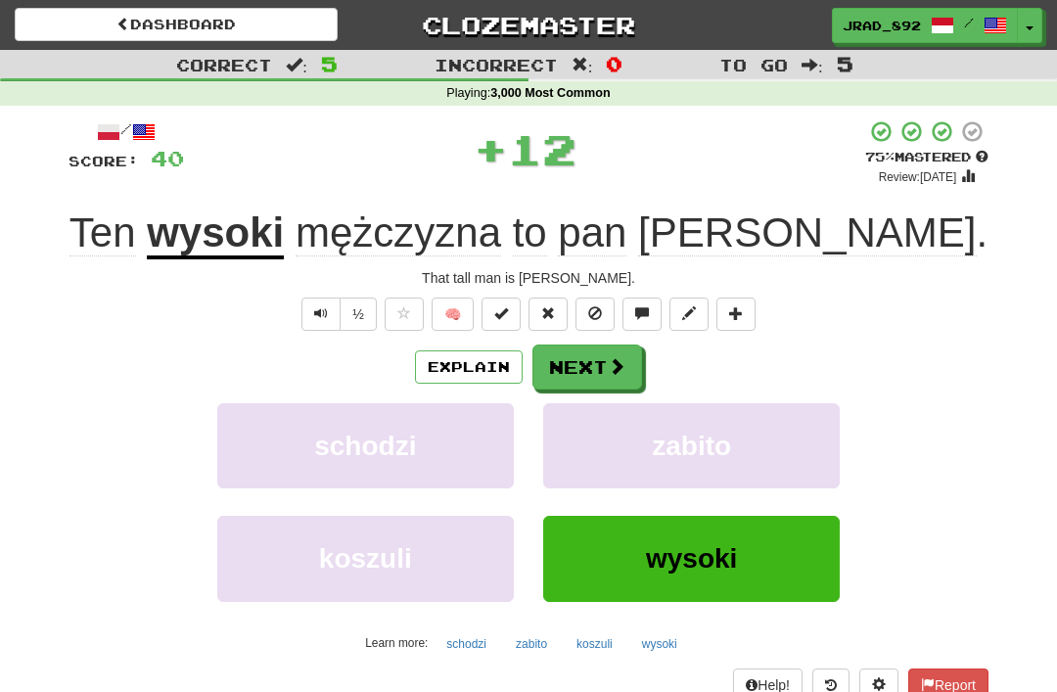
click at [584, 349] on button "Next" at bounding box center [587, 366] width 110 height 45
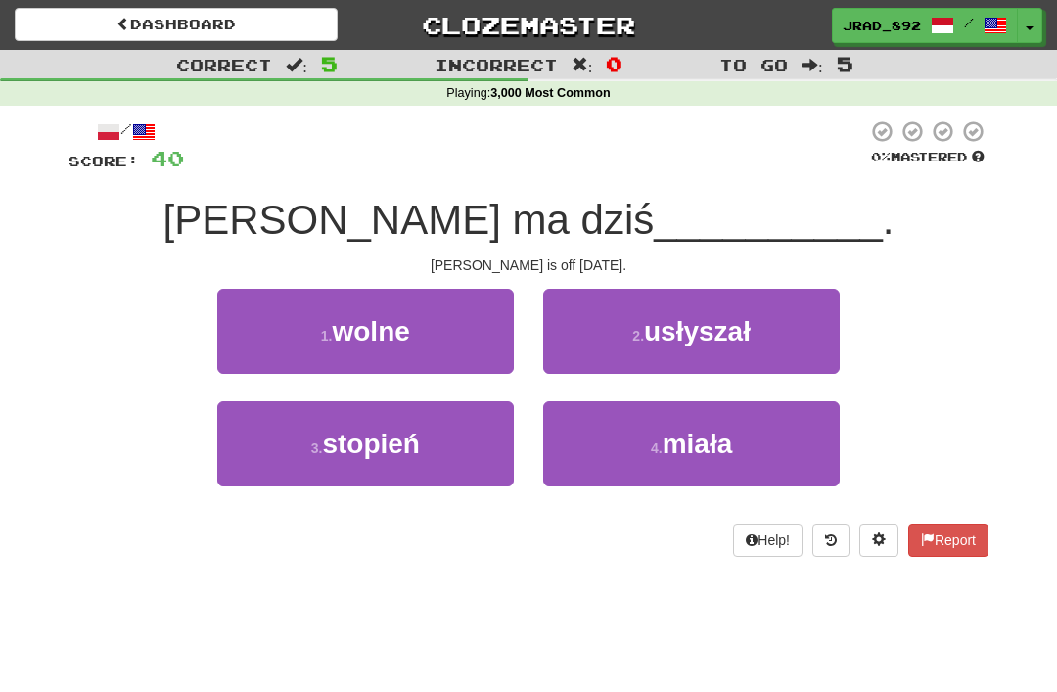
click at [441, 331] on button "1 . [GEOGRAPHIC_DATA]" at bounding box center [365, 331] width 296 height 85
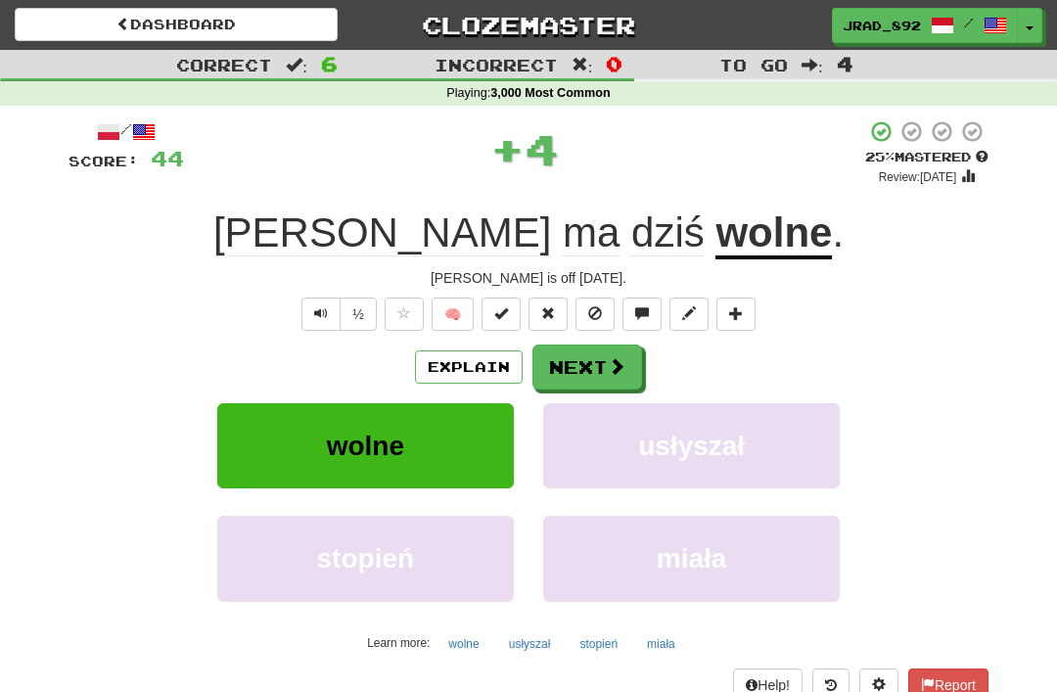
click at [600, 351] on button "Next" at bounding box center [587, 366] width 110 height 45
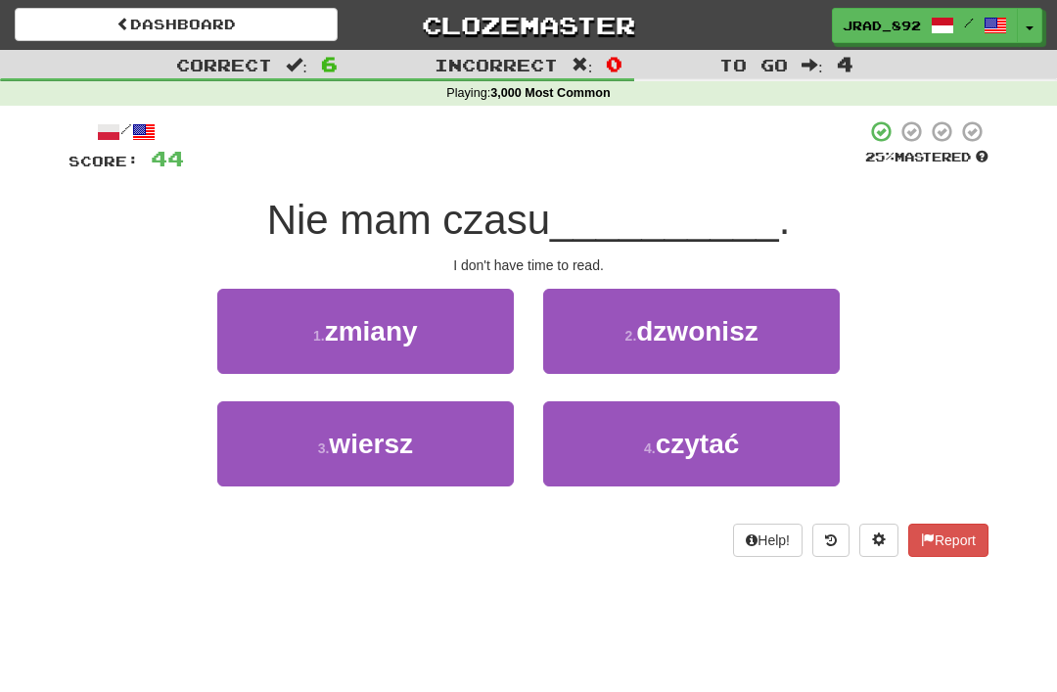
click at [644, 453] on small "4 ." at bounding box center [650, 448] width 12 height 16
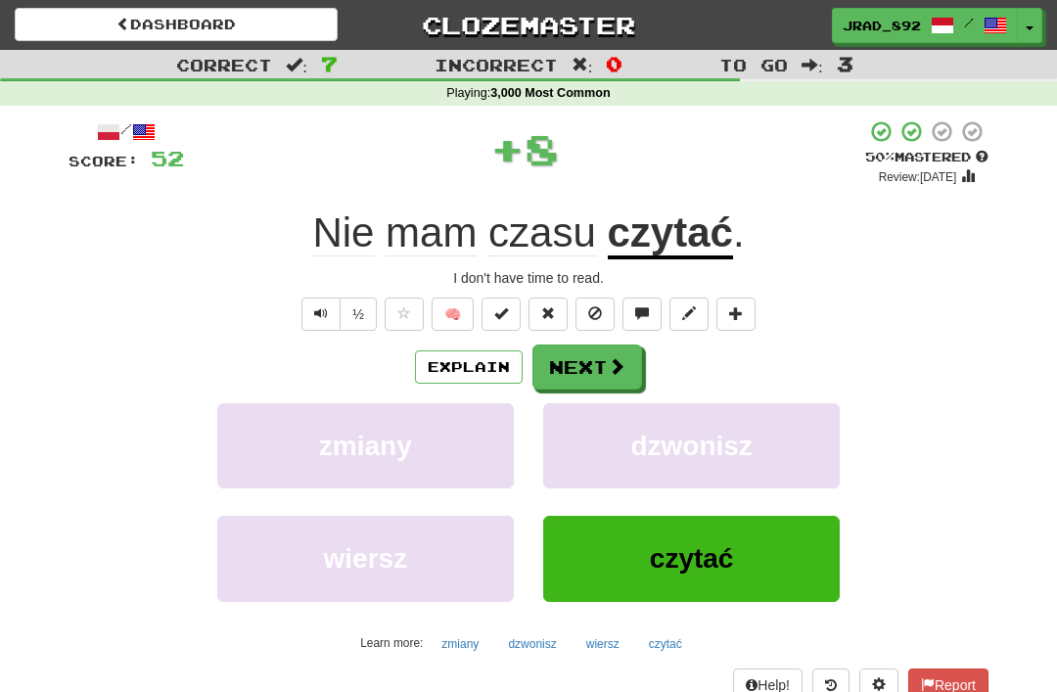
click at [608, 361] on span at bounding box center [617, 366] width 18 height 18
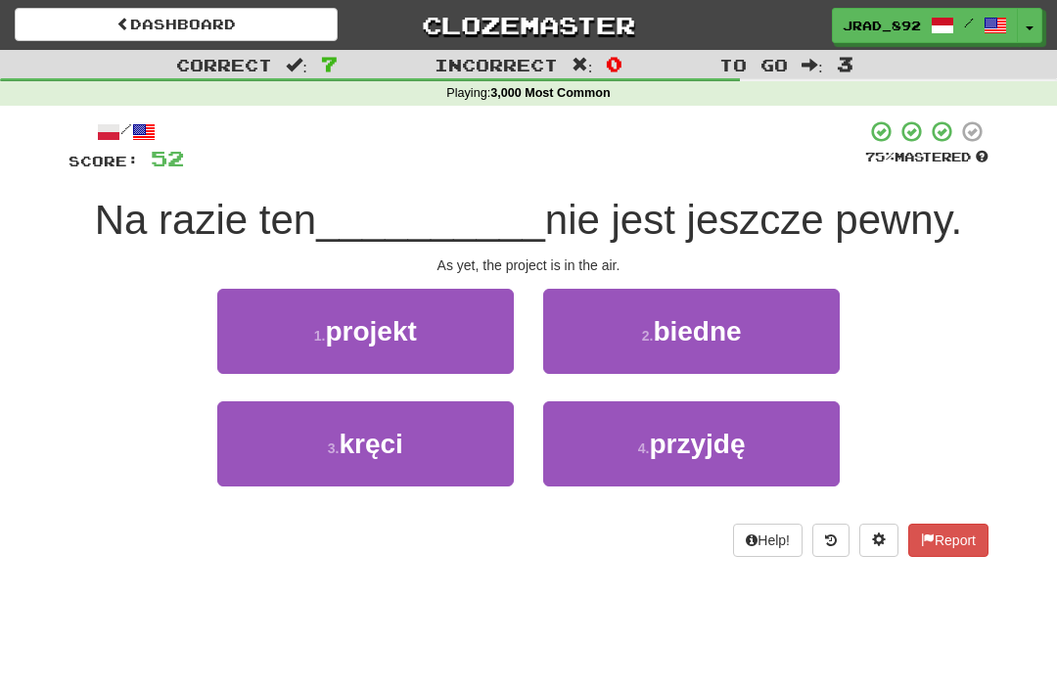
click at [454, 318] on button "1 . projekt" at bounding box center [365, 331] width 296 height 85
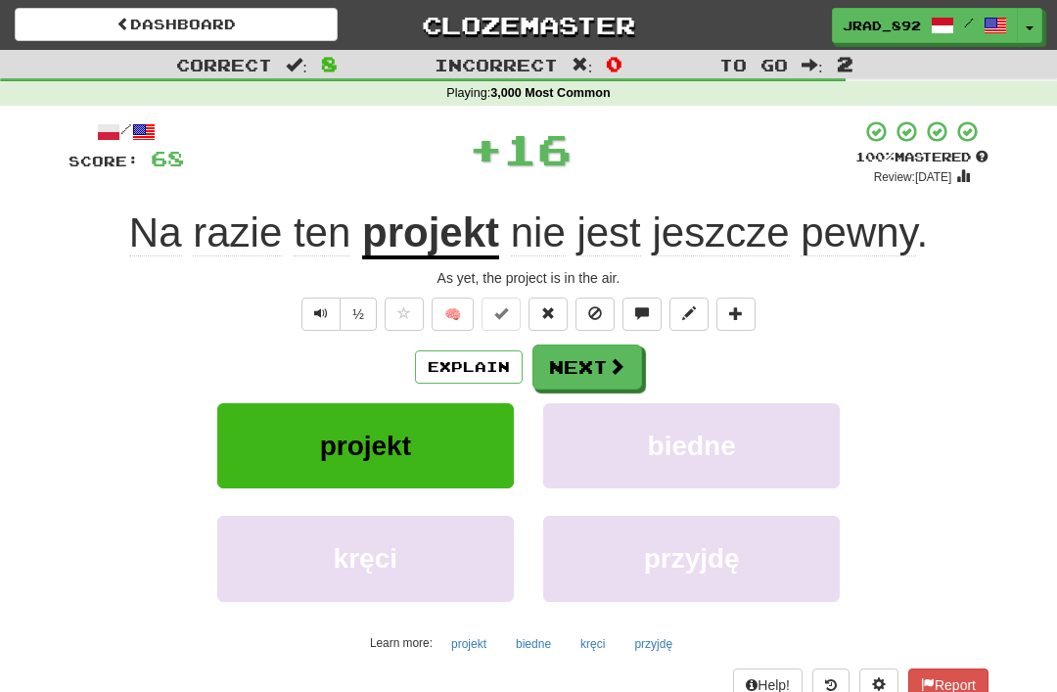
click at [600, 355] on button "Next" at bounding box center [587, 366] width 110 height 45
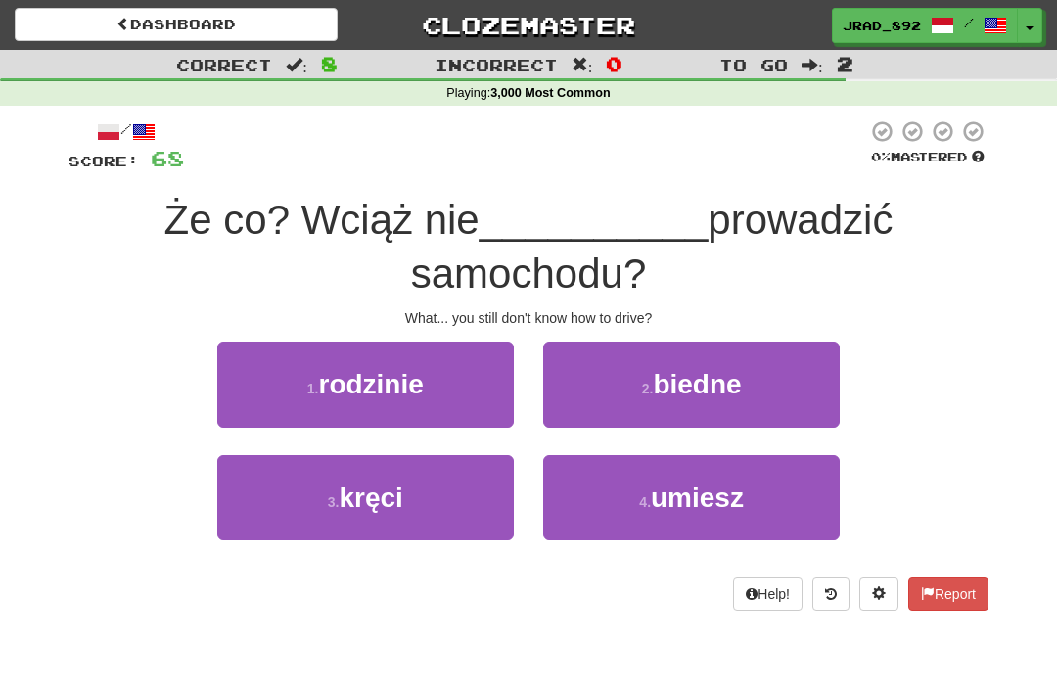
click at [636, 494] on button "4 . umiesz" at bounding box center [691, 497] width 296 height 85
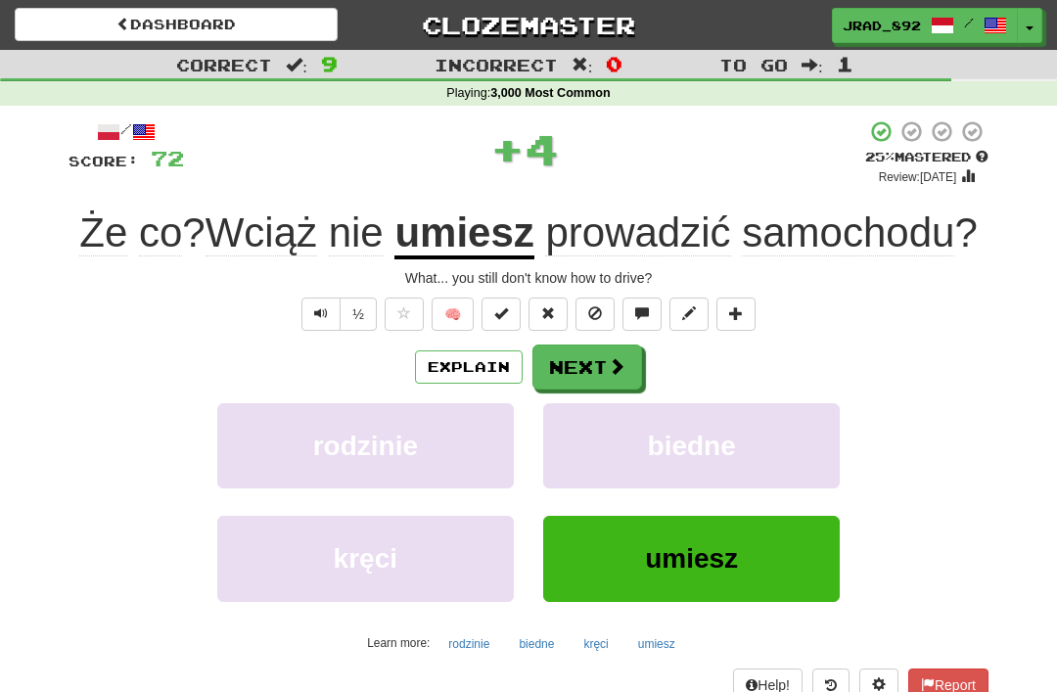
click at [601, 354] on button "Next" at bounding box center [587, 366] width 110 height 45
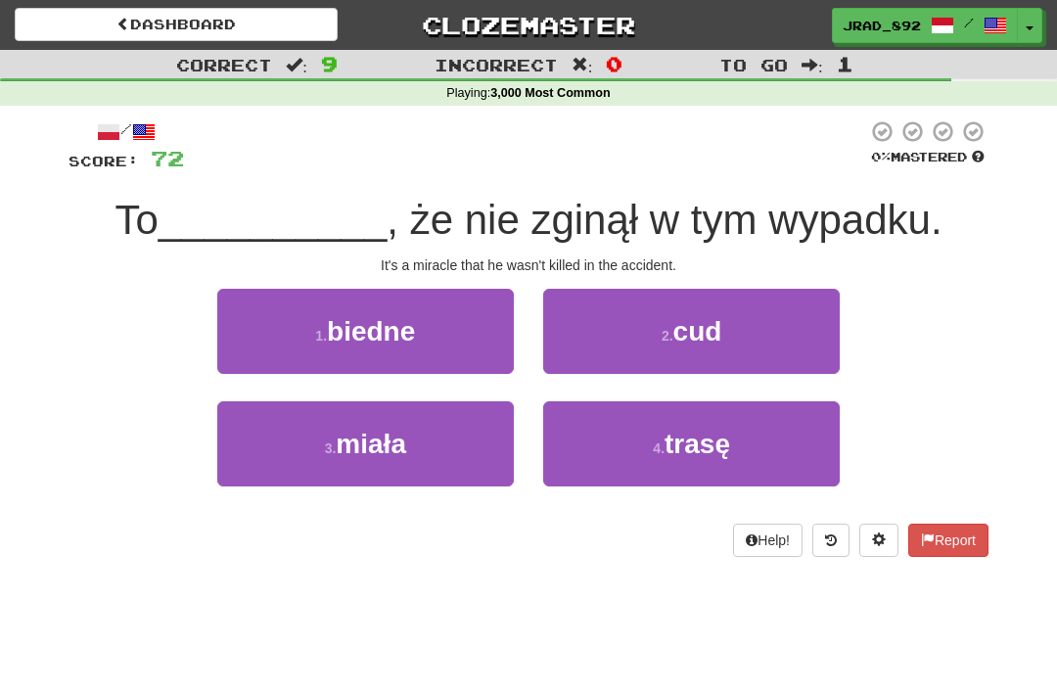
click at [394, 317] on span "biedne" at bounding box center [371, 331] width 88 height 30
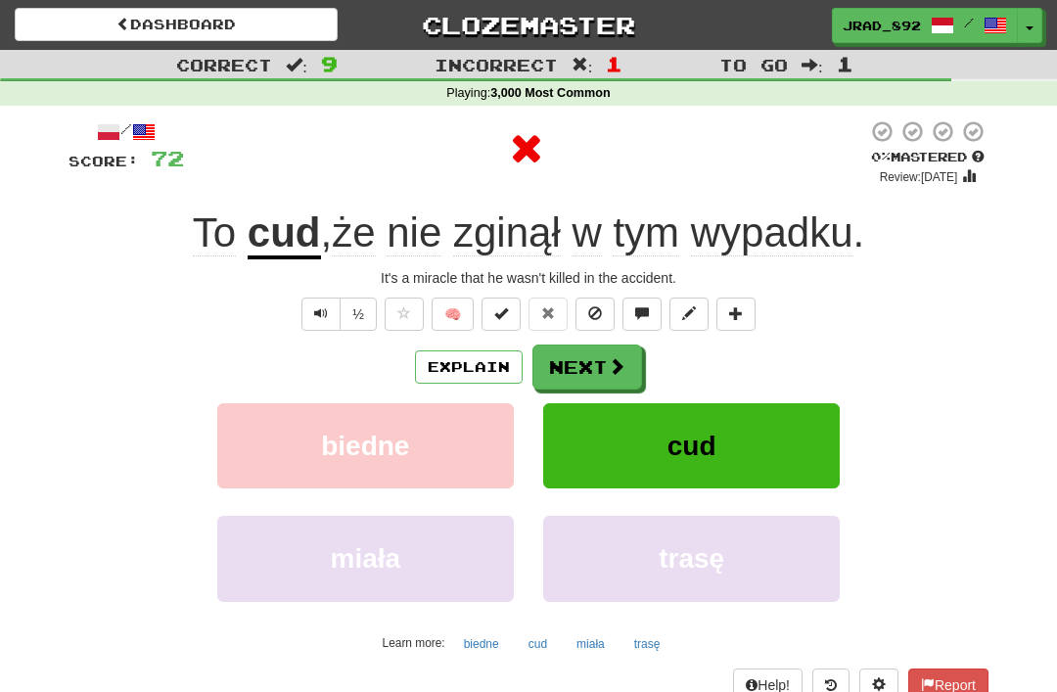
click at [583, 345] on button "Next" at bounding box center [587, 366] width 110 height 45
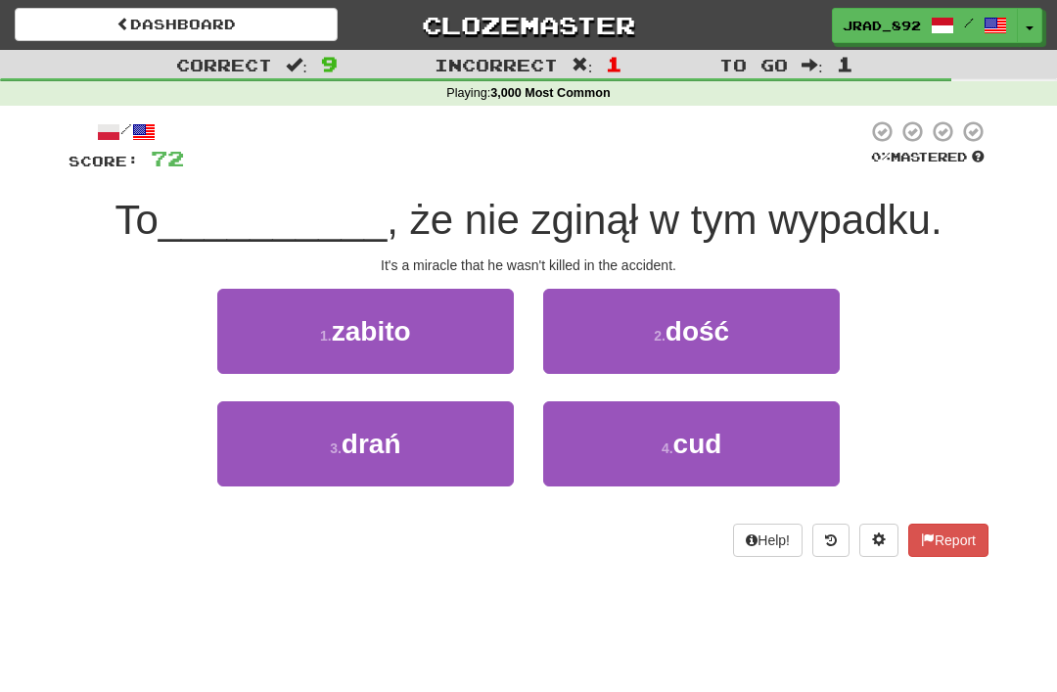
click at [714, 434] on span "cud" at bounding box center [697, 444] width 49 height 30
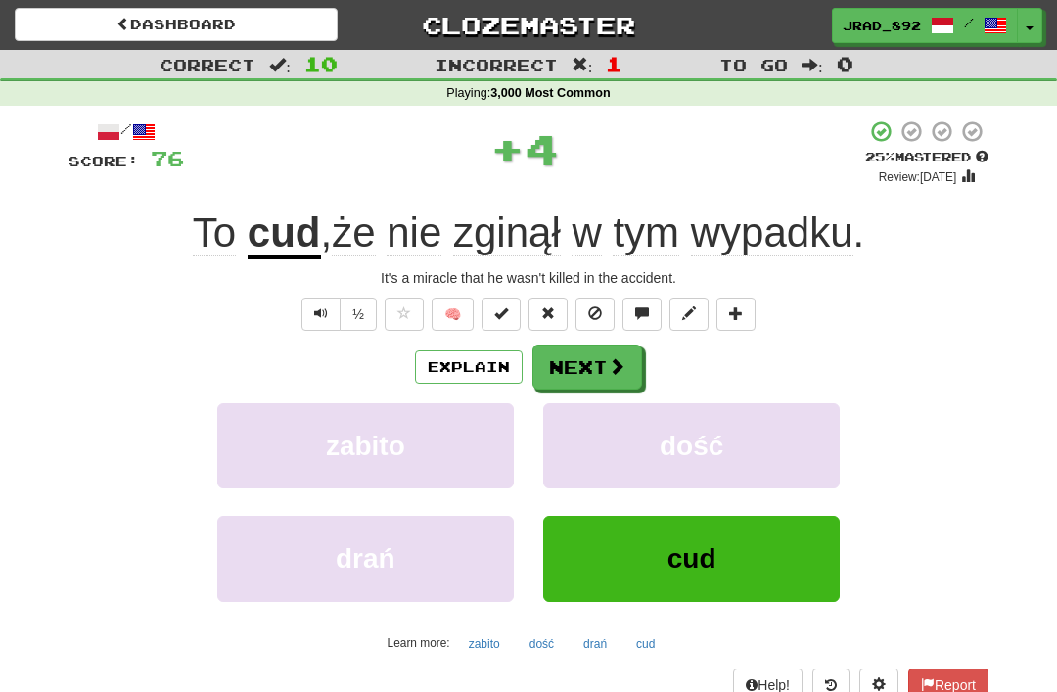
click at [606, 349] on button "Next" at bounding box center [587, 366] width 110 height 45
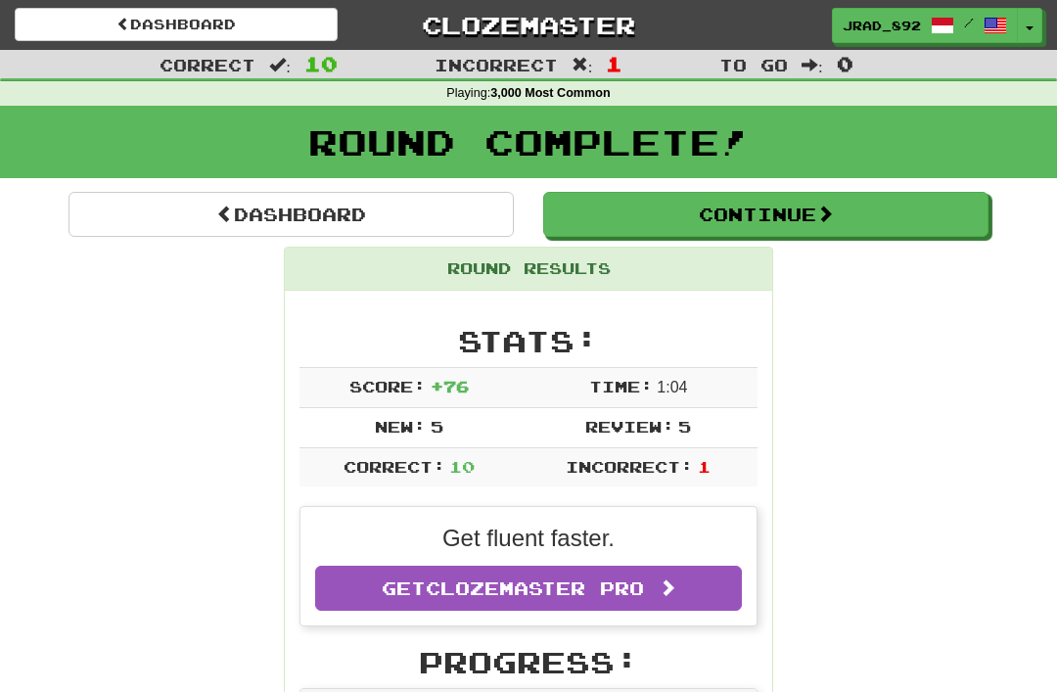
click at [761, 197] on button "Continue" at bounding box center [765, 214] width 445 height 45
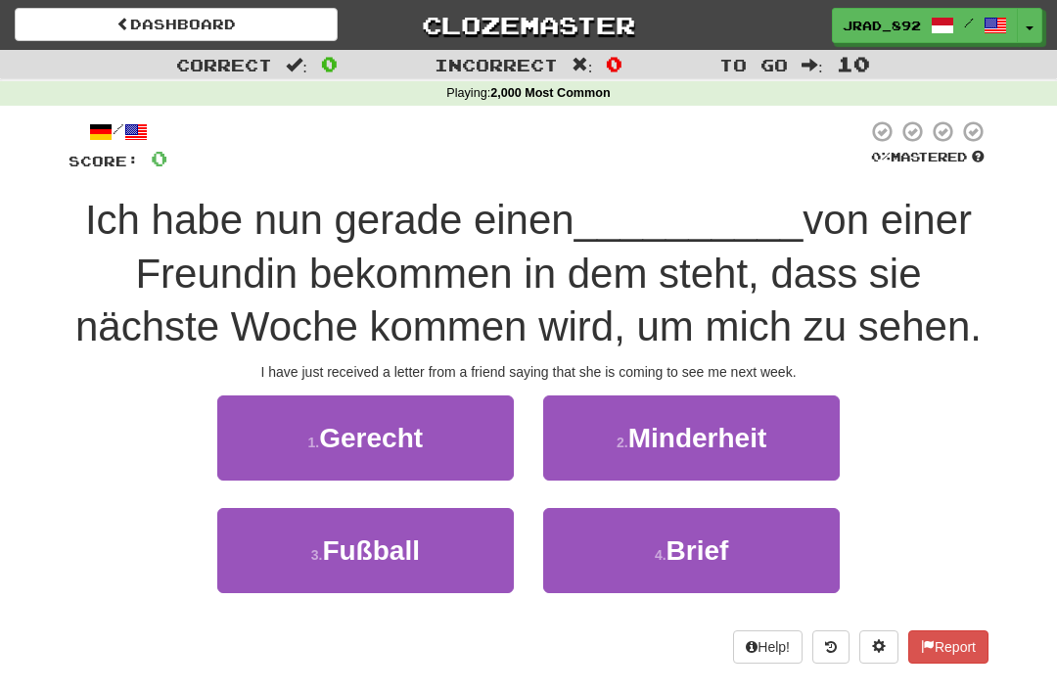
scroll to position [43, 0]
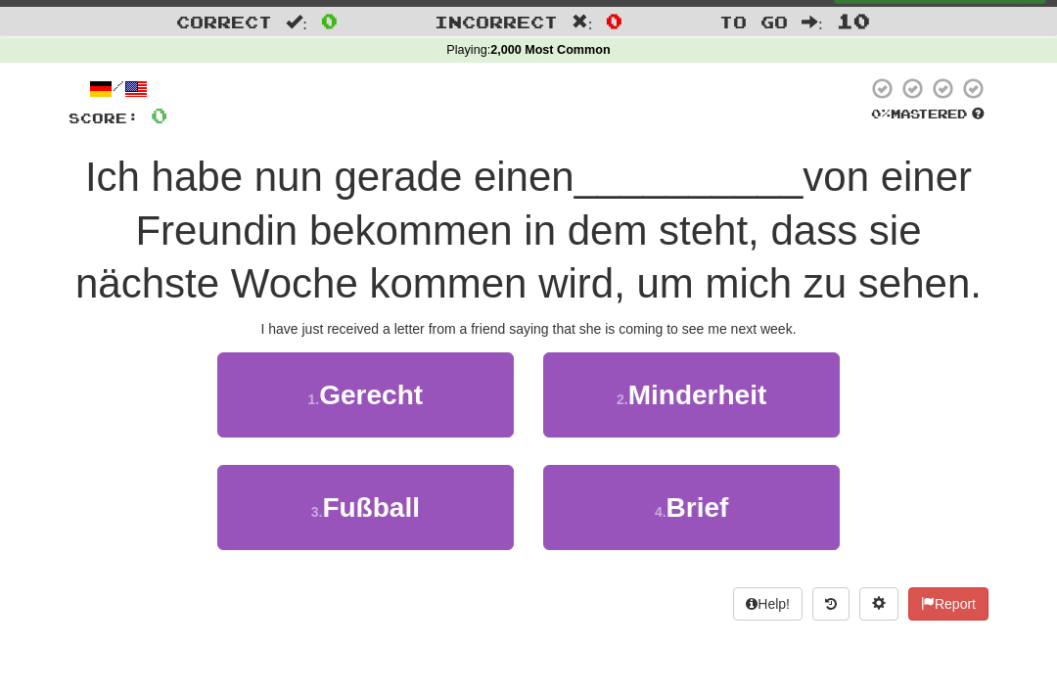
click at [693, 500] on span "Brief" at bounding box center [697, 507] width 63 height 30
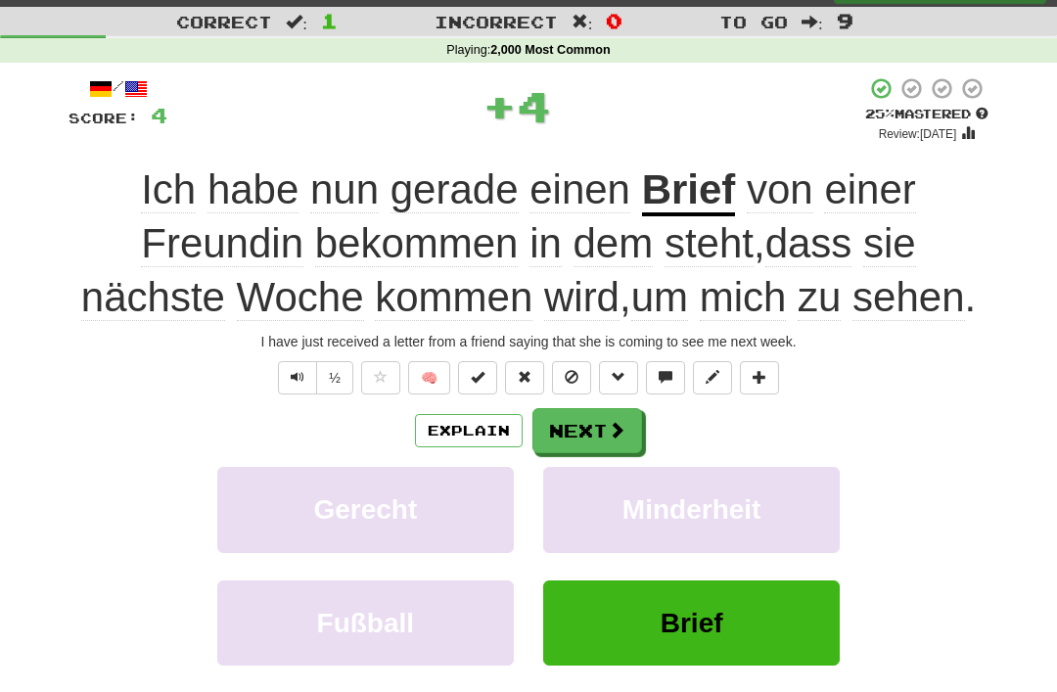
click at [579, 412] on button "Next" at bounding box center [587, 430] width 110 height 45
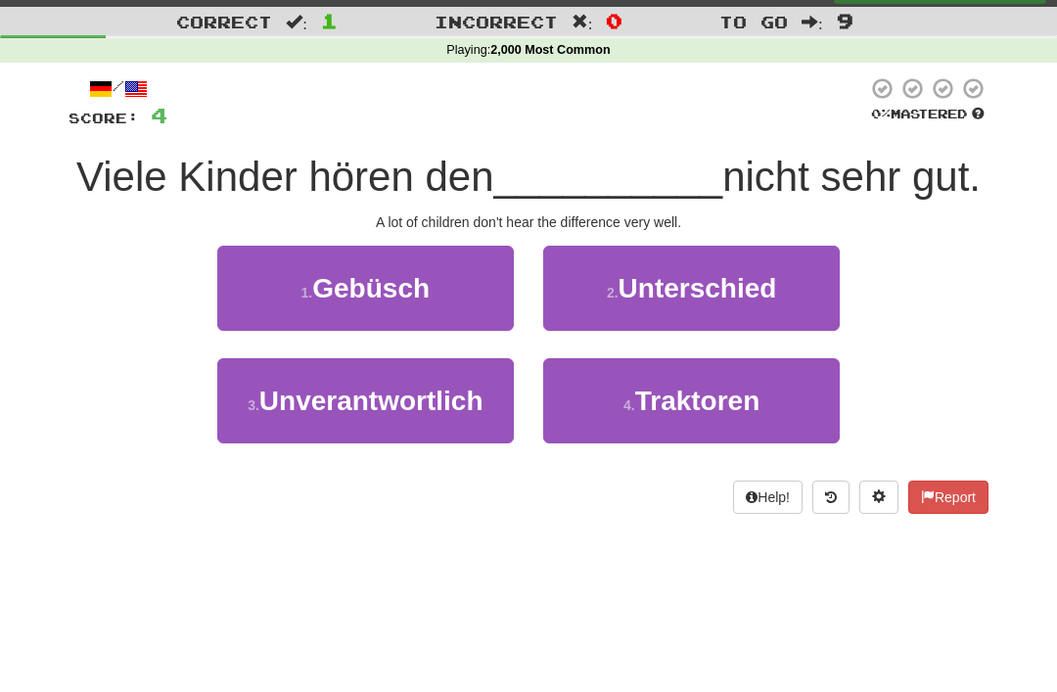
click at [733, 278] on span "Unterschied" at bounding box center [697, 288] width 159 height 30
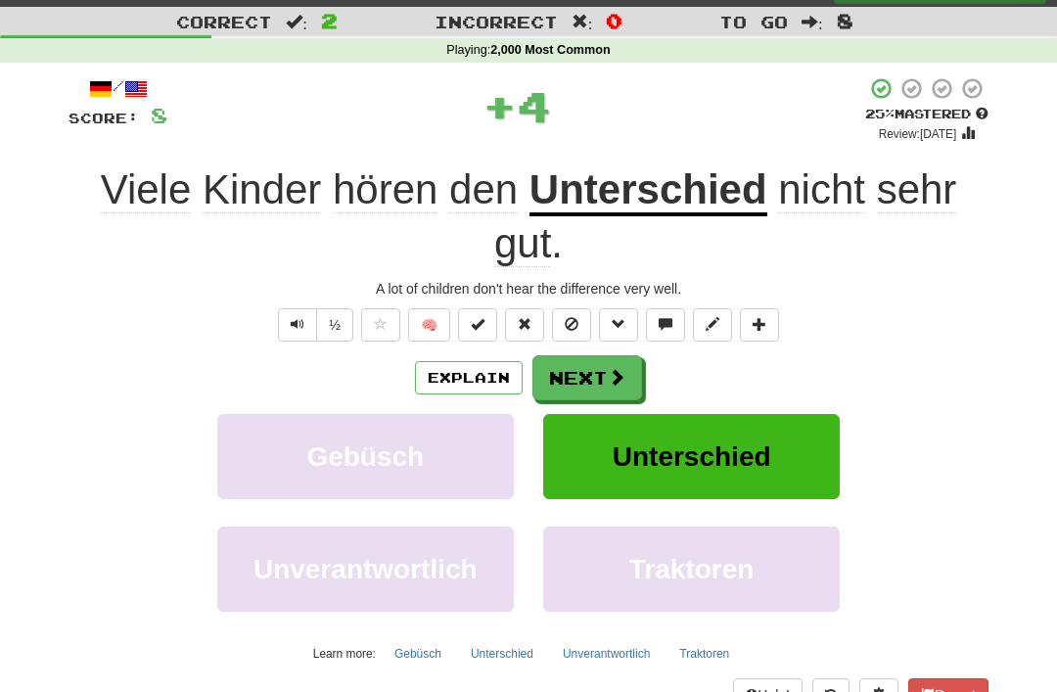
click at [594, 363] on button "Next" at bounding box center [587, 377] width 110 height 45
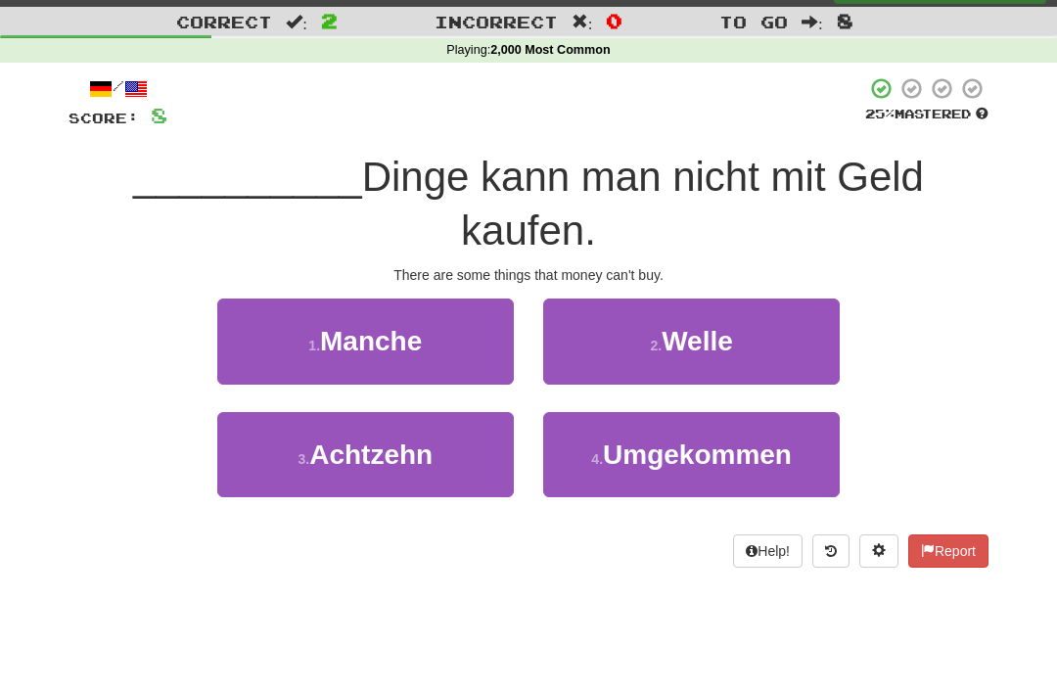
click at [719, 341] on span "Welle" at bounding box center [696, 341] width 71 height 30
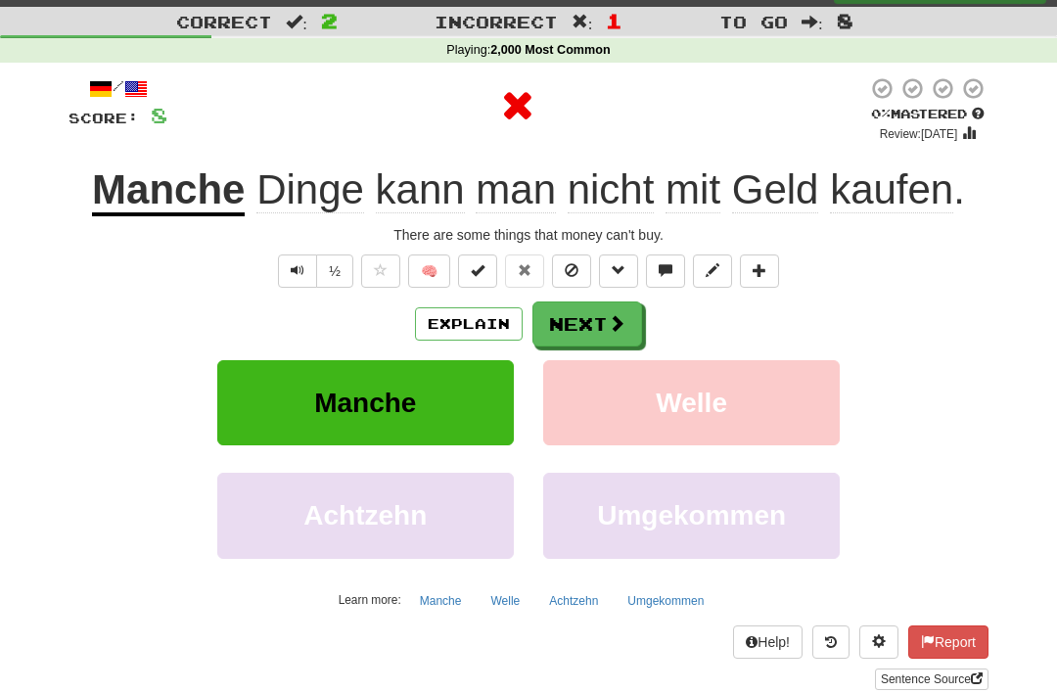
click at [603, 306] on button "Next" at bounding box center [587, 323] width 110 height 45
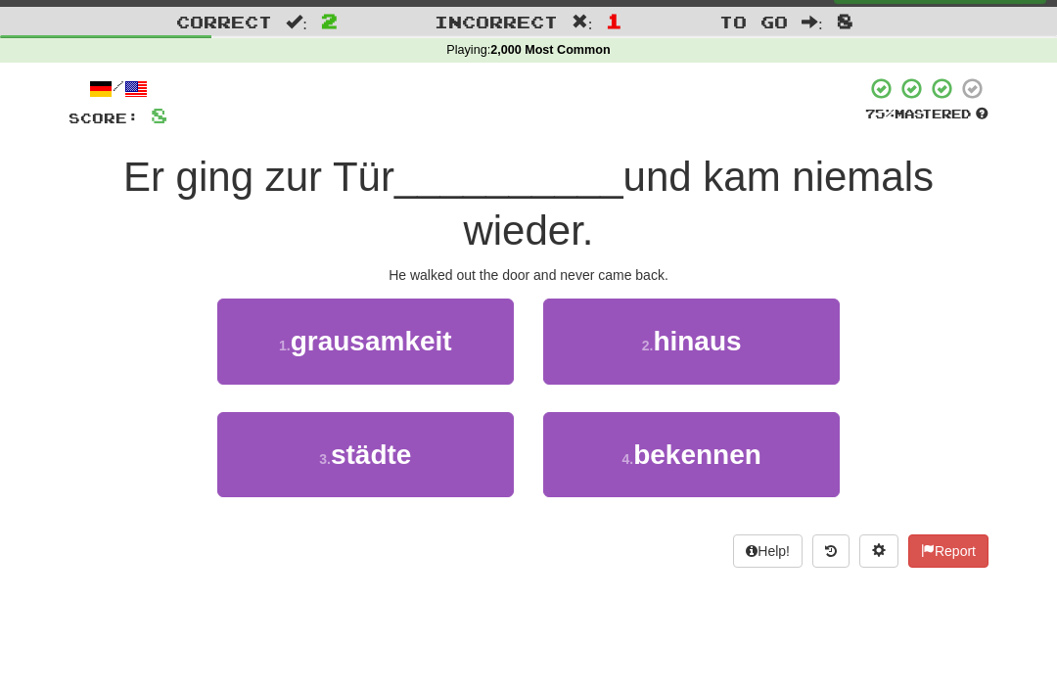
click at [737, 335] on span "hinaus" at bounding box center [697, 341] width 88 height 30
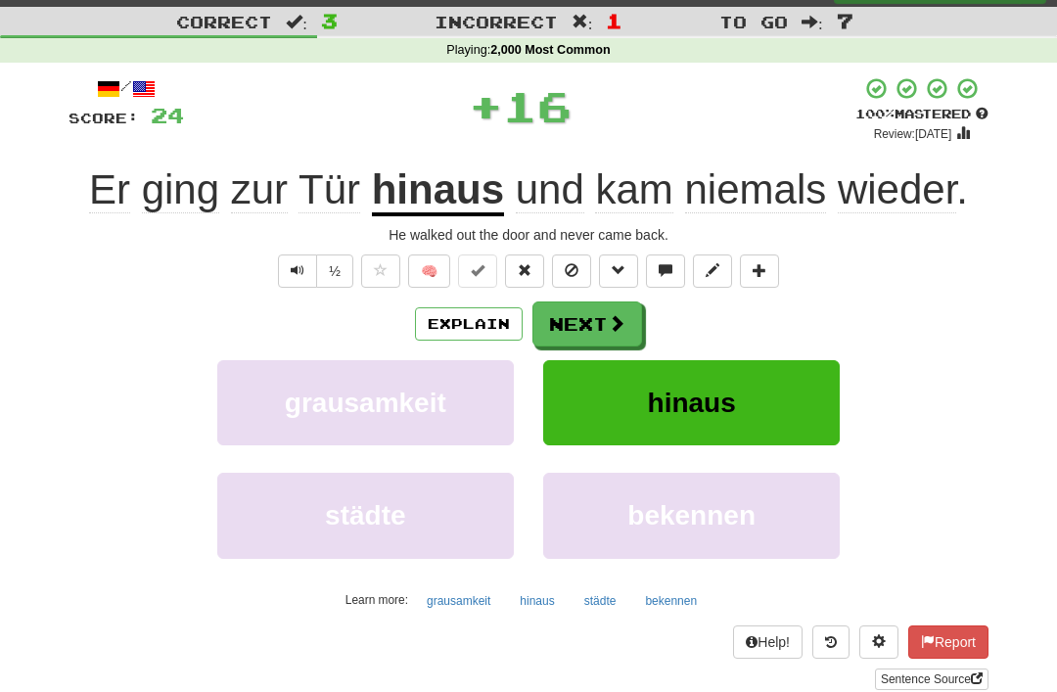
click at [601, 311] on button "Next" at bounding box center [587, 323] width 110 height 45
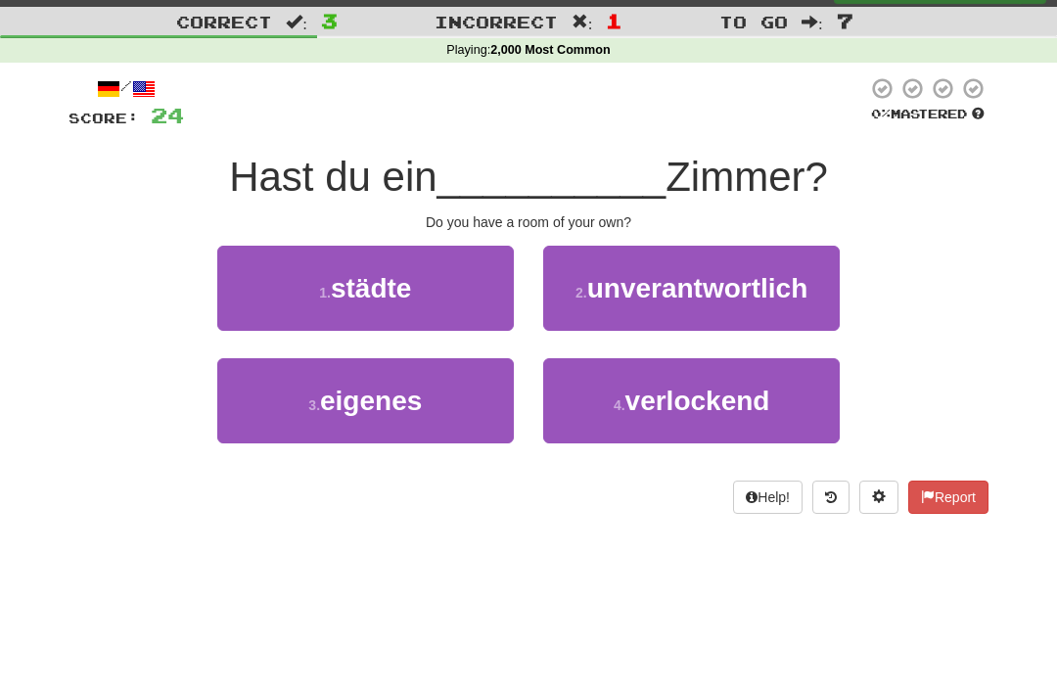
click at [453, 383] on button "3 . eigenes" at bounding box center [365, 400] width 296 height 85
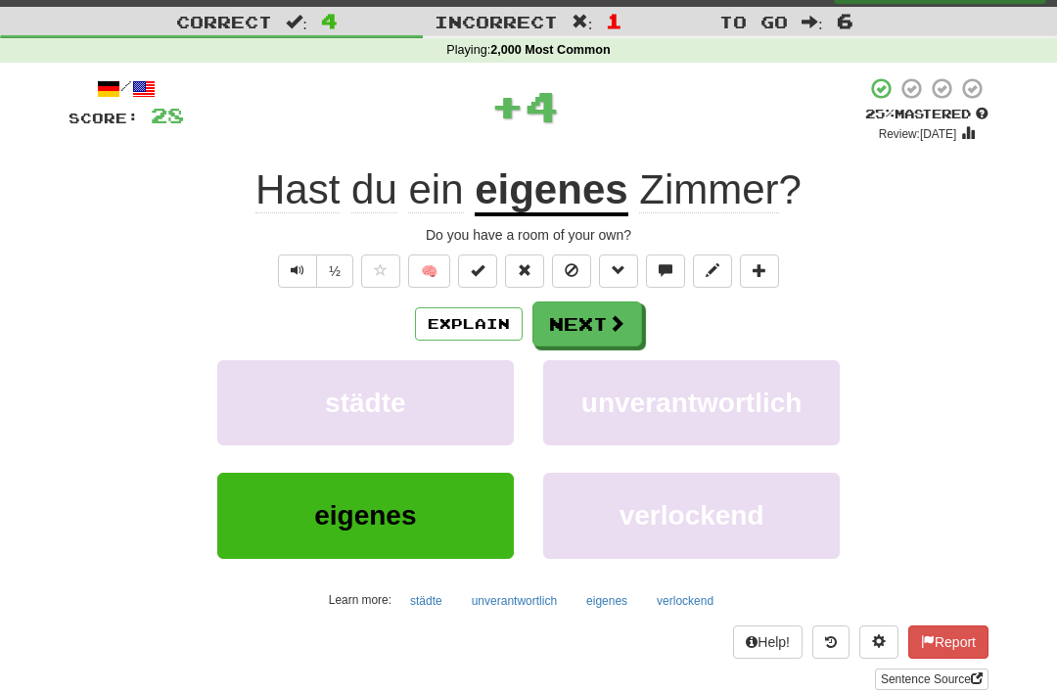
click at [609, 314] on span at bounding box center [617, 323] width 18 height 18
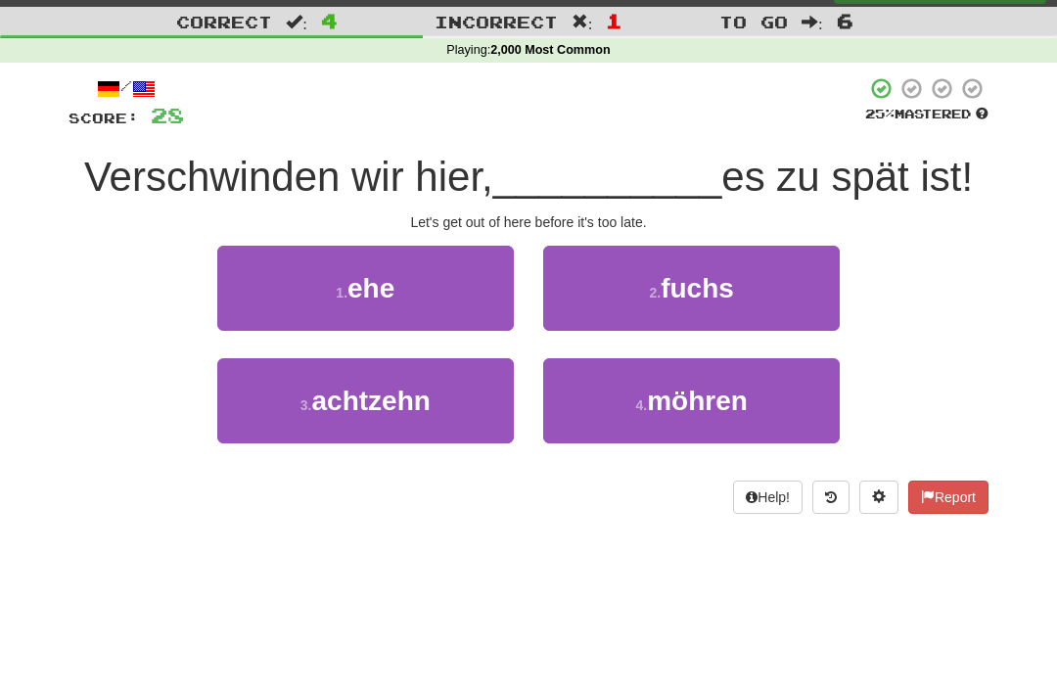
click at [439, 281] on button "1 . ehe" at bounding box center [365, 288] width 296 height 85
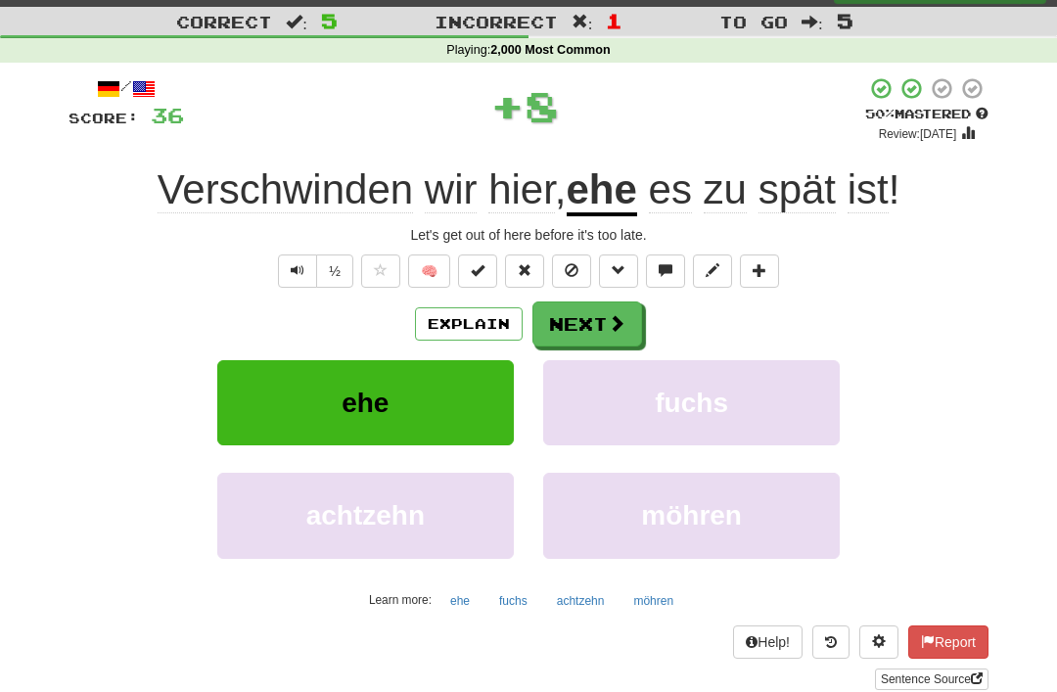
click at [614, 317] on span at bounding box center [617, 323] width 18 height 18
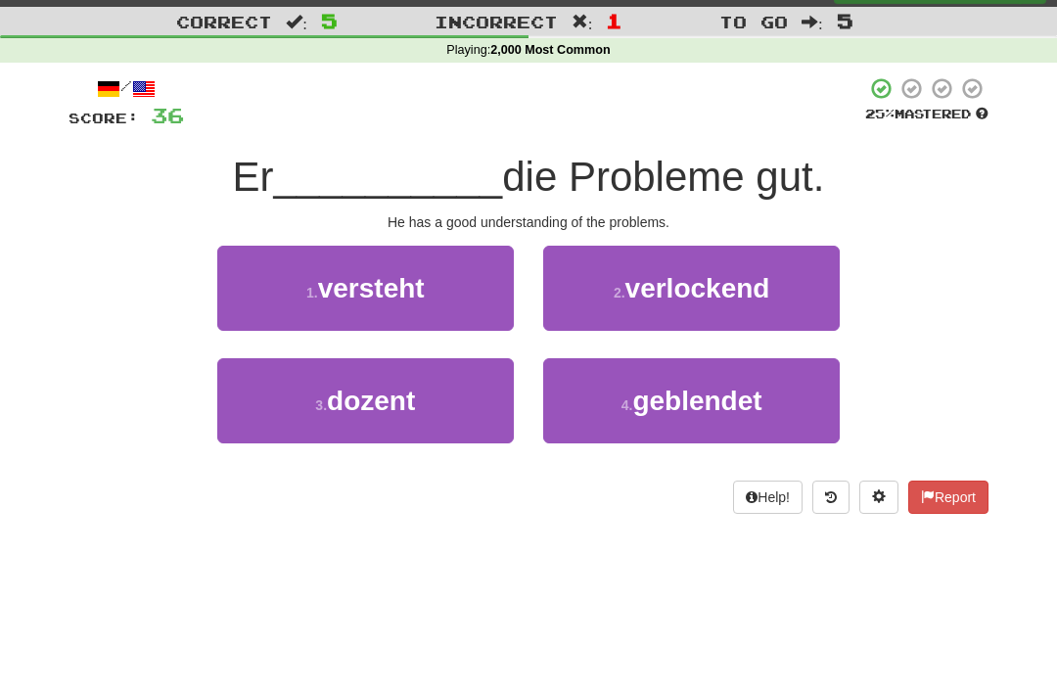
click at [430, 287] on button "1 . versteht" at bounding box center [365, 288] width 296 height 85
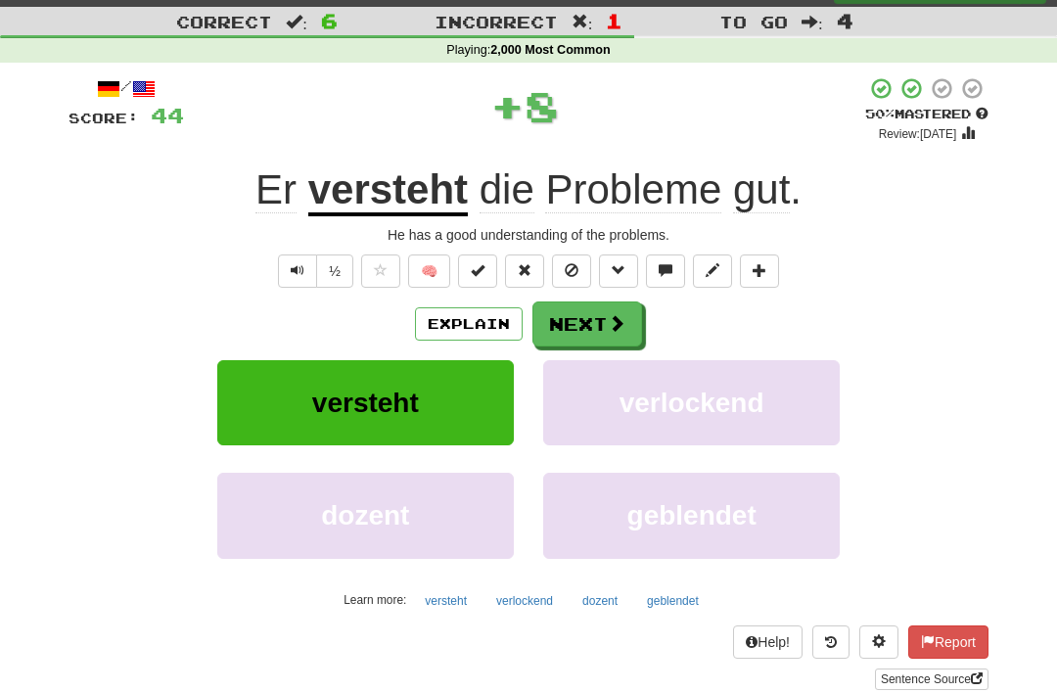
click at [608, 306] on button "Next" at bounding box center [587, 323] width 110 height 45
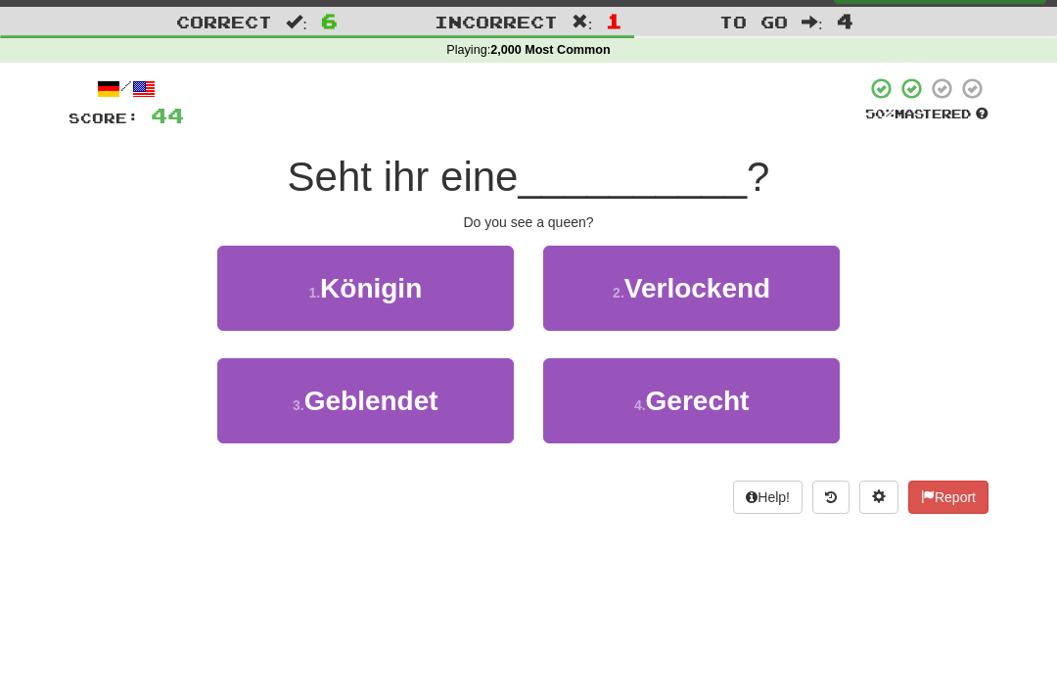
click at [438, 285] on button "1 . Königin" at bounding box center [365, 288] width 296 height 85
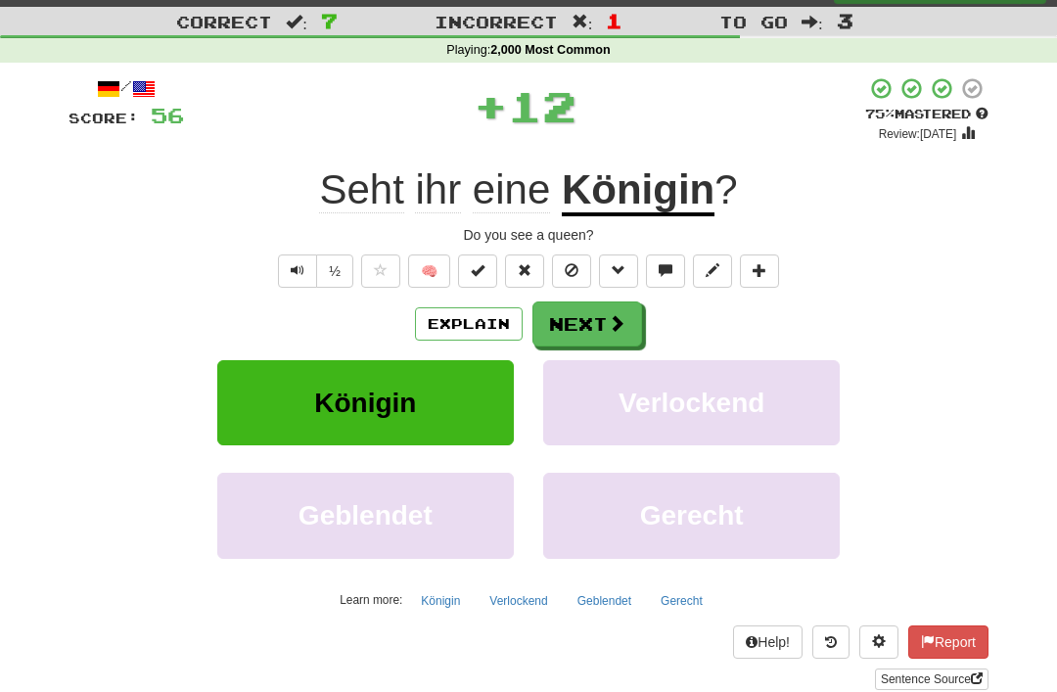
click at [594, 308] on button "Next" at bounding box center [587, 323] width 110 height 45
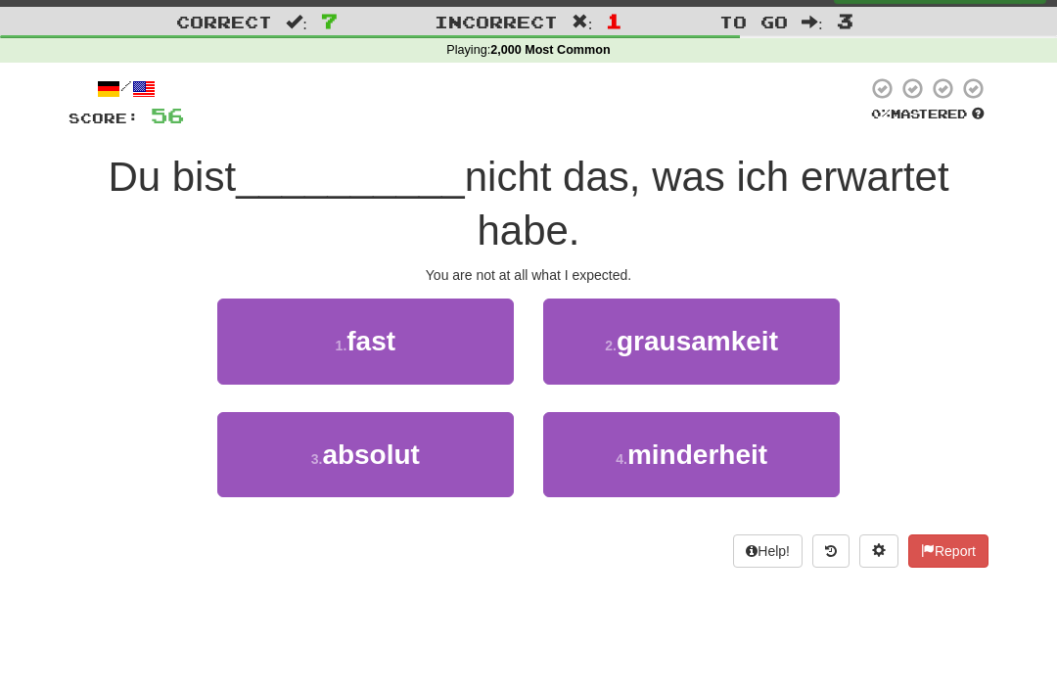
click at [449, 347] on button "1 . fast" at bounding box center [365, 340] width 296 height 85
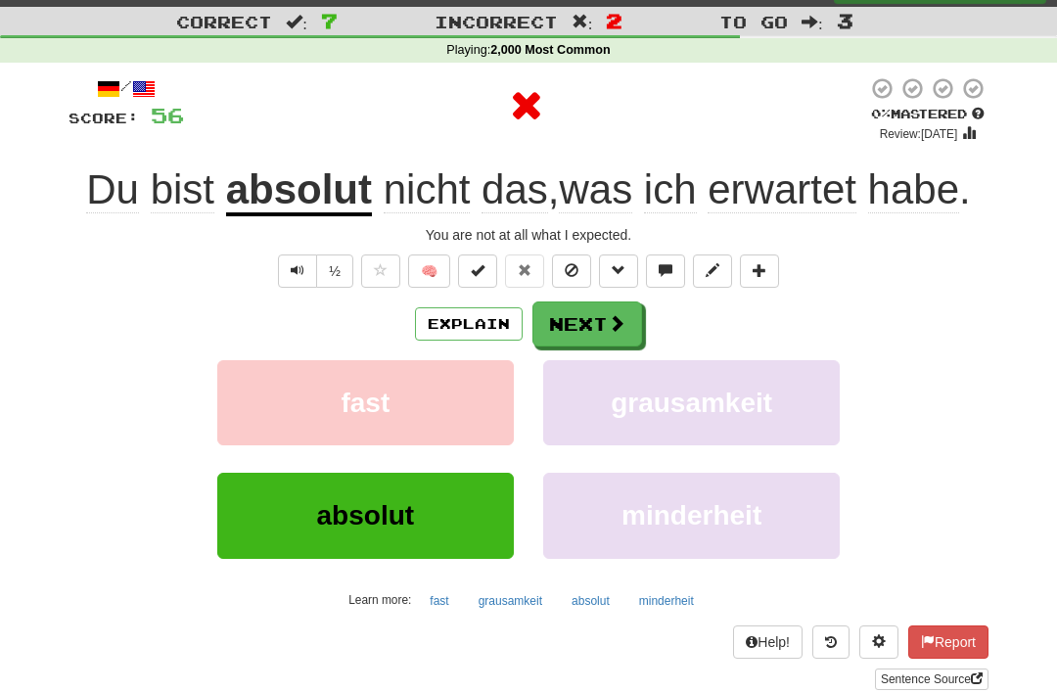
click at [598, 305] on button "Next" at bounding box center [587, 323] width 110 height 45
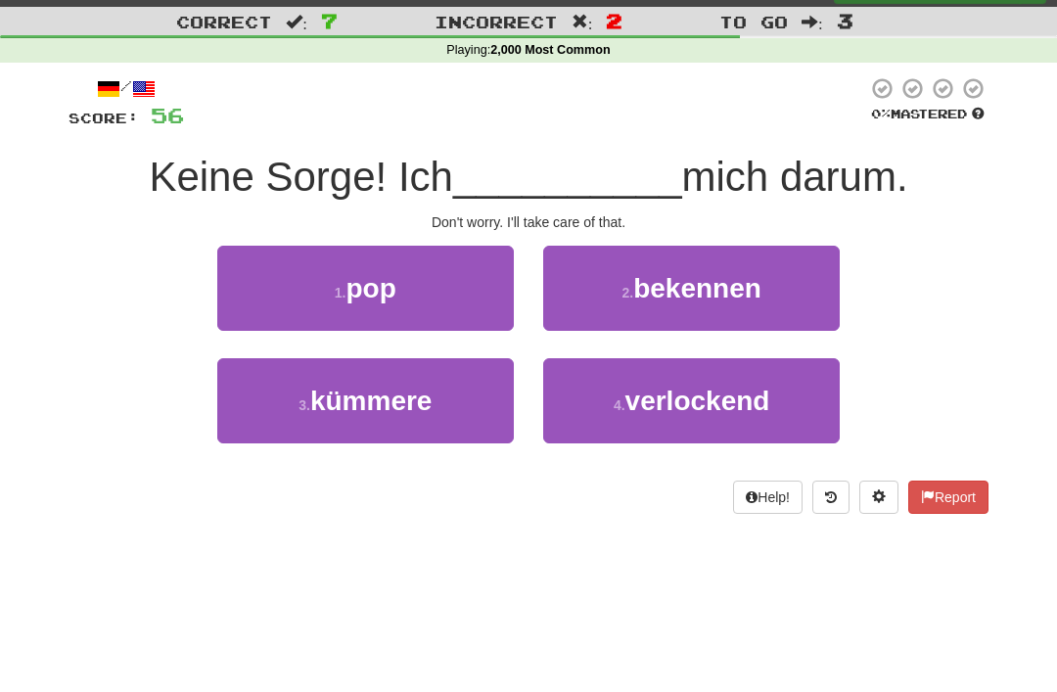
click at [713, 281] on span "bekennen" at bounding box center [697, 288] width 128 height 30
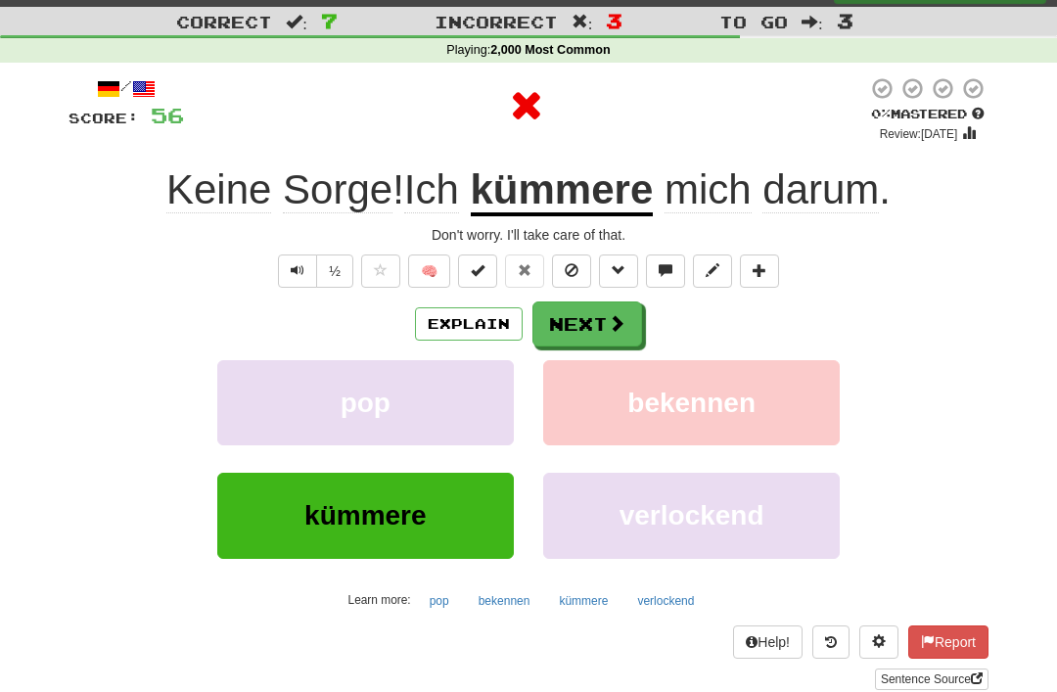
click at [594, 313] on button "Next" at bounding box center [587, 323] width 110 height 45
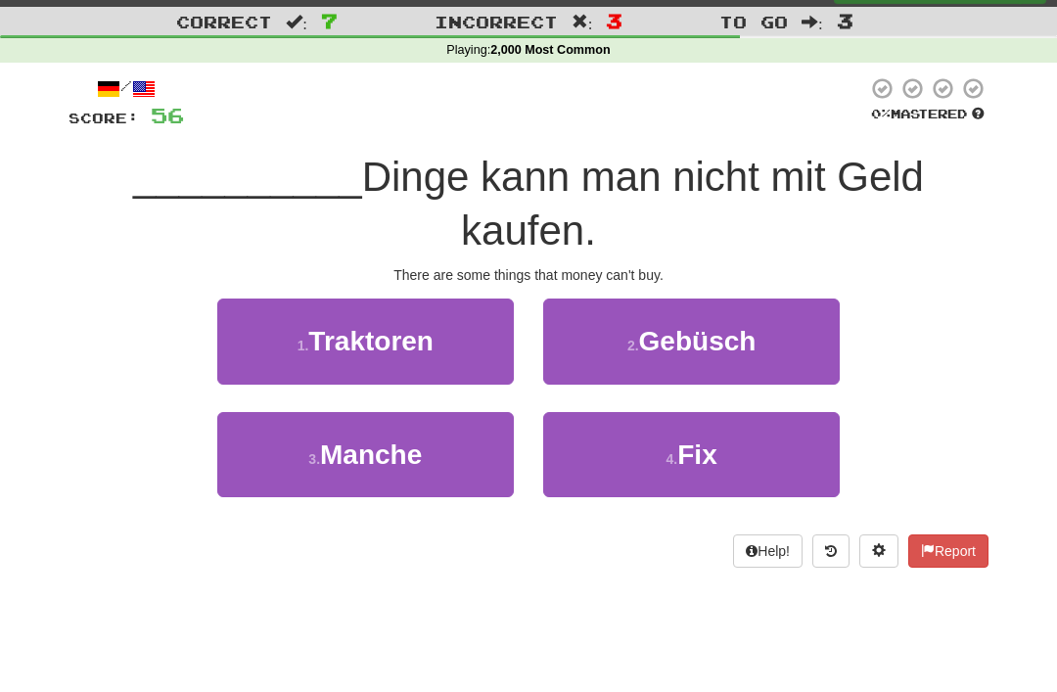
click at [444, 436] on button "3 . [GEOGRAPHIC_DATA]" at bounding box center [365, 454] width 296 height 85
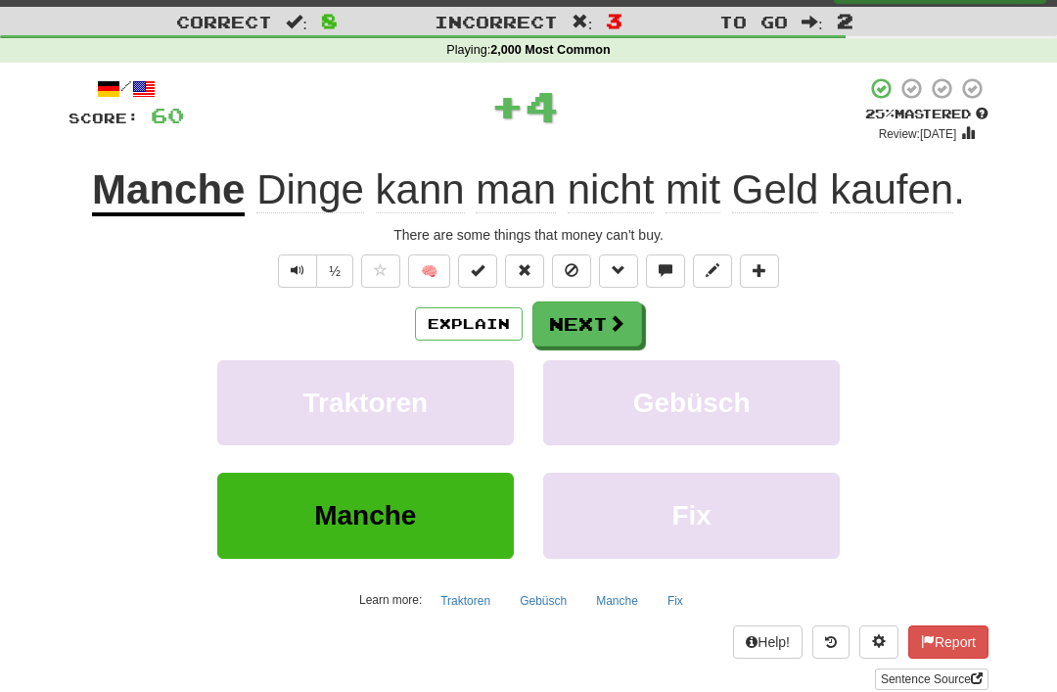
click at [623, 316] on span at bounding box center [617, 323] width 18 height 18
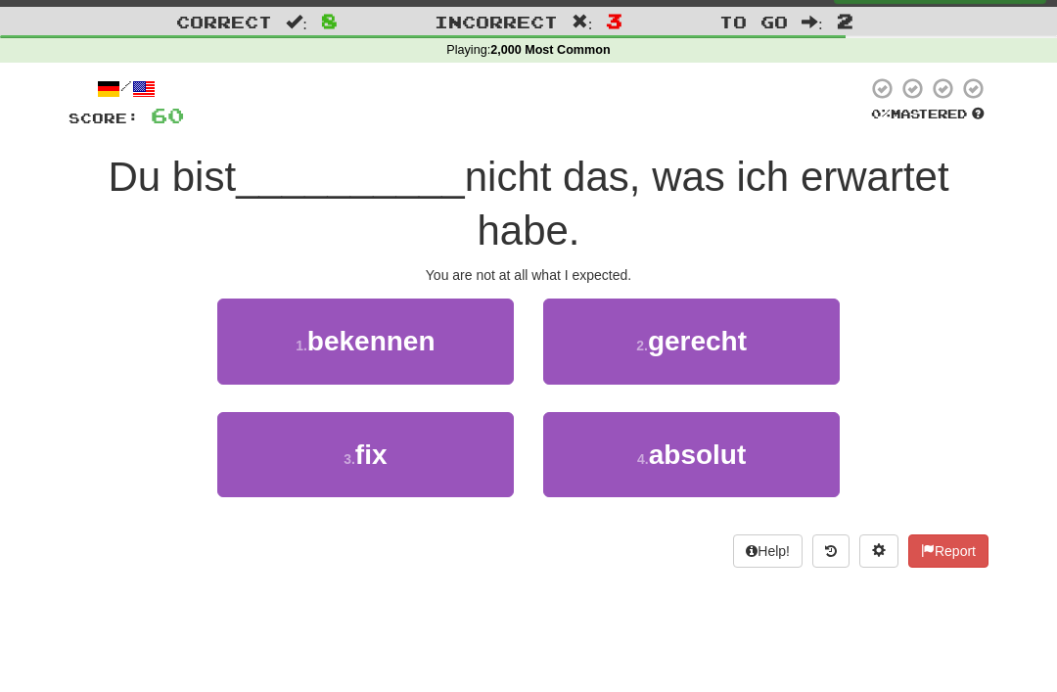
click at [450, 337] on button "1 . bekennen" at bounding box center [365, 340] width 296 height 85
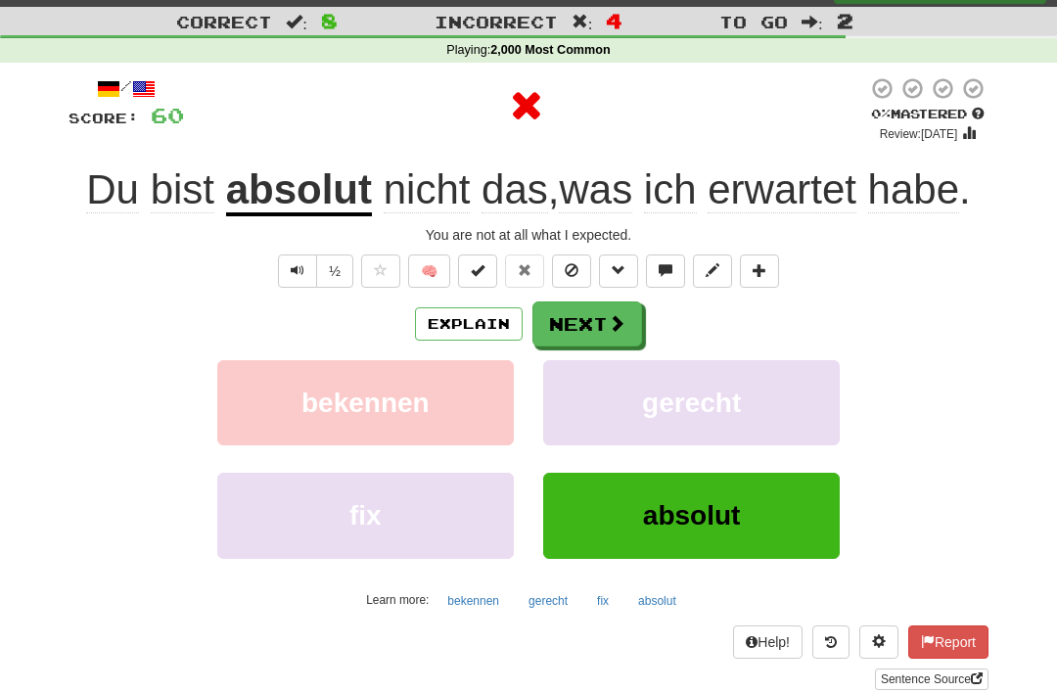
click at [604, 310] on button "Next" at bounding box center [587, 323] width 110 height 45
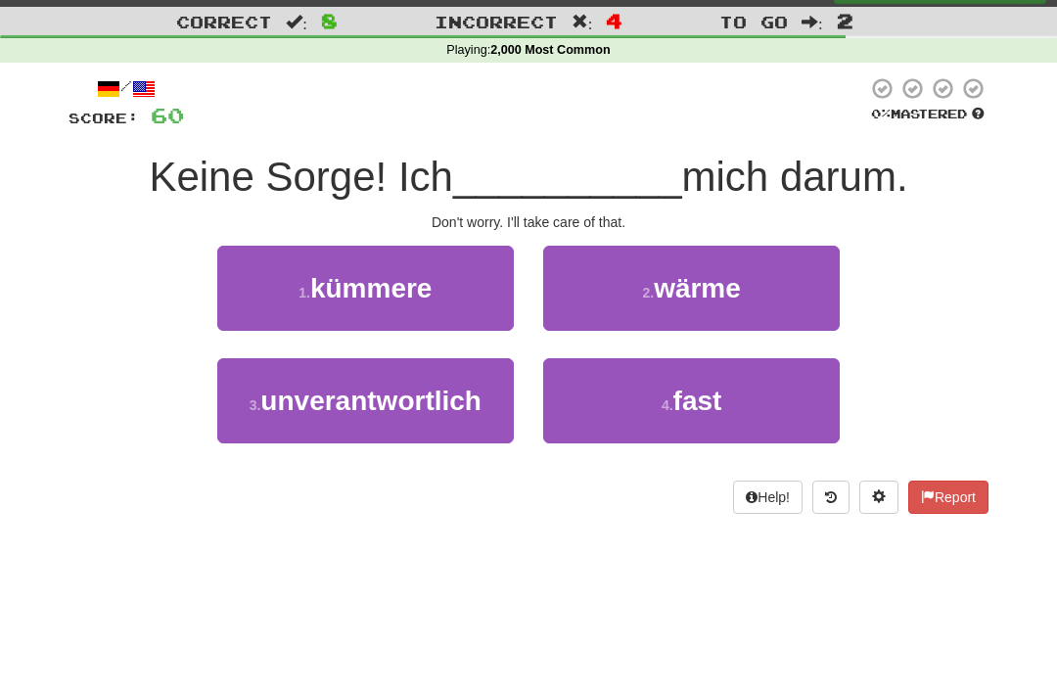
click at [663, 383] on button "4 . fast" at bounding box center [691, 400] width 296 height 85
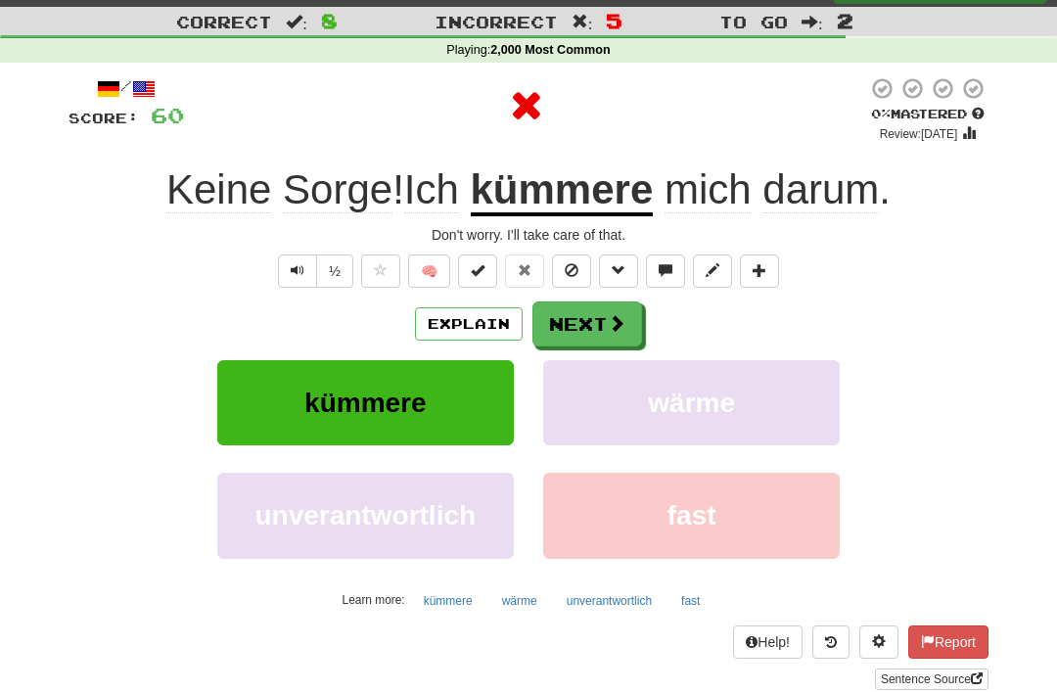
click at [594, 318] on button "Next" at bounding box center [587, 323] width 110 height 45
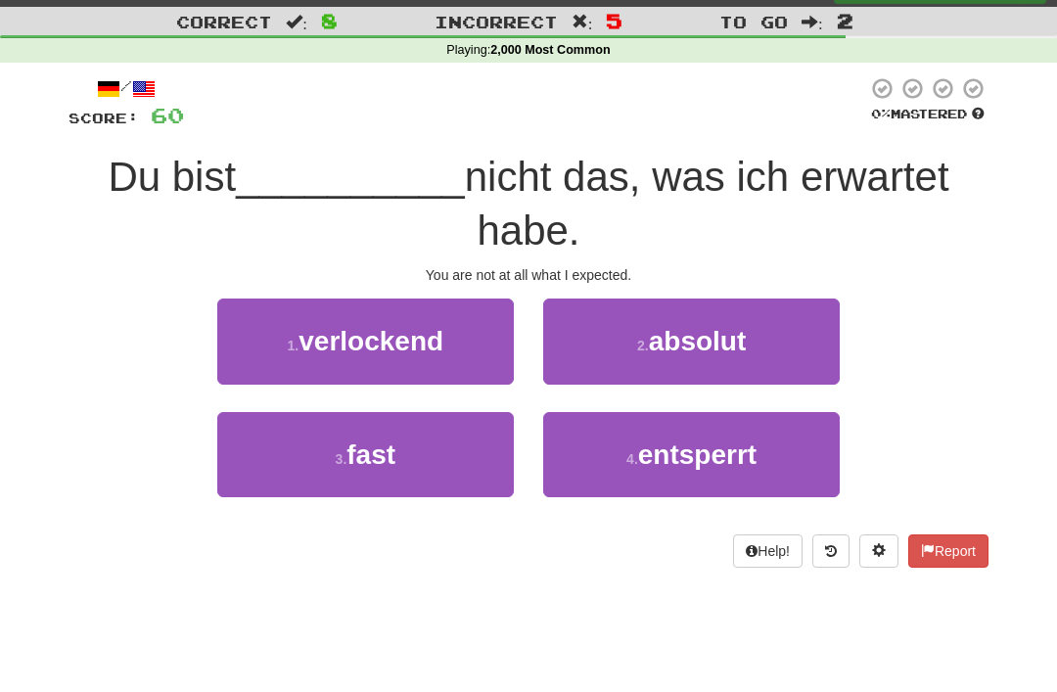
click at [730, 327] on span "absolut" at bounding box center [698, 341] width 98 height 30
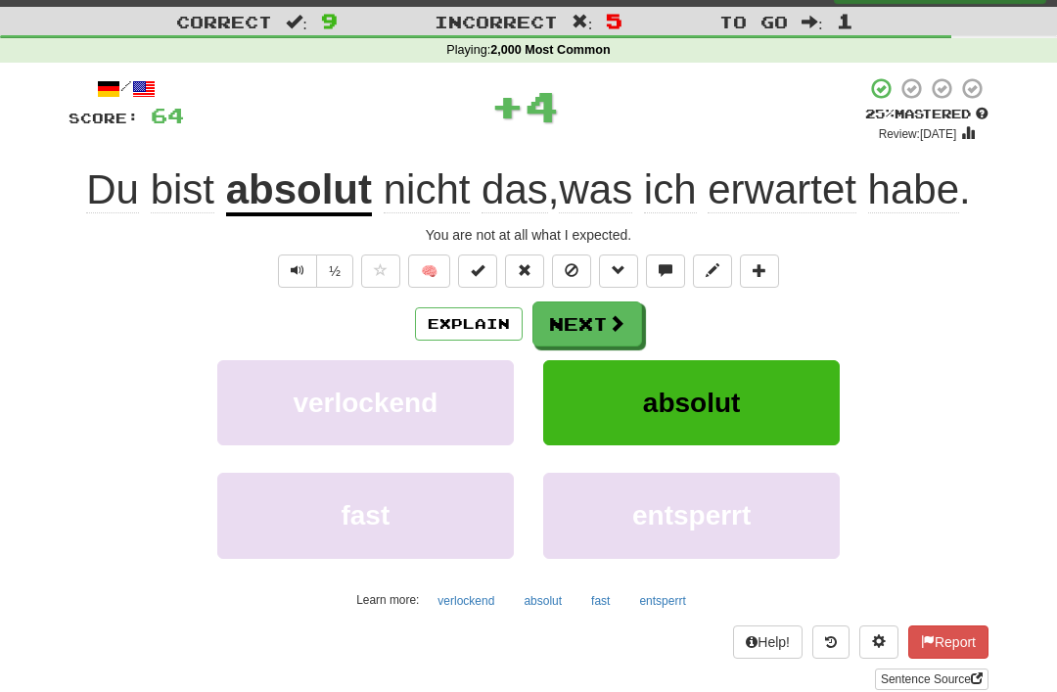
click at [598, 308] on button "Next" at bounding box center [587, 323] width 110 height 45
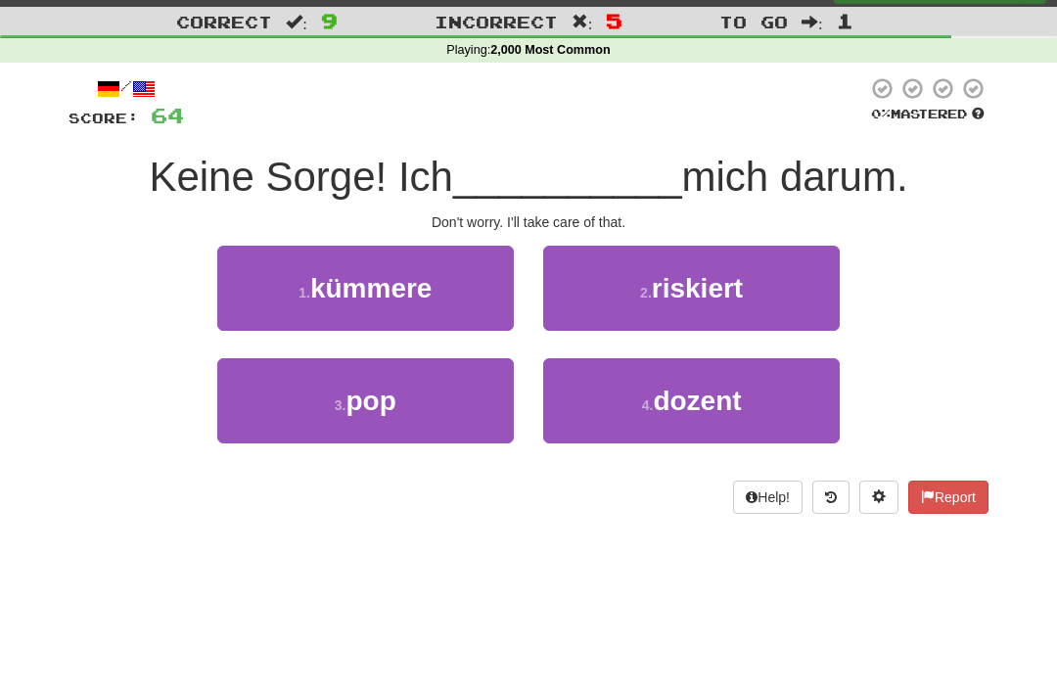
click at [732, 273] on span "riskiert" at bounding box center [697, 288] width 91 height 30
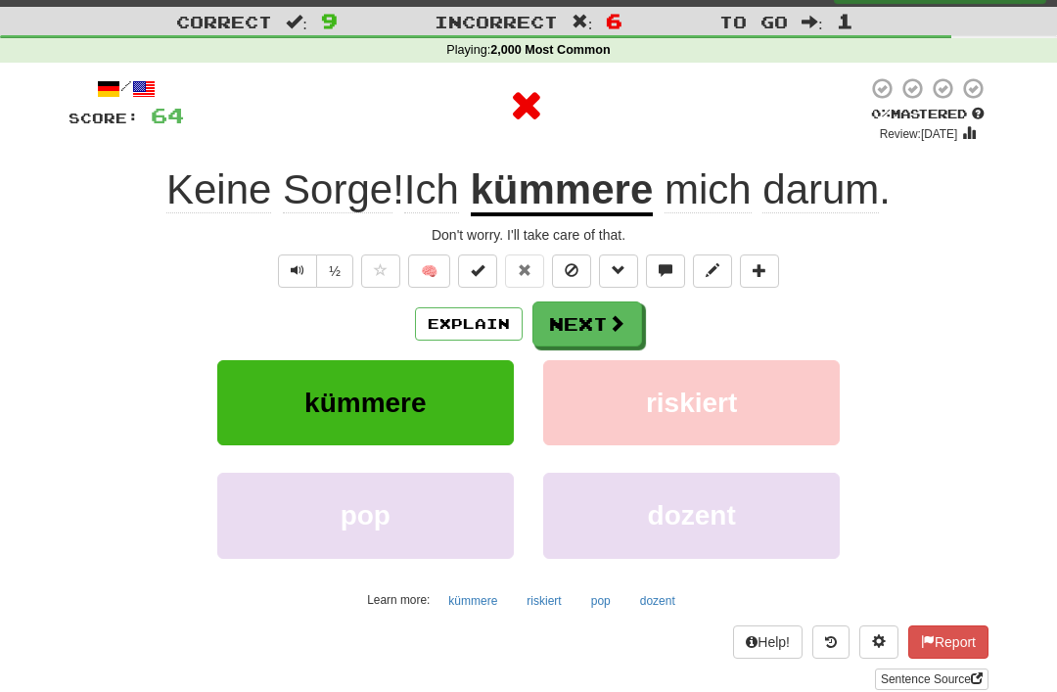
click at [595, 308] on button "Next" at bounding box center [587, 323] width 110 height 45
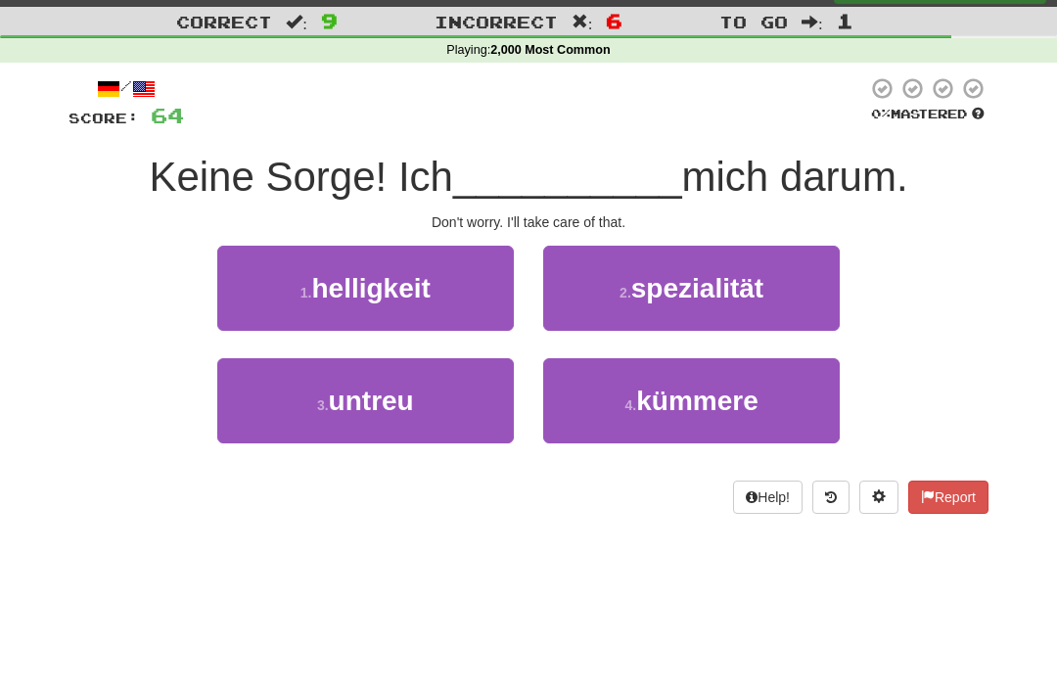
click at [696, 389] on span "kümmere" at bounding box center [697, 401] width 122 height 30
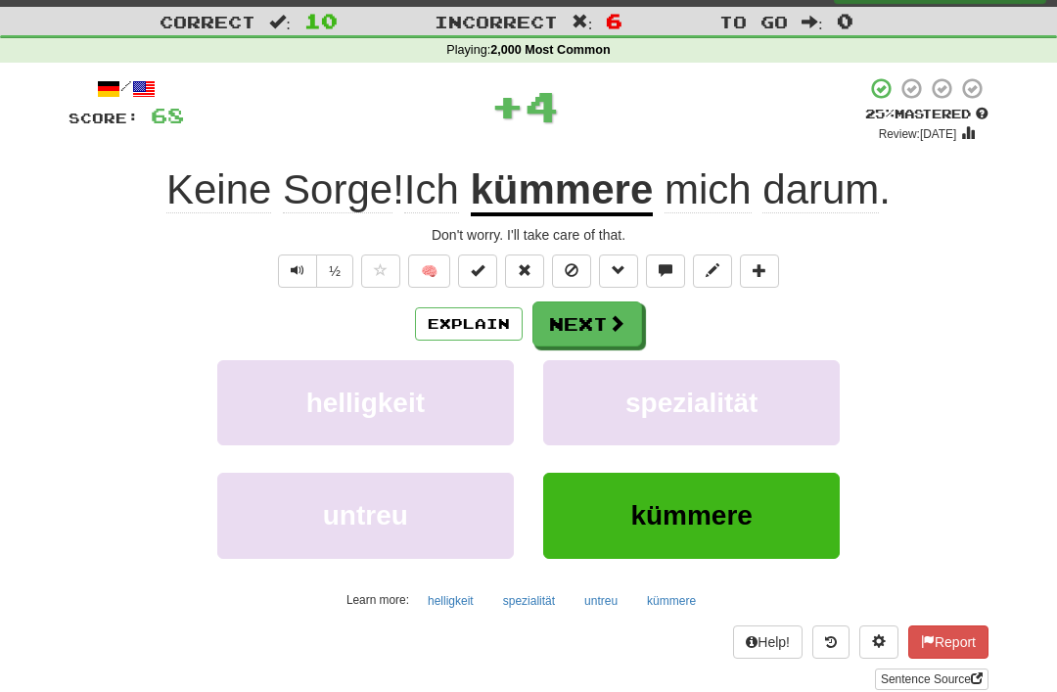
click at [595, 305] on button "Next" at bounding box center [587, 323] width 110 height 45
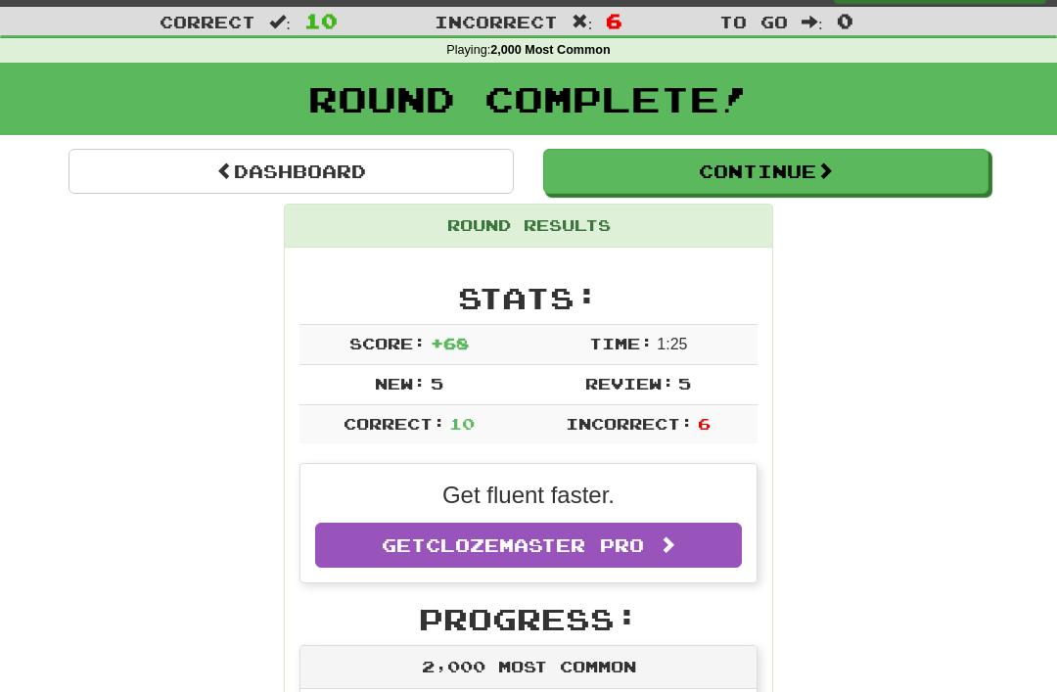
click at [757, 166] on button "Continue" at bounding box center [765, 171] width 445 height 45
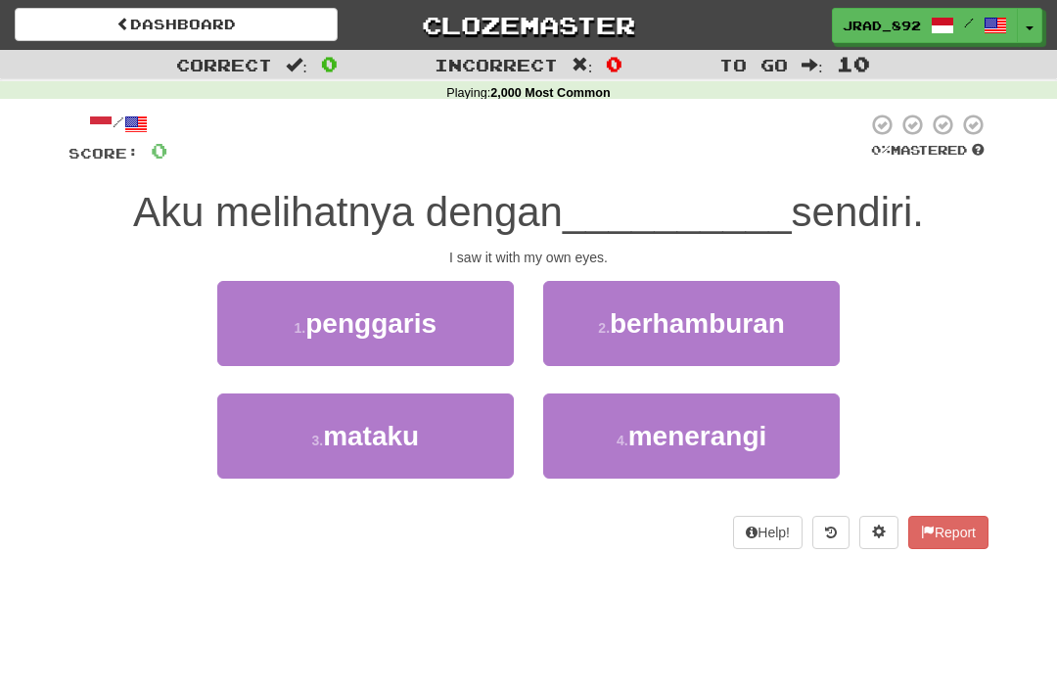
click at [1031, 23] on button "Toggle Dropdown" at bounding box center [1029, 25] width 25 height 35
